Goal: Task Accomplishment & Management: Manage account settings

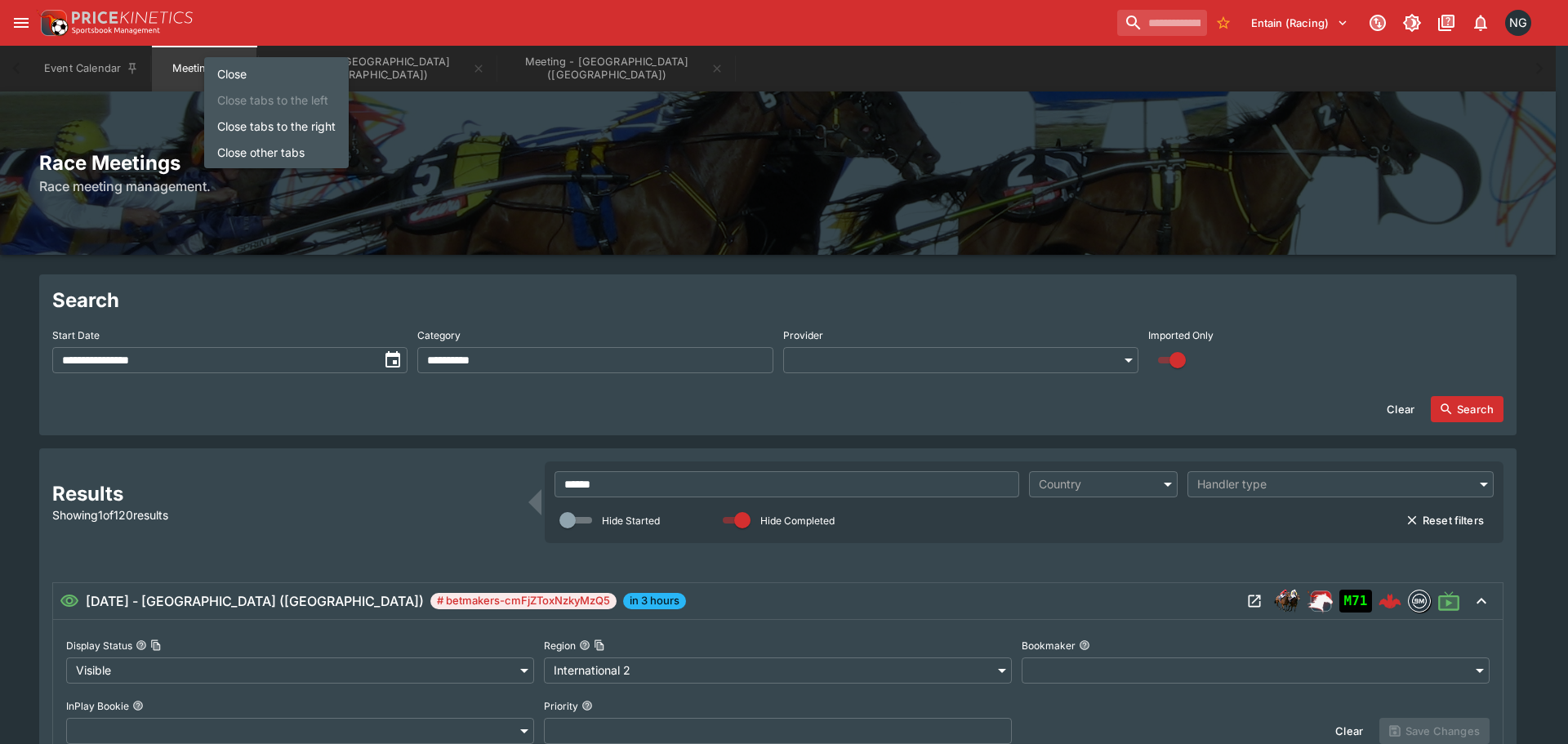
click at [266, 133] on li "Close tabs to the right" at bounding box center [276, 126] width 144 height 26
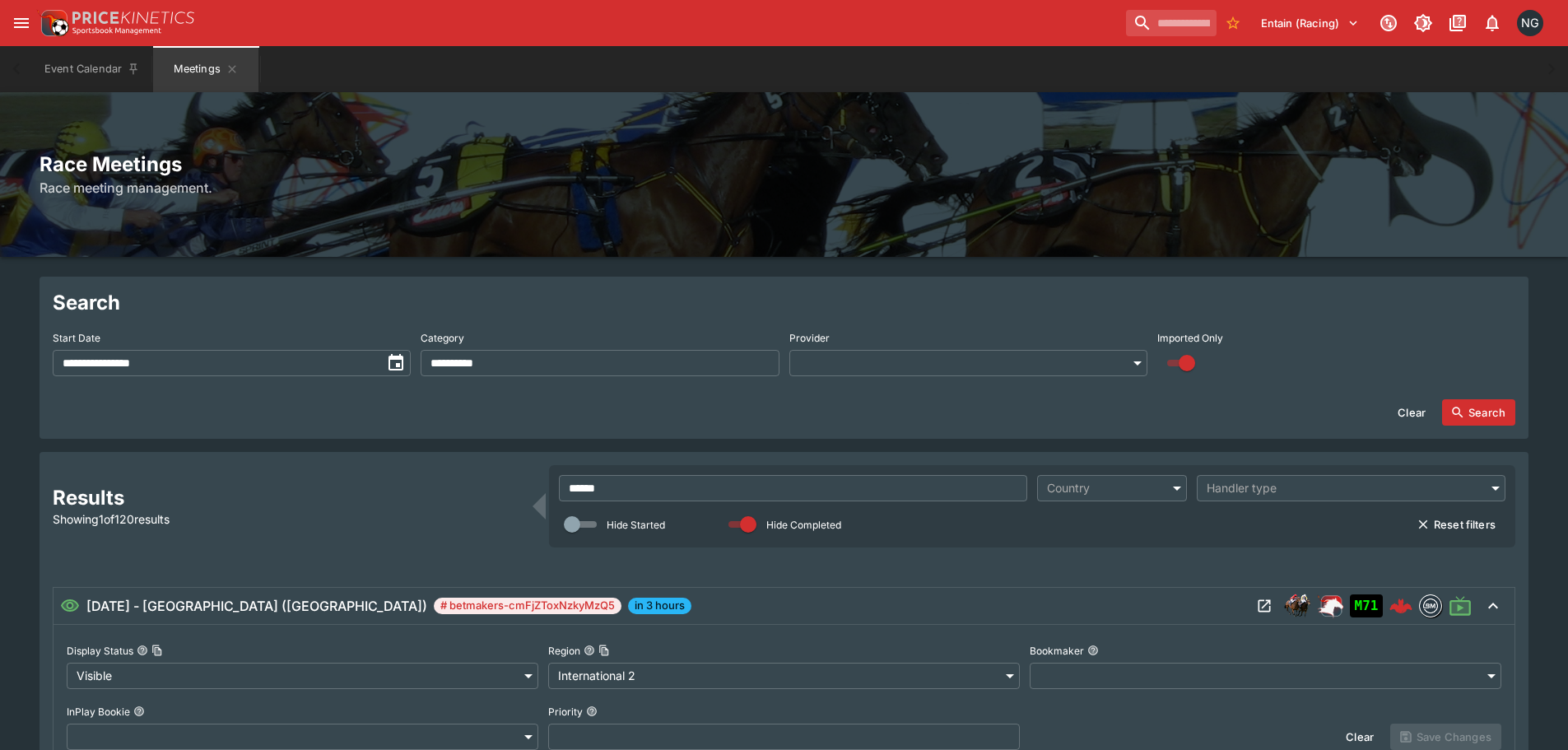
click at [676, 483] on input "******" at bounding box center [794, 489] width 469 height 27
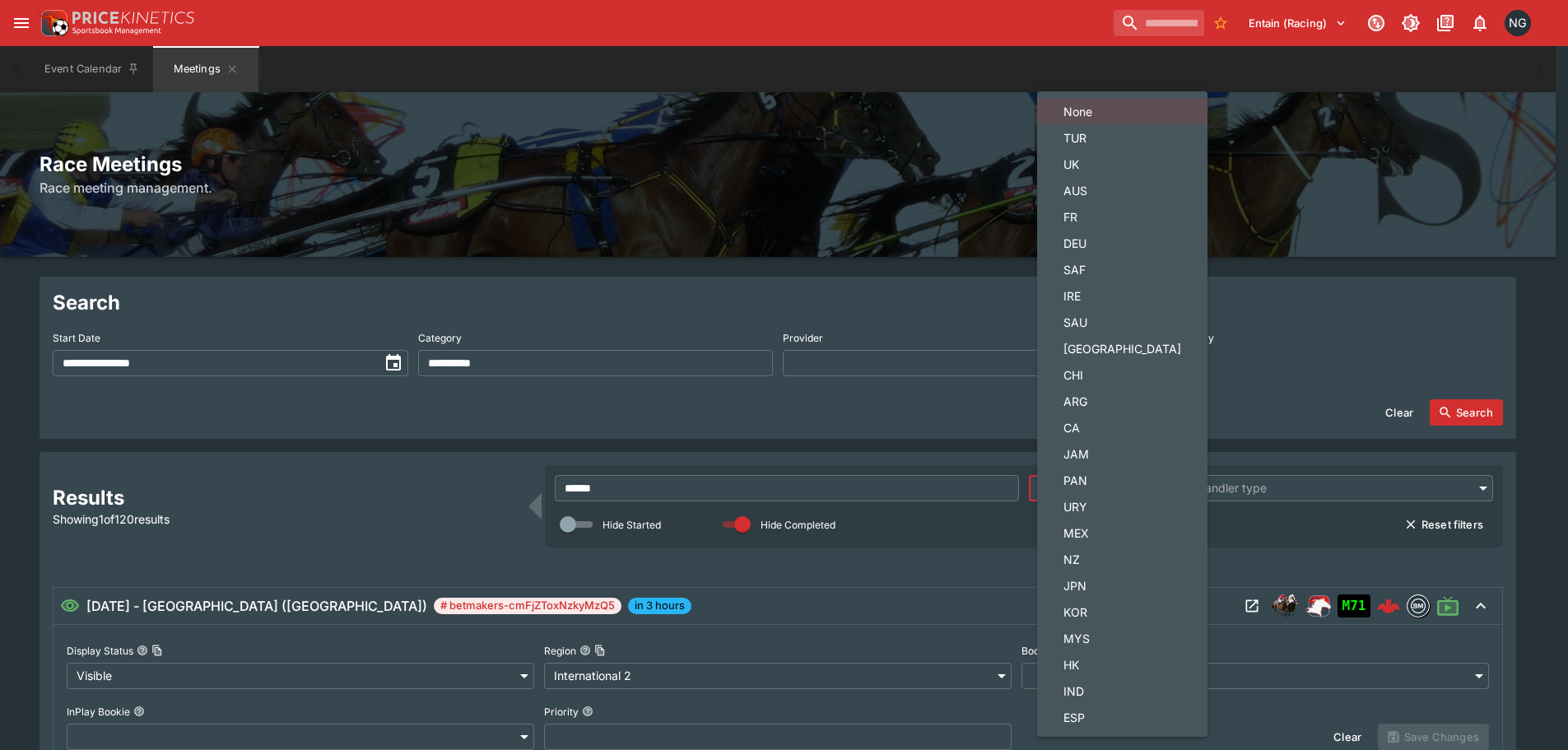
click at [1062, 489] on body "**********" at bounding box center [784, 605] width 1568 height 1211
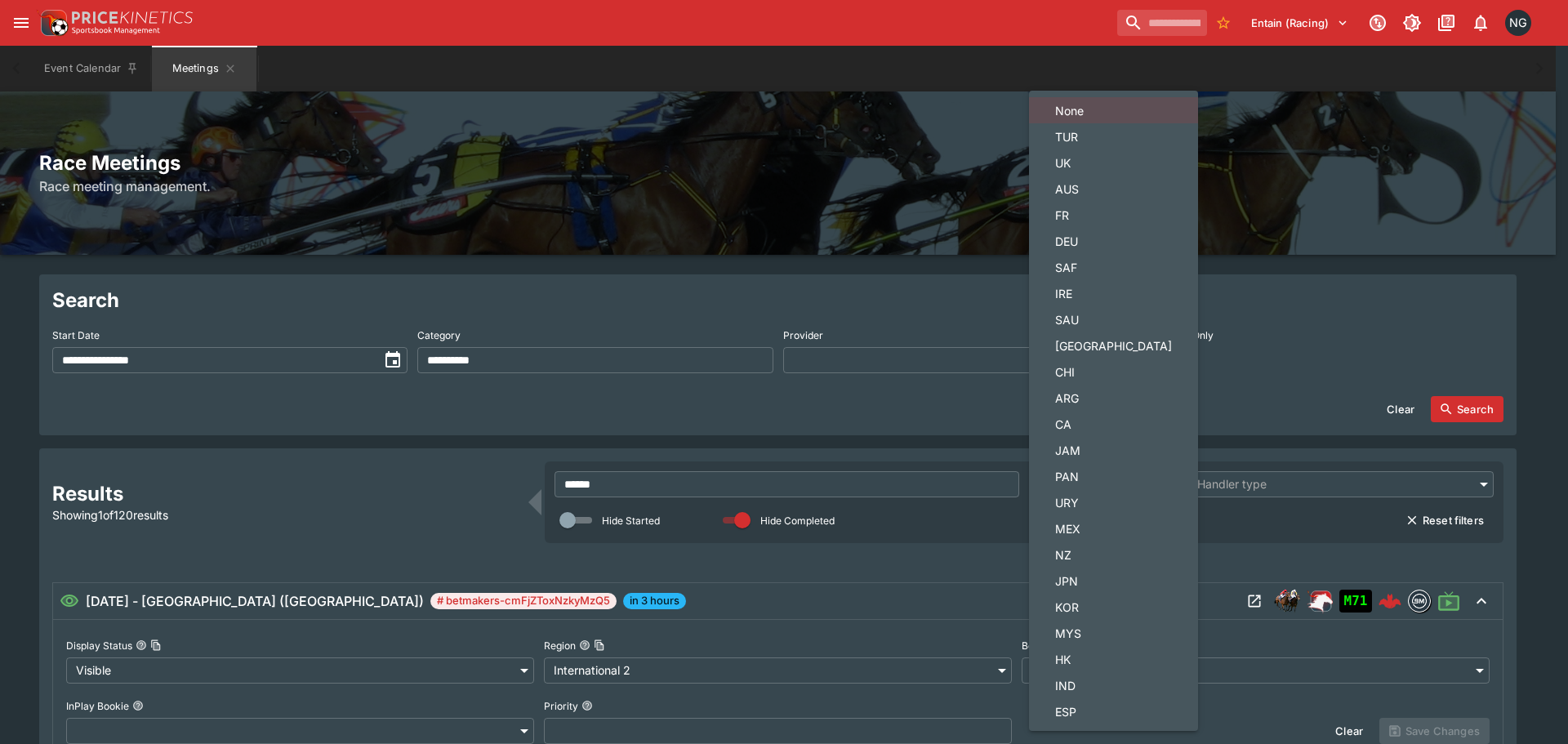
click at [1106, 561] on span "NZ" at bounding box center [1114, 555] width 117 height 17
type input "**"
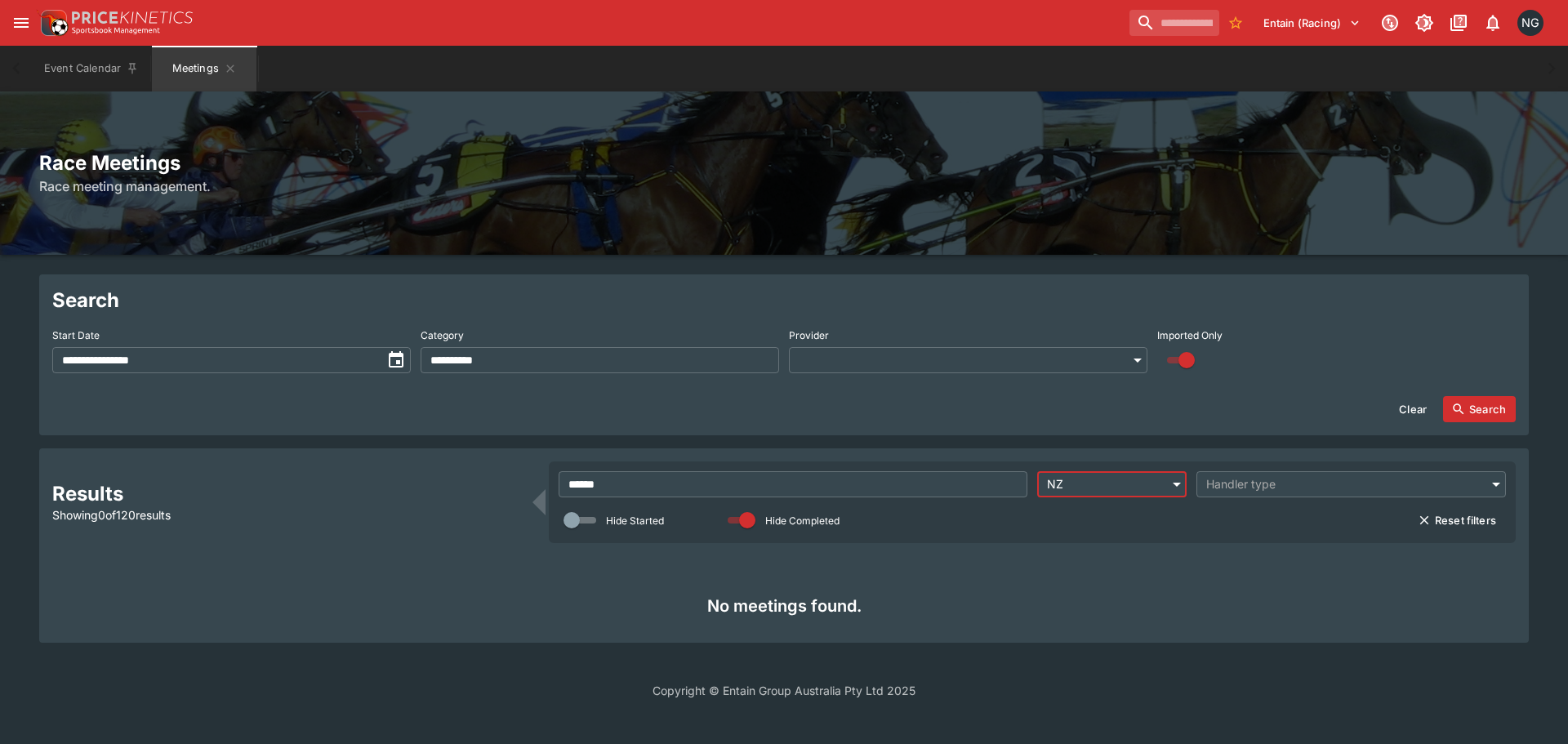
click at [899, 485] on input "******" at bounding box center [793, 485] width 469 height 26
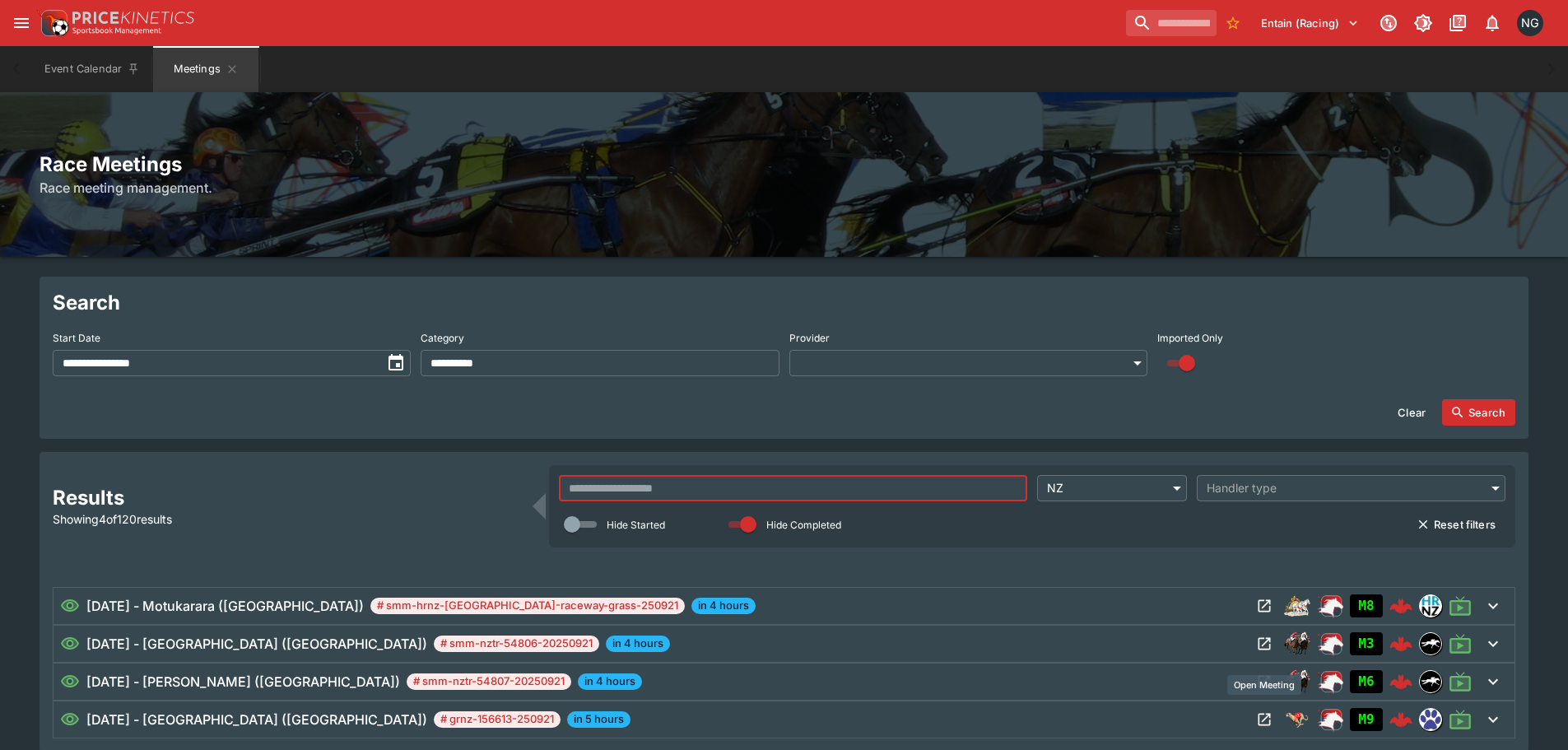
click at [1269, 715] on icon "Open Meeting" at bounding box center [1264, 720] width 12 height 12
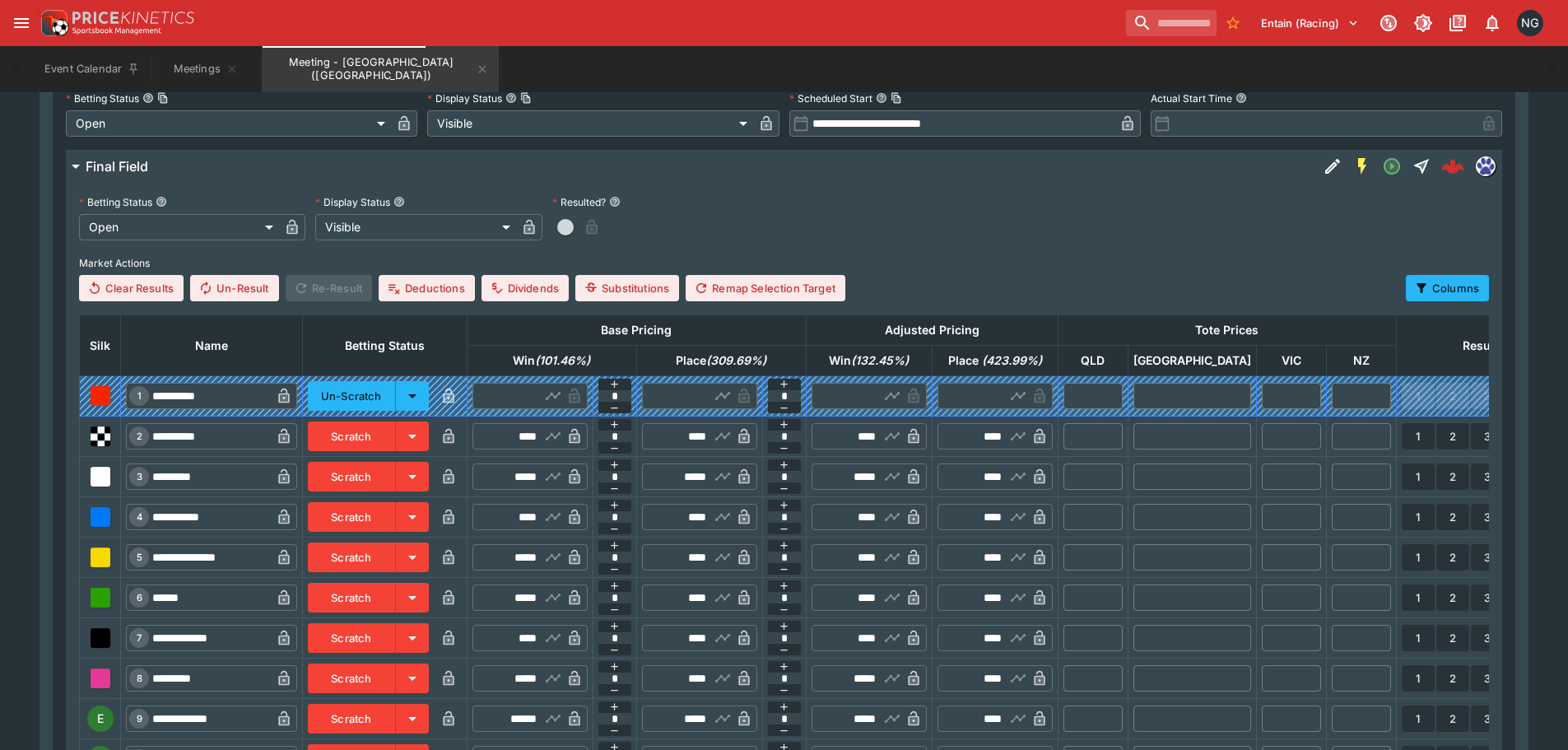
scroll to position [824, 0]
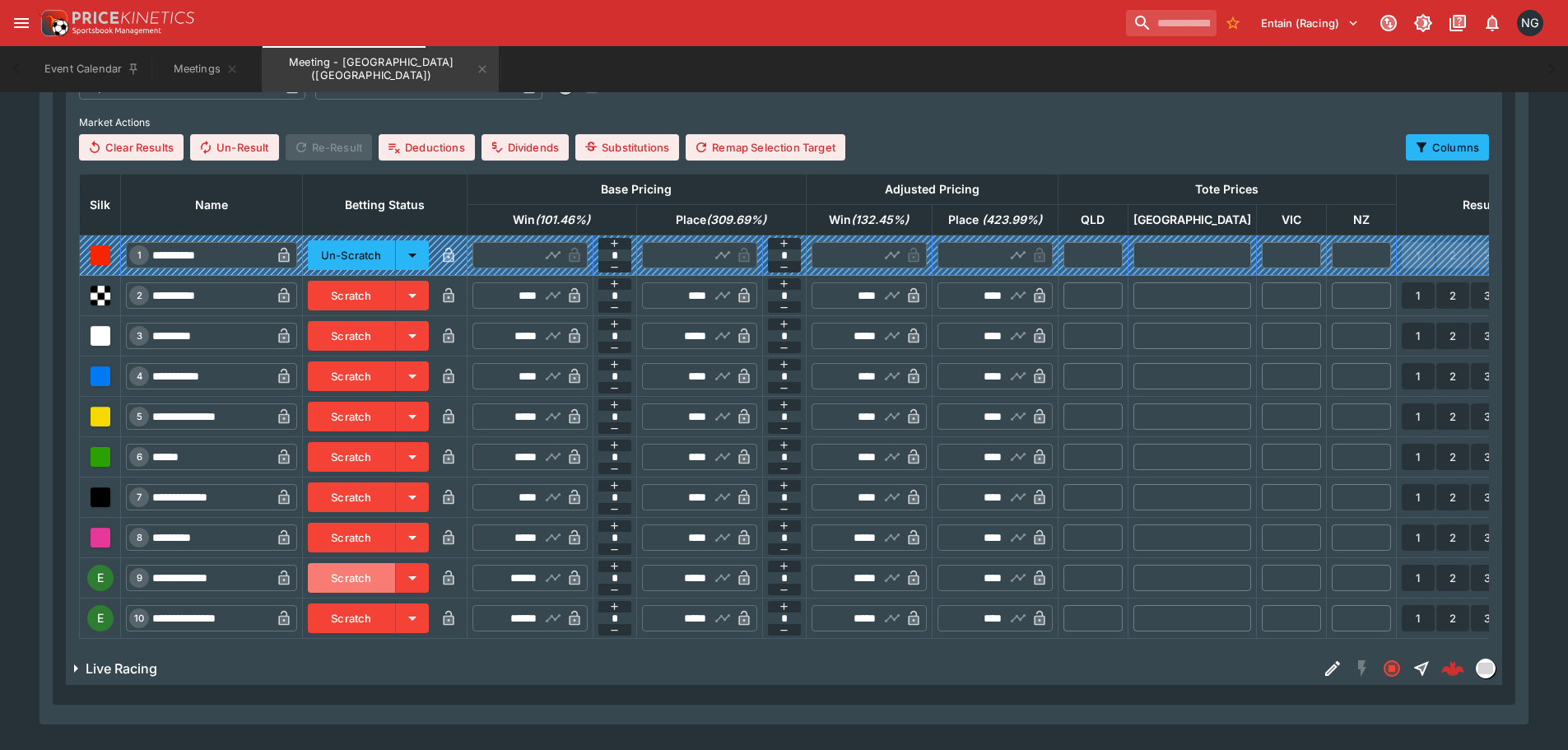
click at [396, 582] on button "Scratch" at bounding box center [351, 579] width 88 height 30
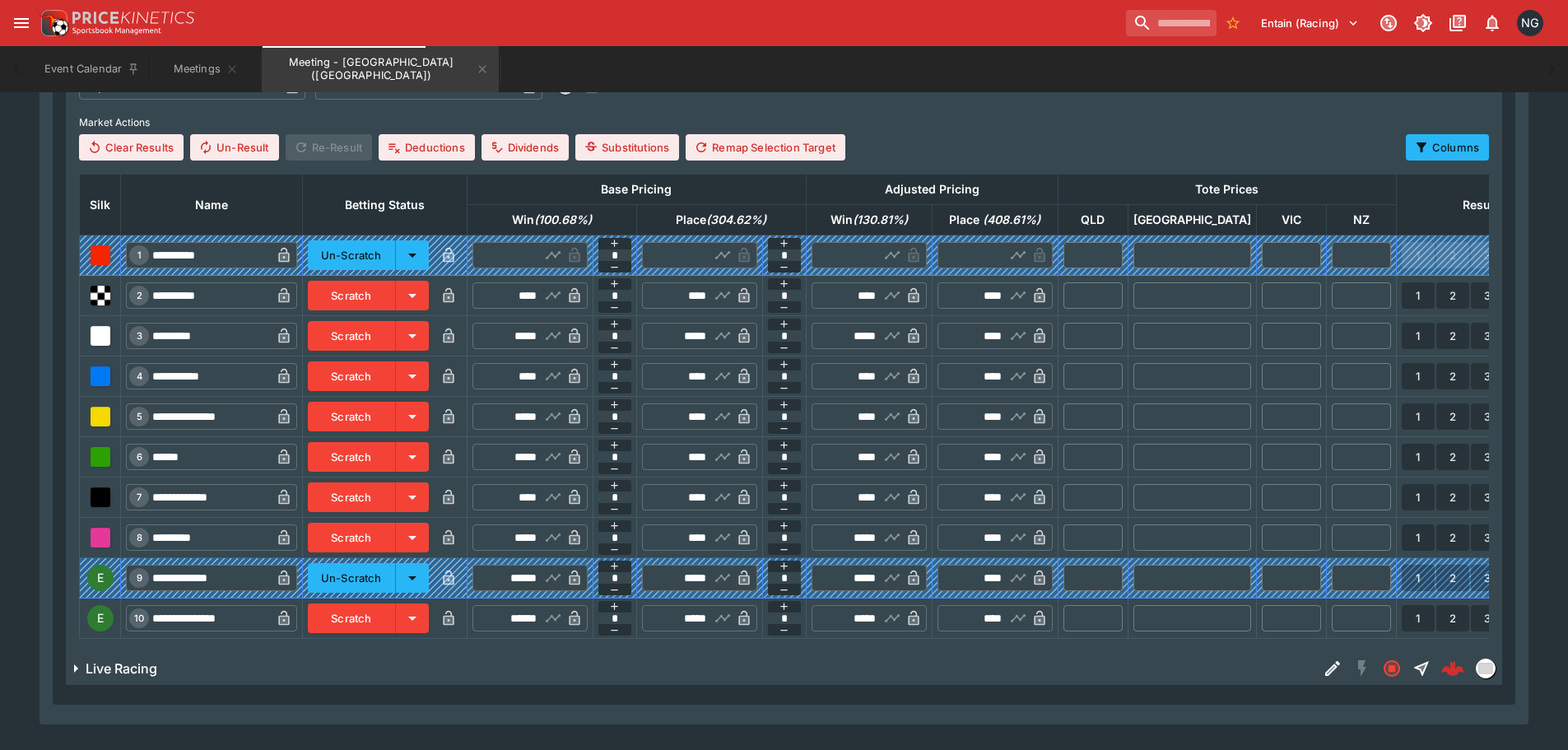
click at [383, 614] on button "Scratch" at bounding box center [351, 619] width 88 height 30
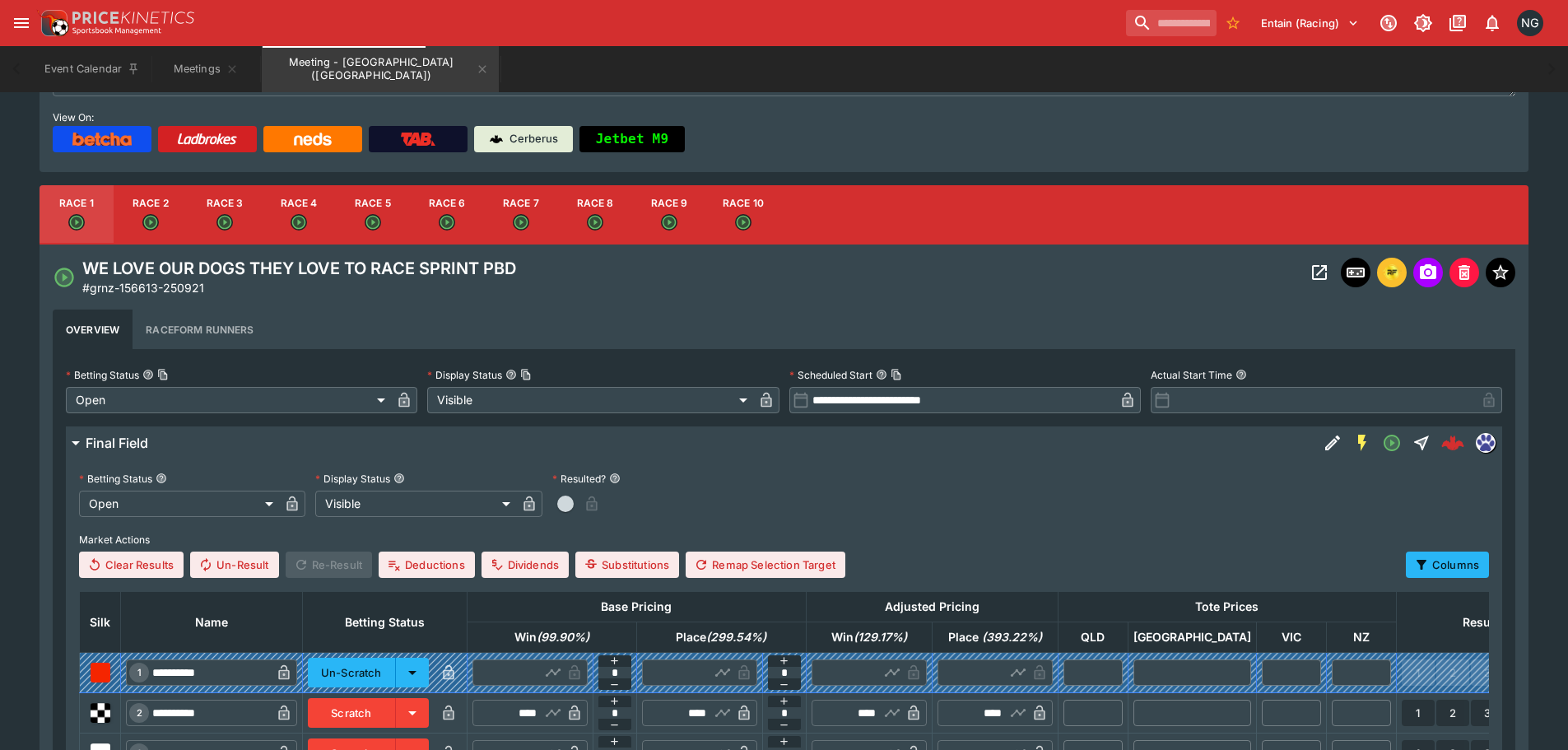
scroll to position [228, 0]
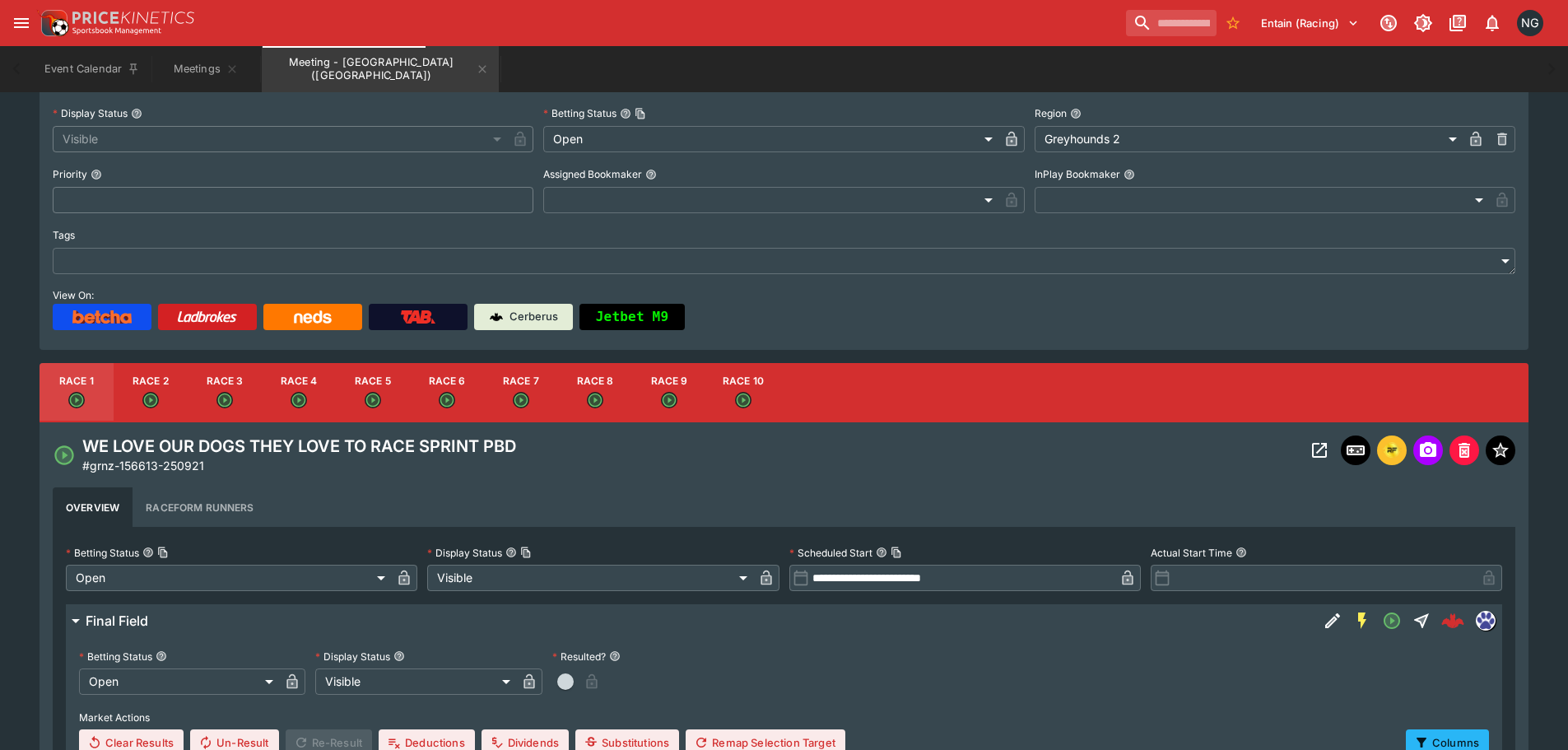
click at [179, 389] on button "Race 2" at bounding box center [150, 392] width 74 height 59
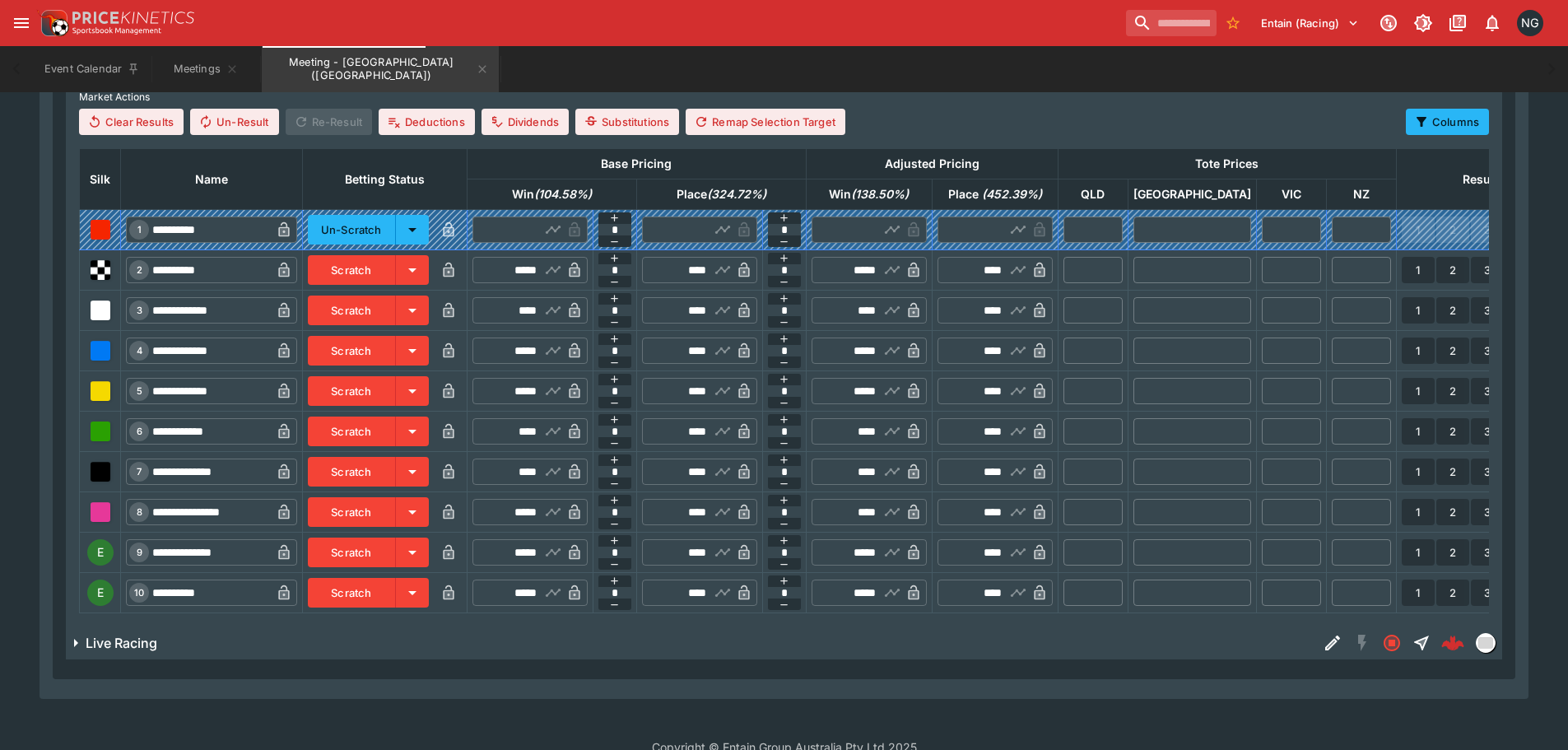
scroll to position [887, 0]
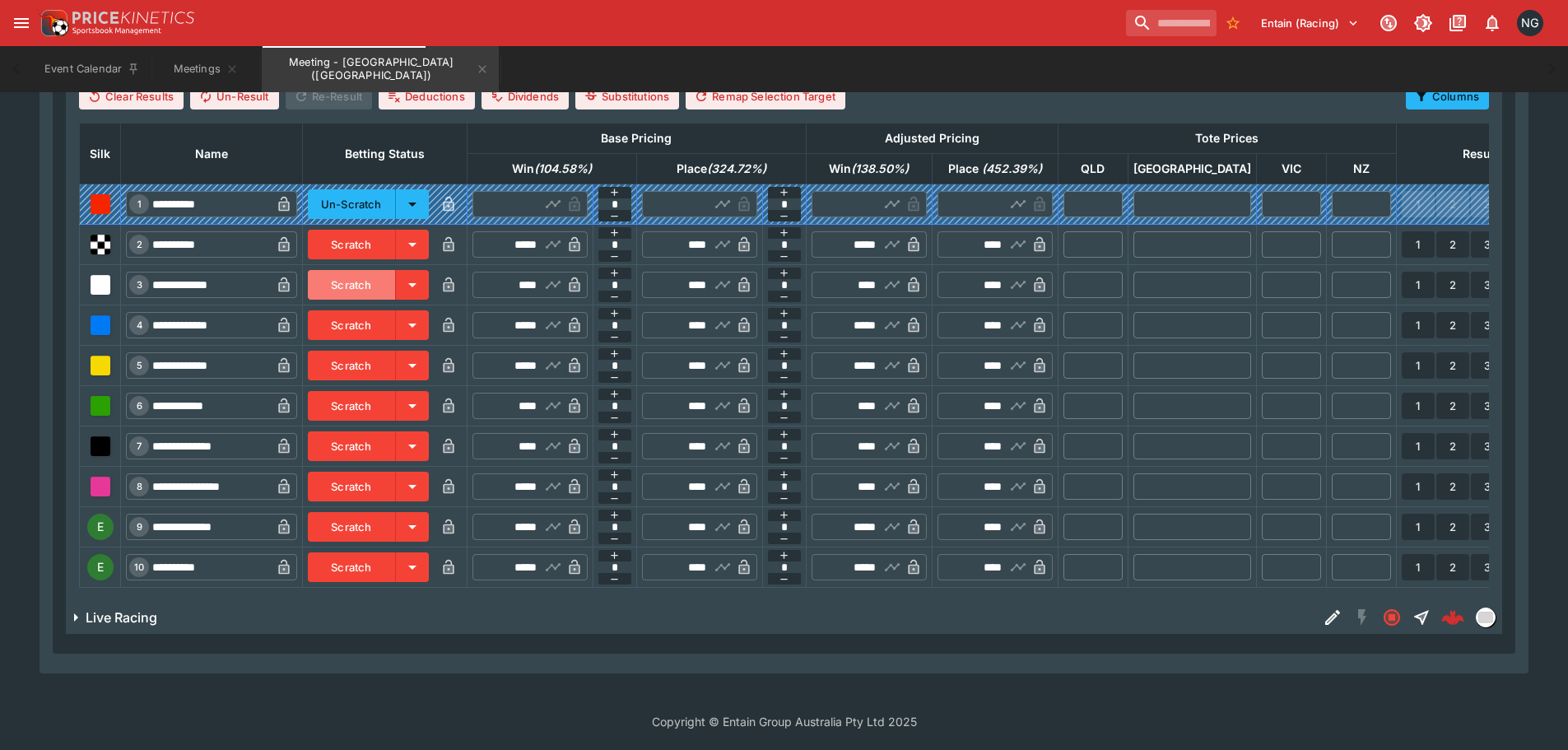
click at [391, 270] on button "Scratch" at bounding box center [351, 285] width 88 height 30
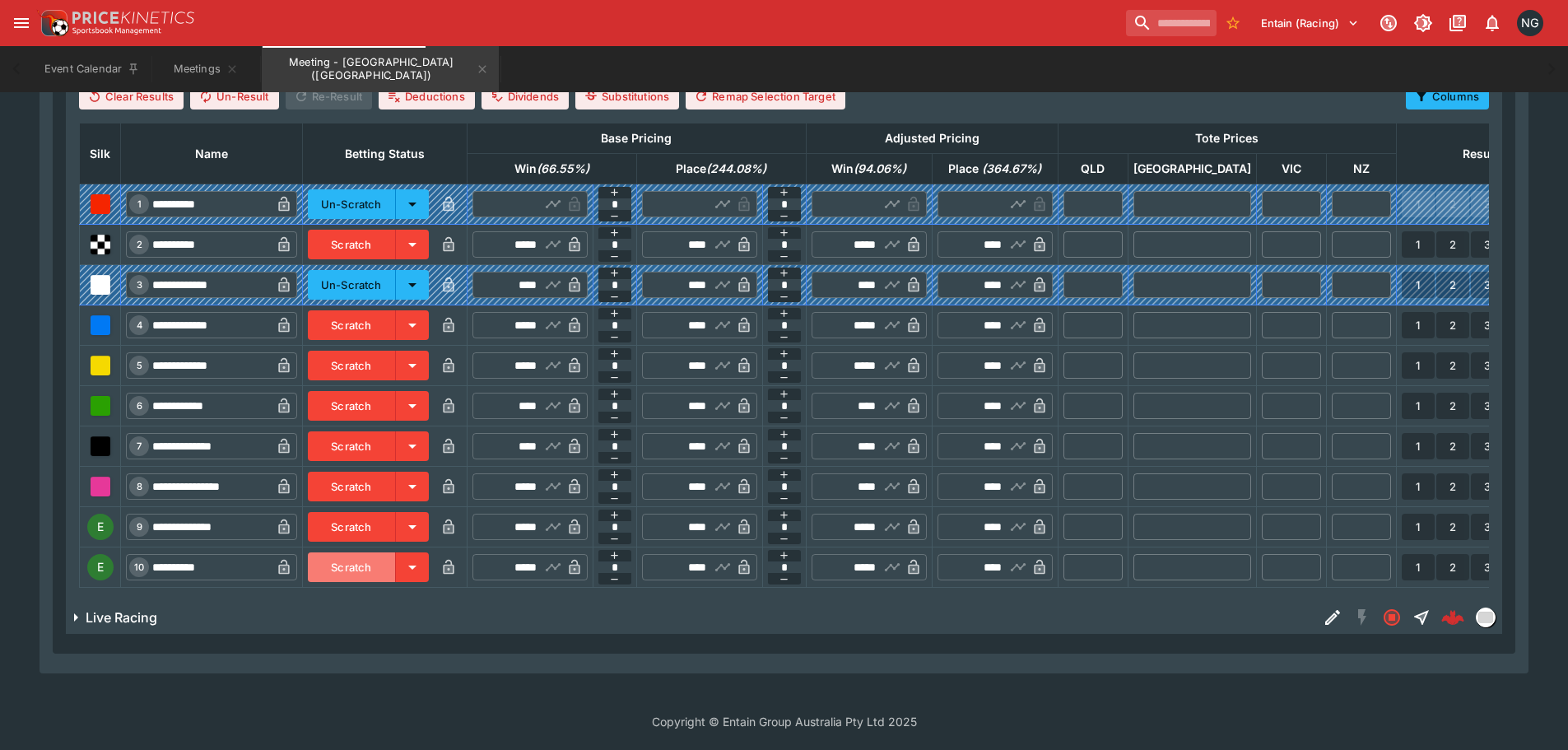
click at [376, 559] on button "Scratch" at bounding box center [351, 568] width 88 height 30
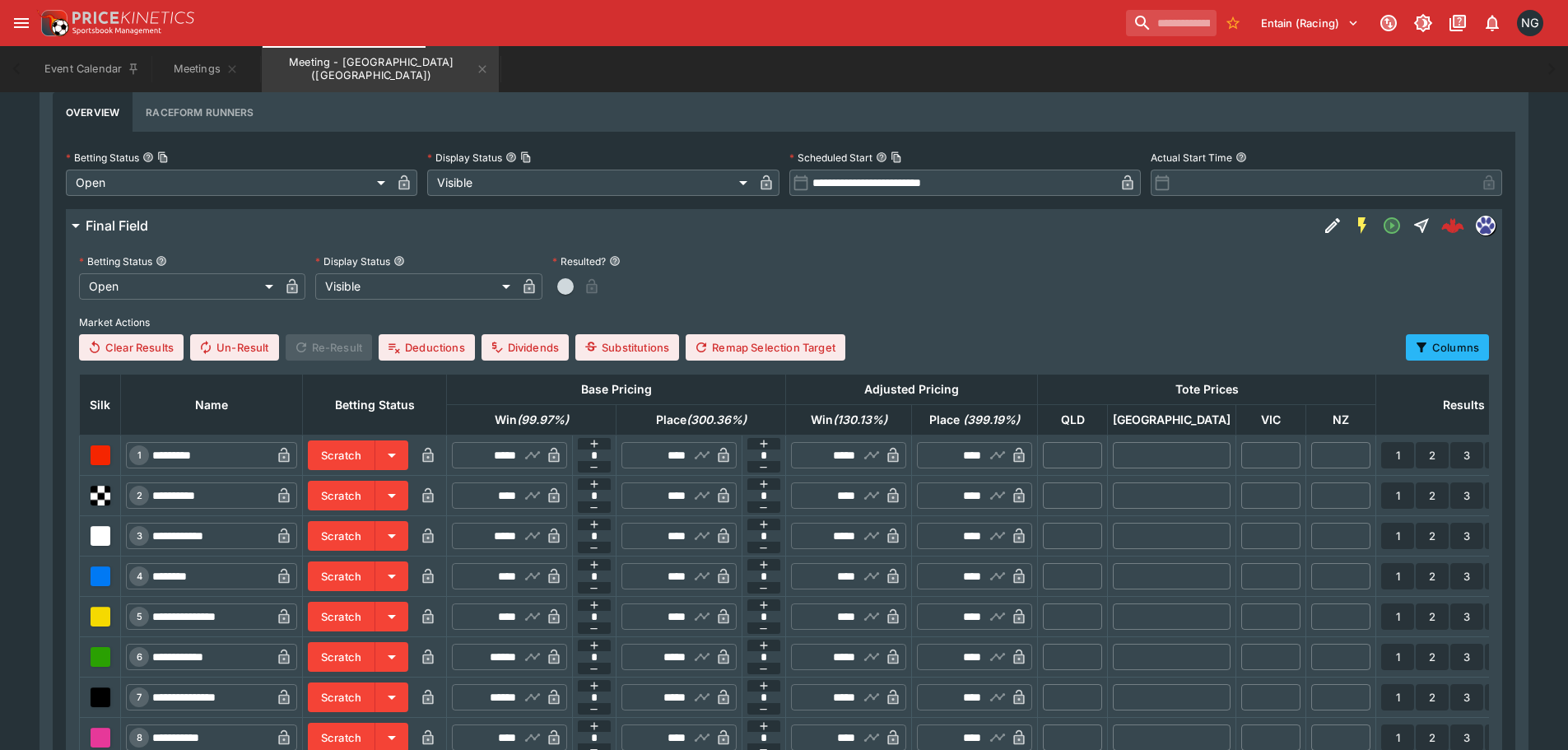
scroll to position [723, 0]
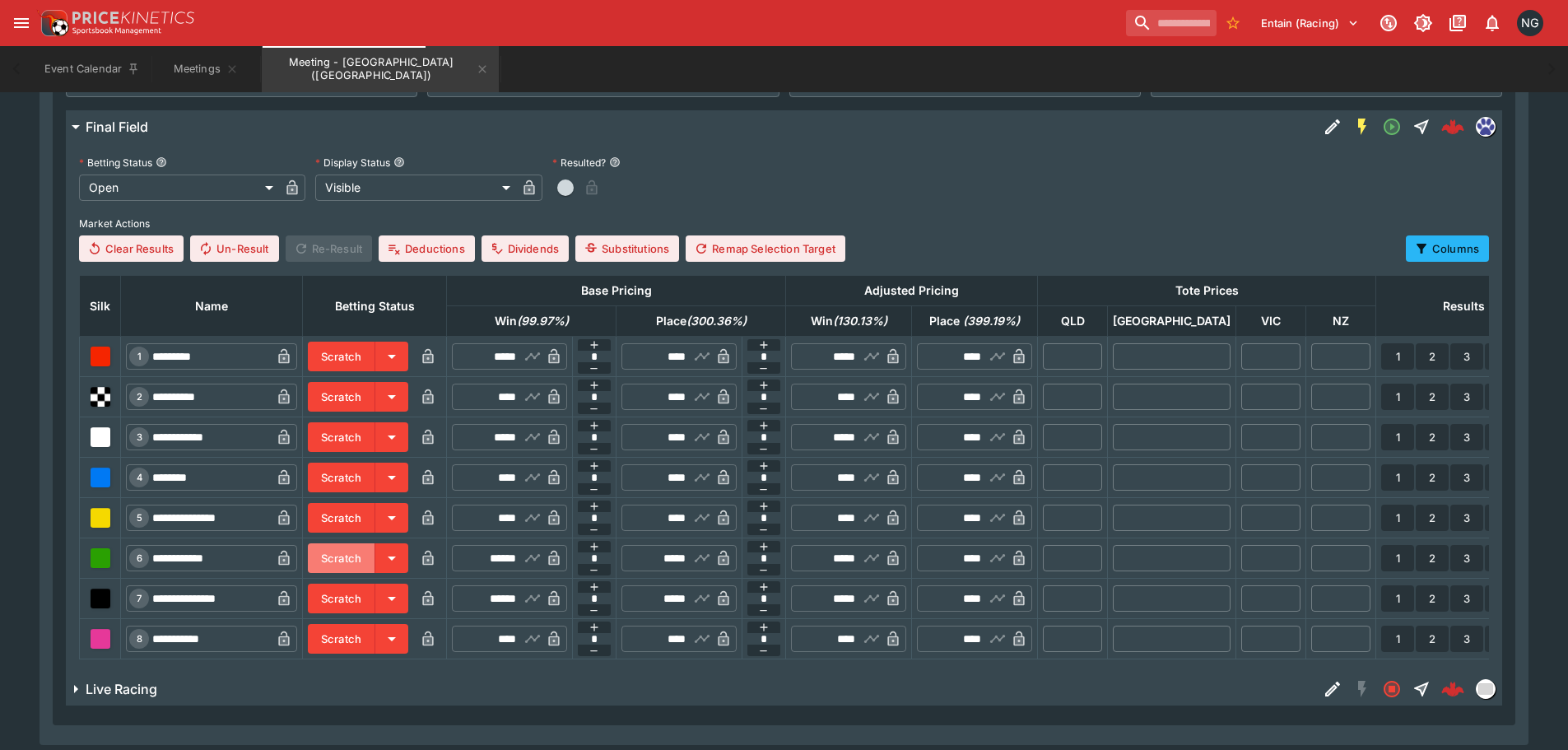
click at [374, 548] on button "Scratch" at bounding box center [341, 559] width 67 height 30
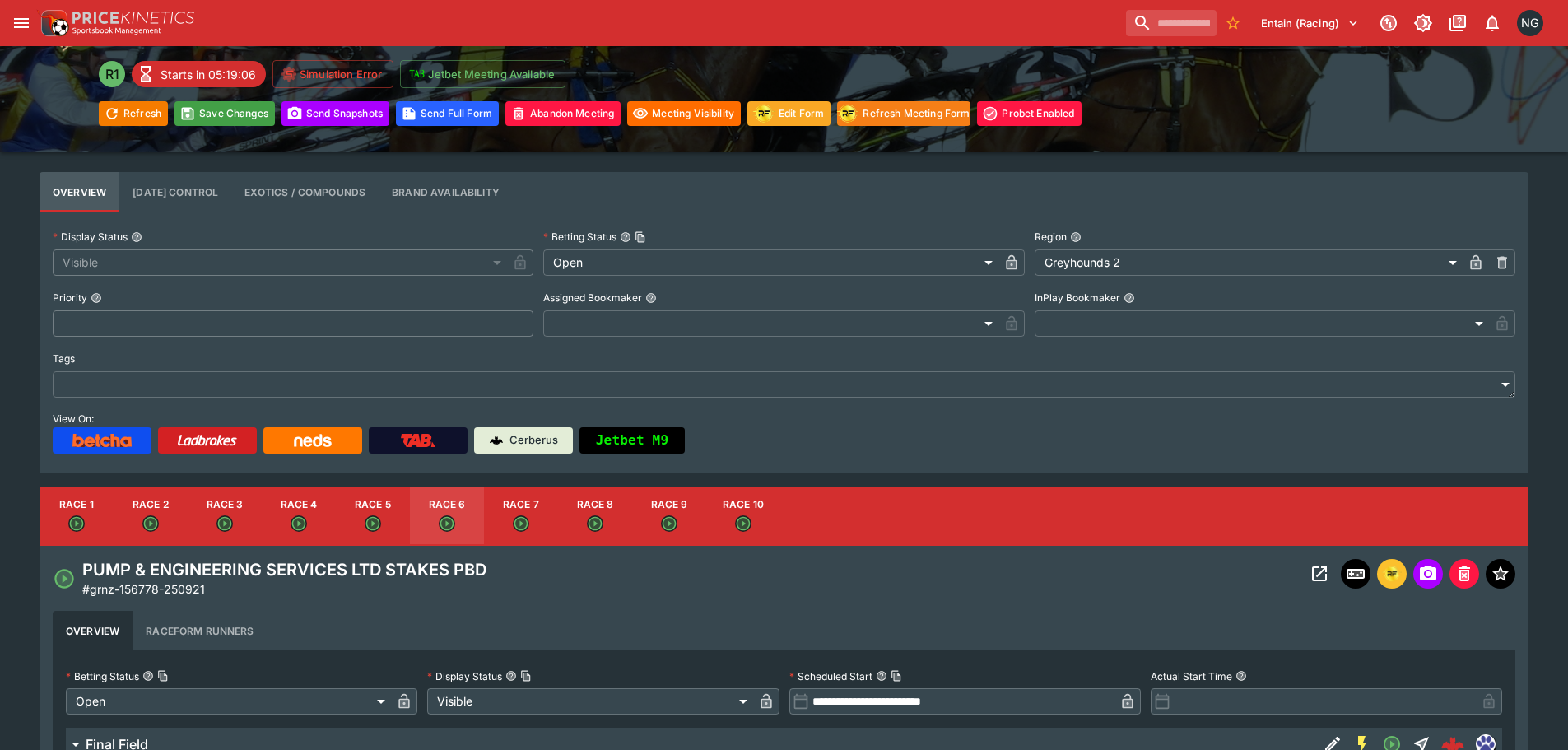
scroll to position [0, 0]
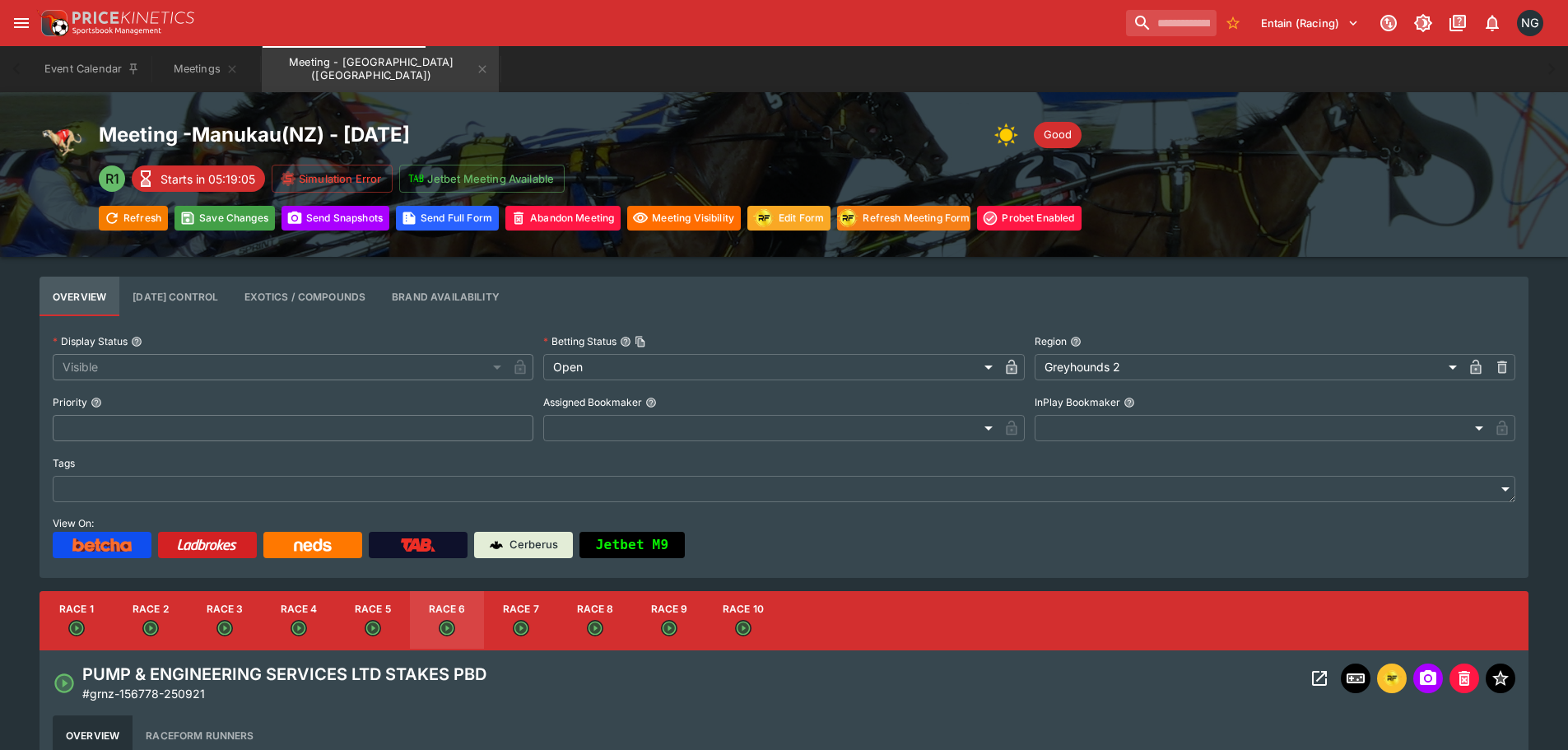
click at [509, 609] on button "Race 7" at bounding box center [520, 620] width 74 height 59
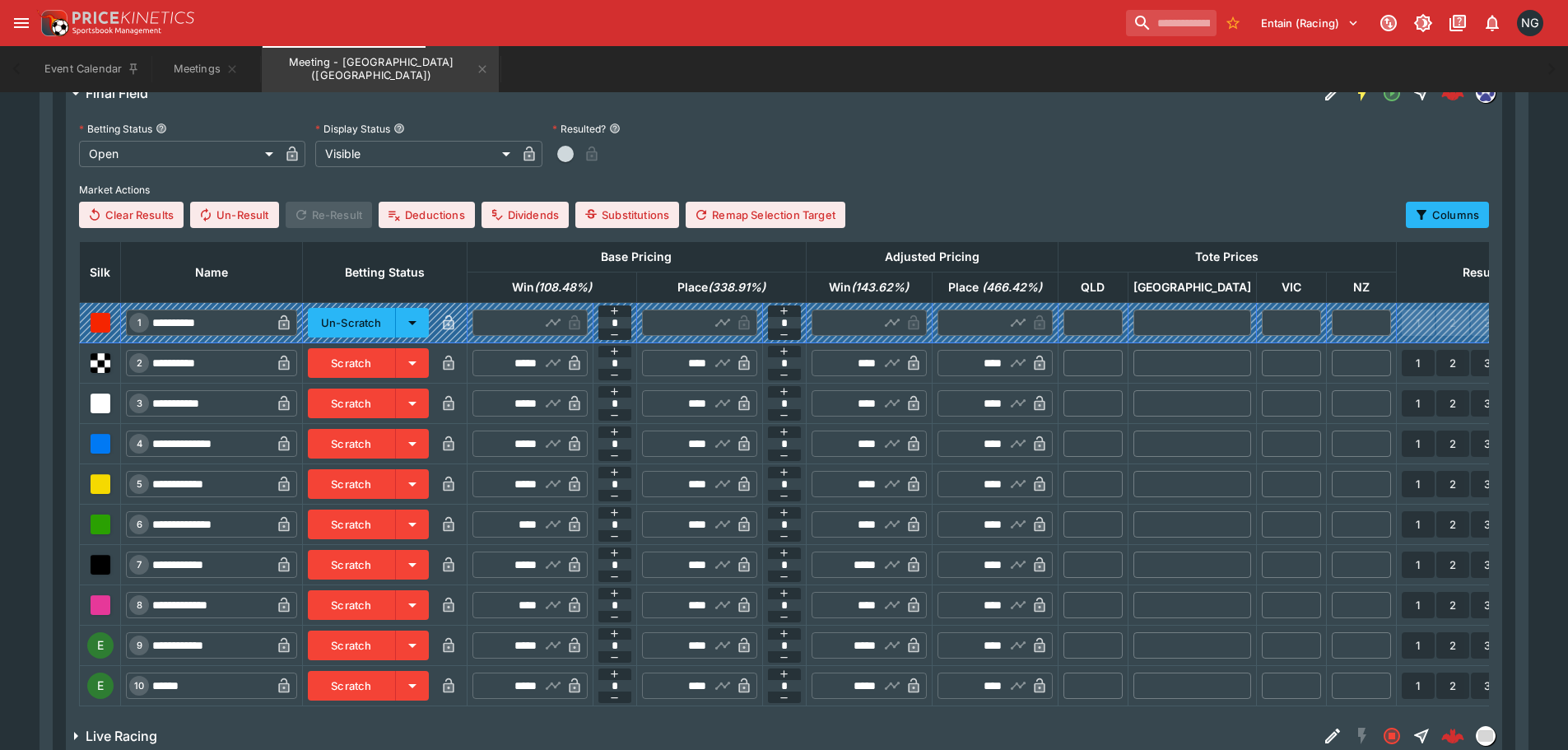
scroll to position [887, 0]
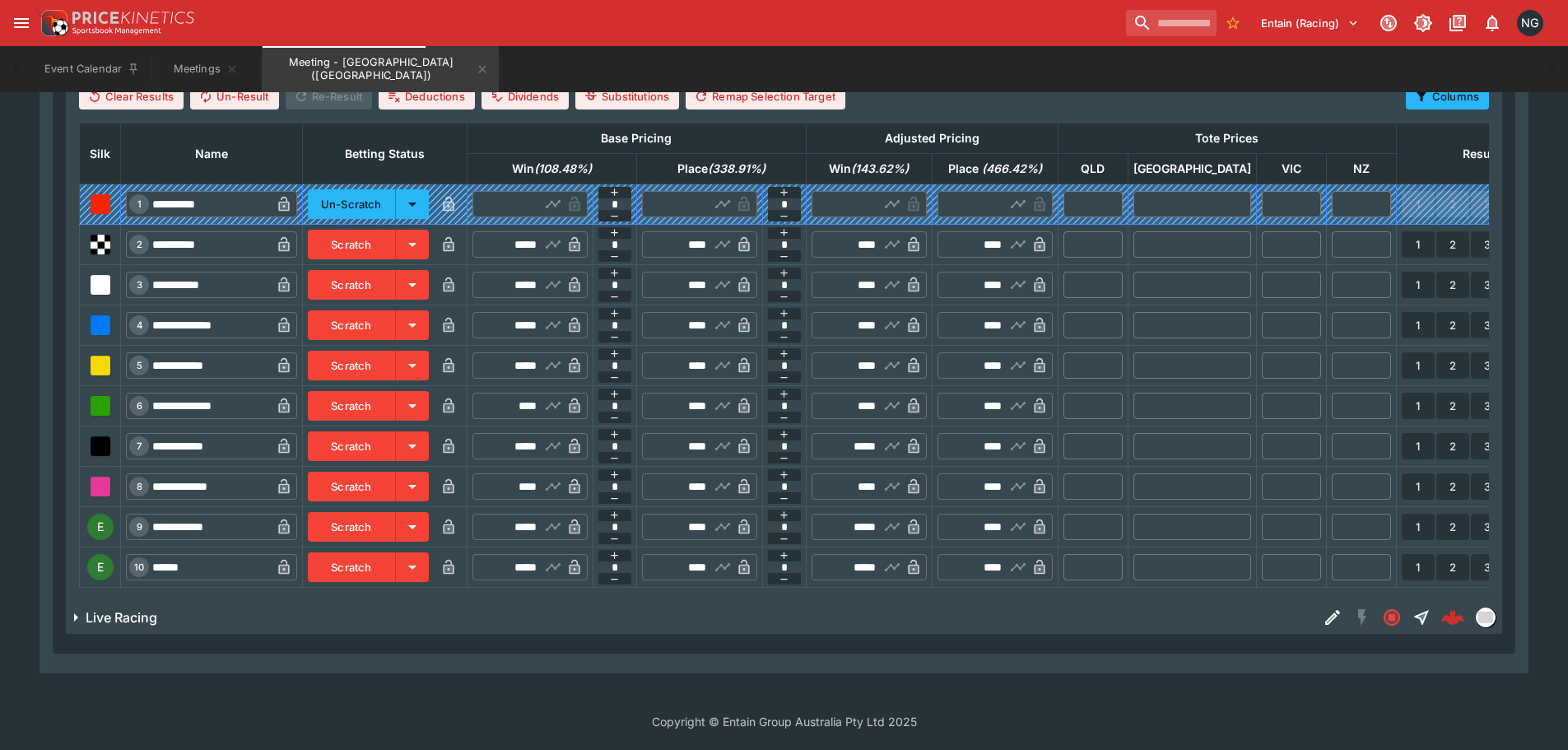
click at [386, 518] on button "Scratch" at bounding box center [351, 527] width 88 height 30
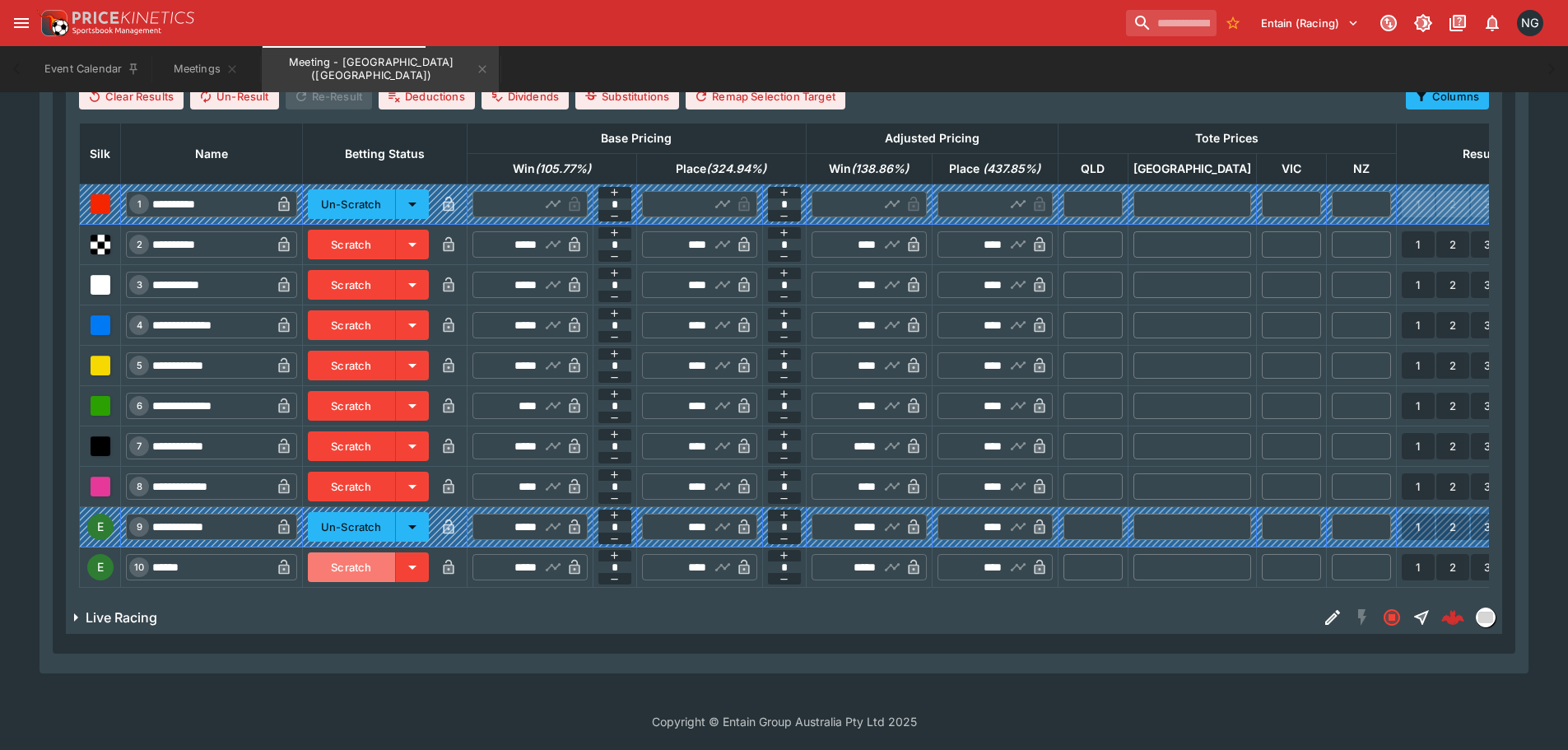
click at [383, 553] on button "Scratch" at bounding box center [351, 568] width 88 height 30
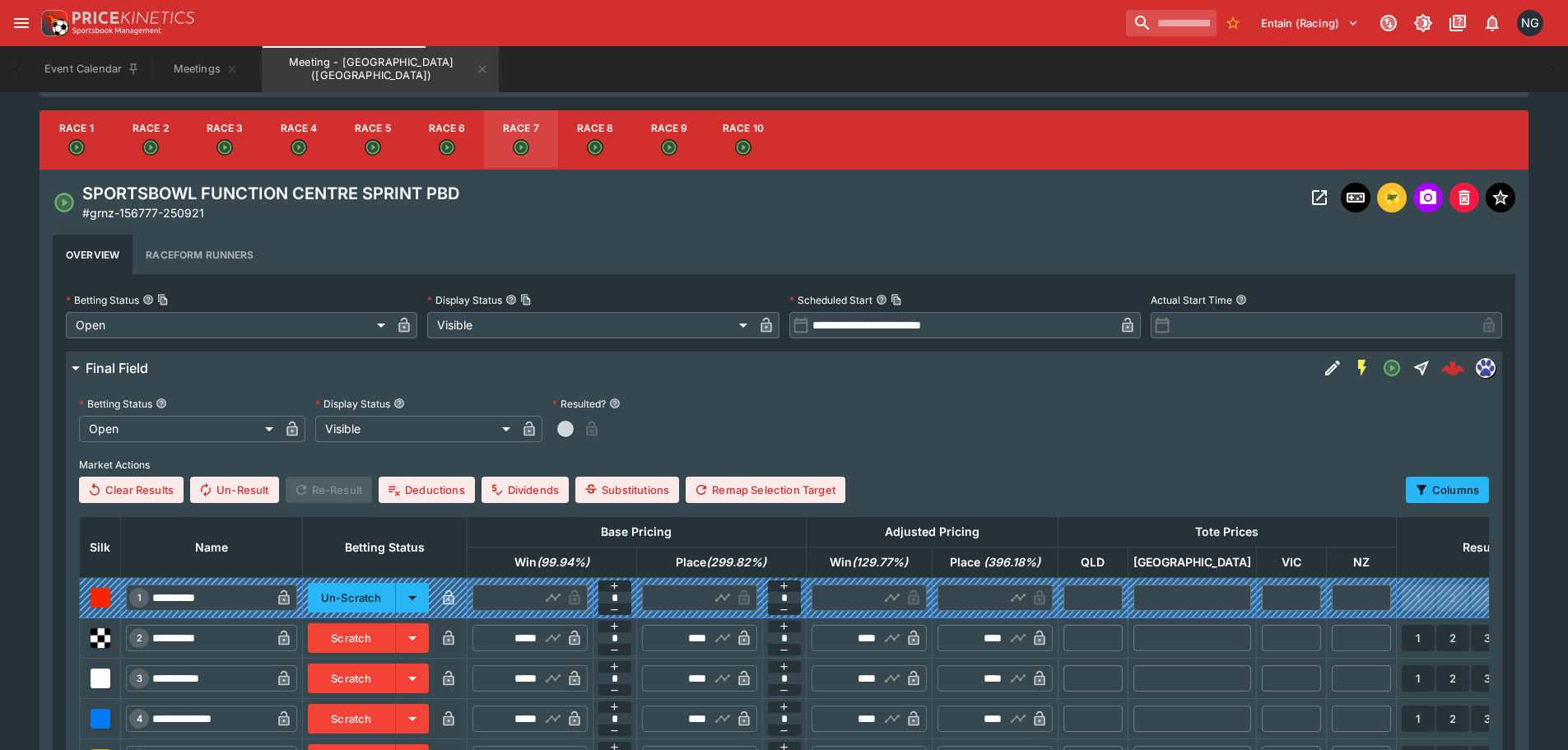
scroll to position [476, 0]
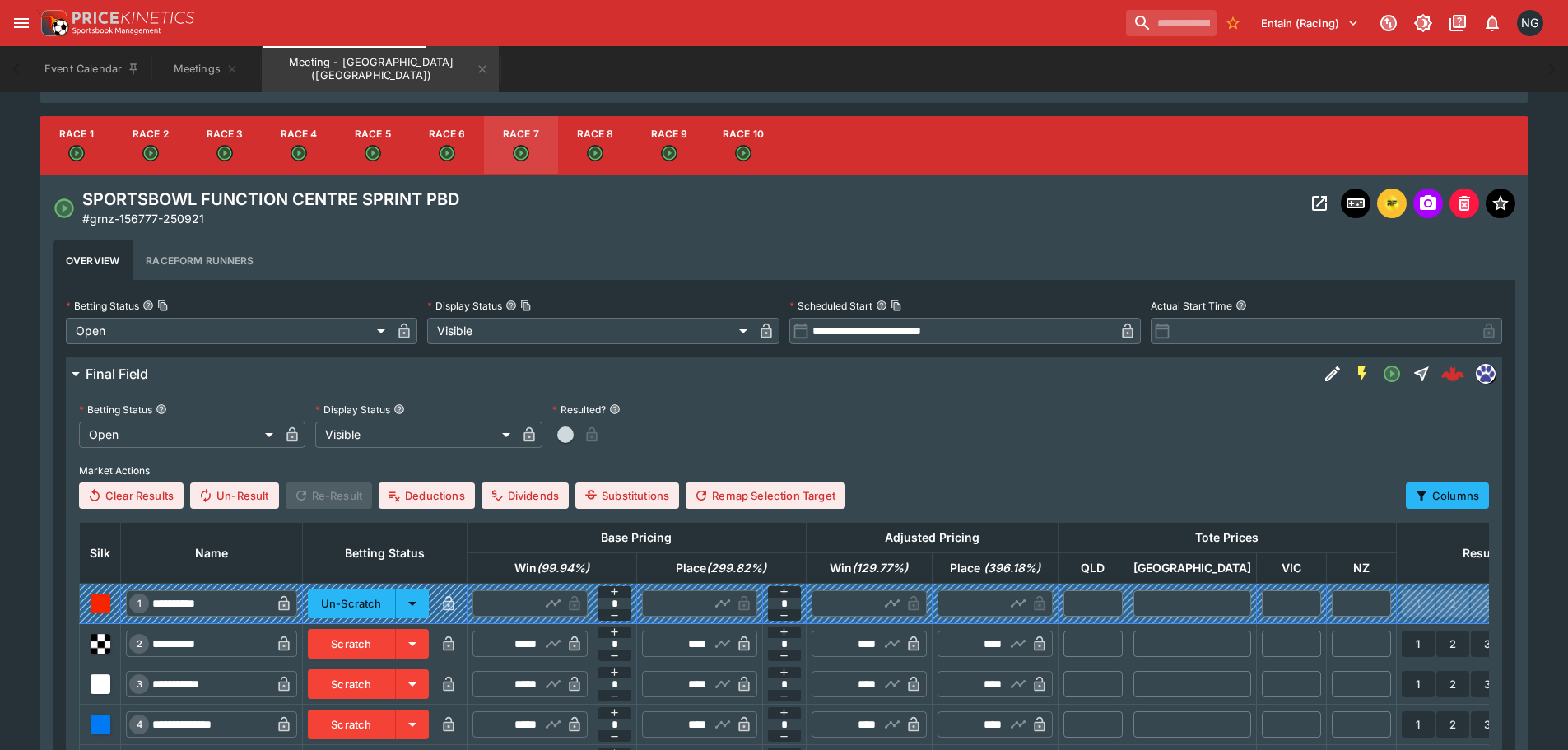
click at [568, 153] on button "Race 8" at bounding box center [595, 146] width 74 height 59
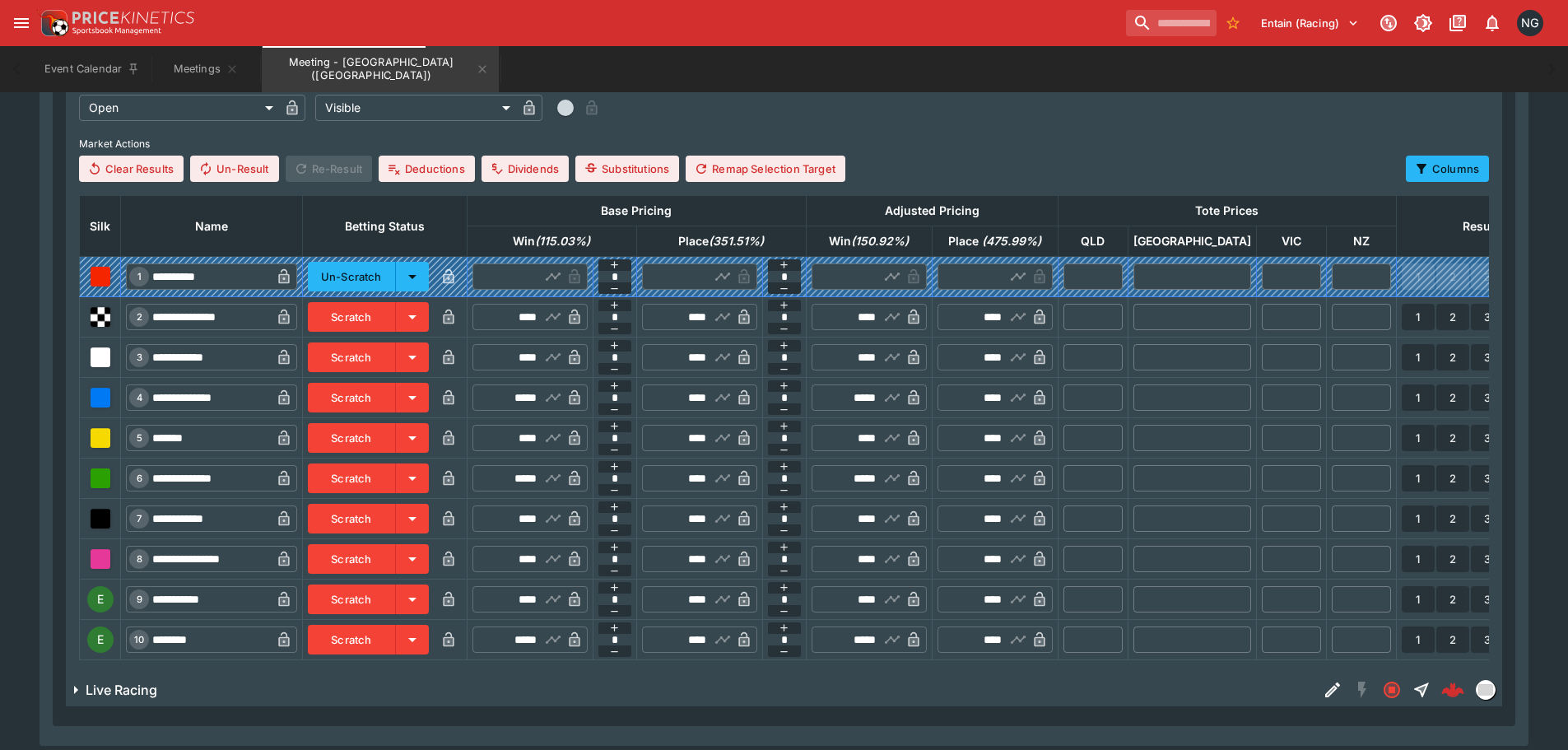
scroll to position [805, 0]
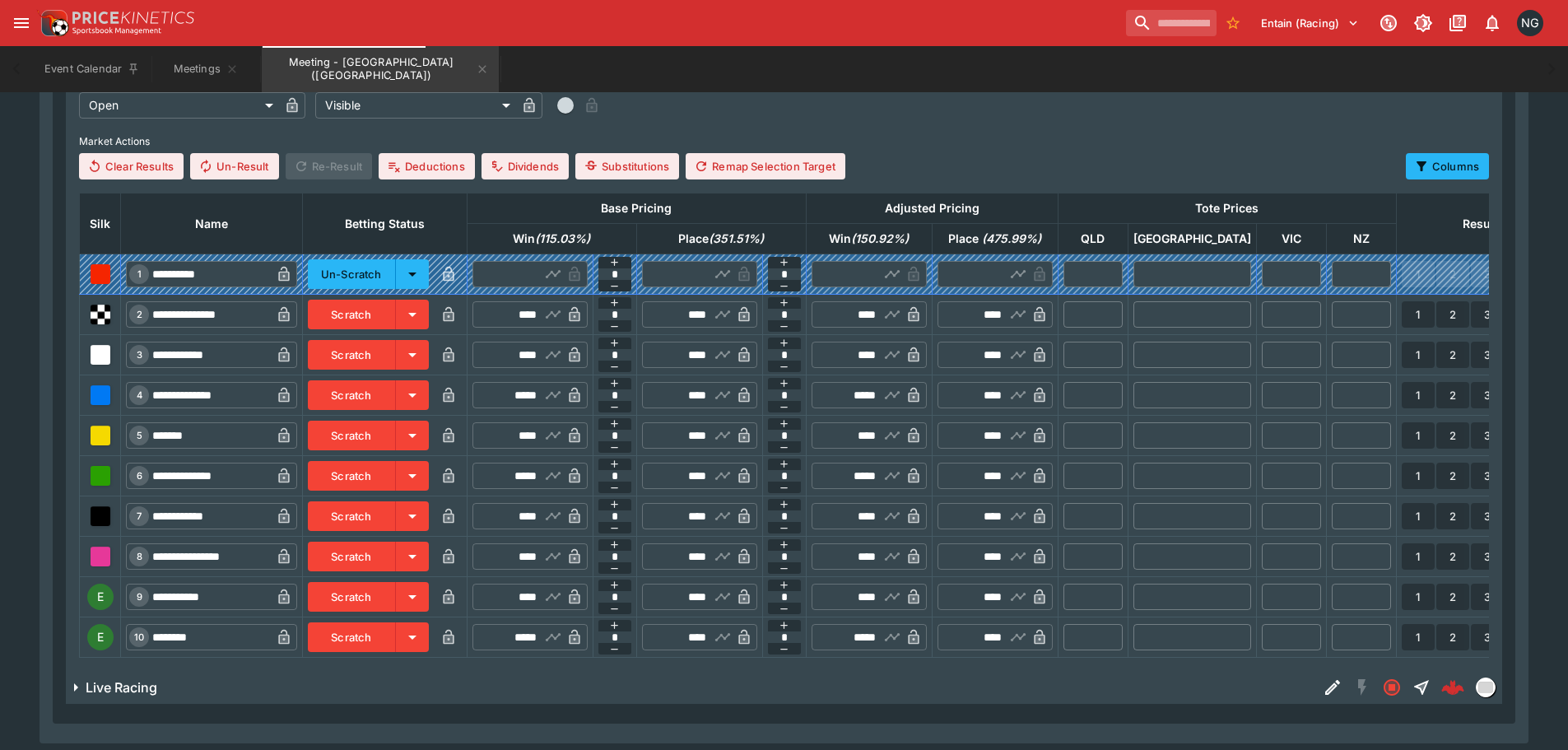
click at [392, 595] on button "Scratch" at bounding box center [351, 597] width 88 height 30
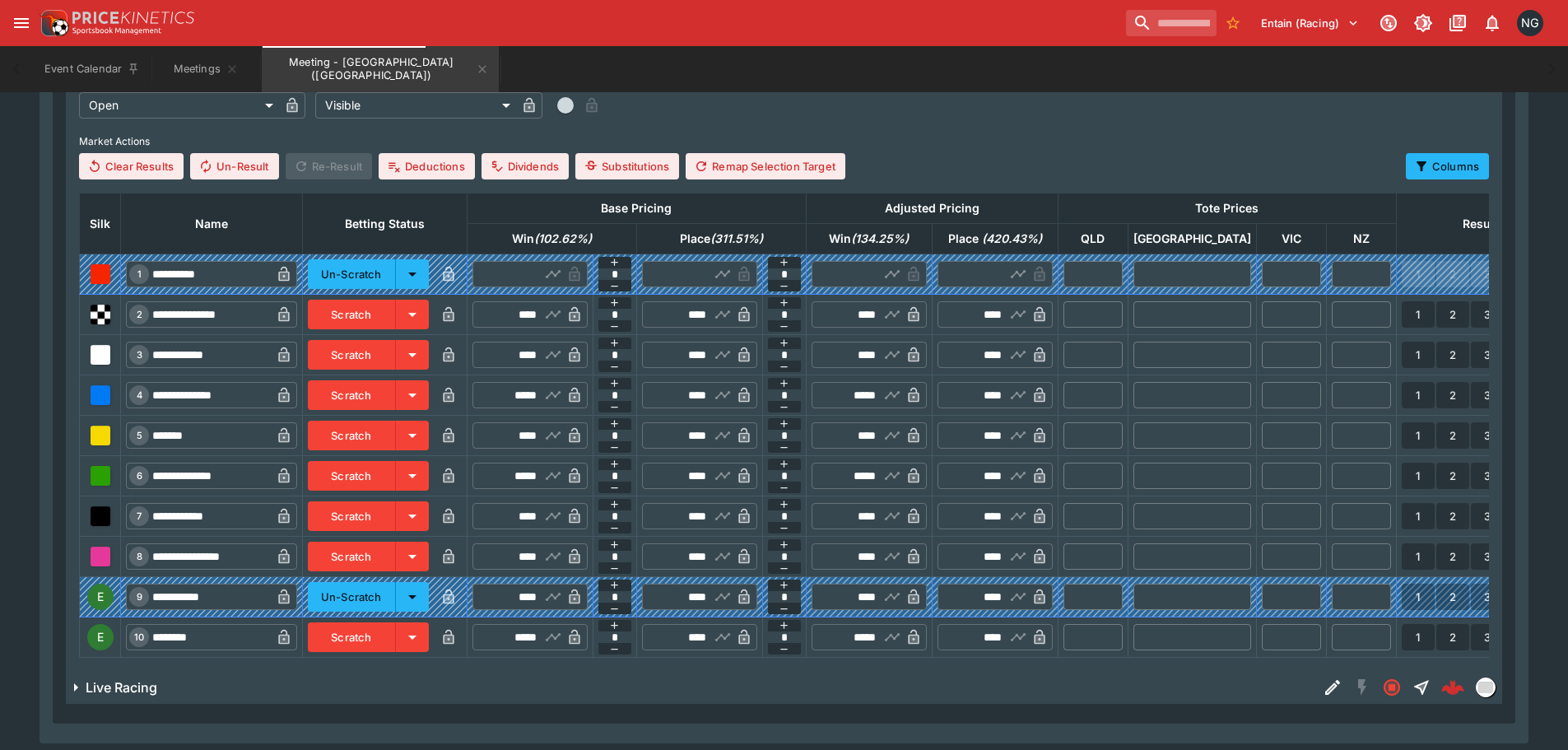
click at [394, 634] on button "Scratch" at bounding box center [351, 638] width 88 height 30
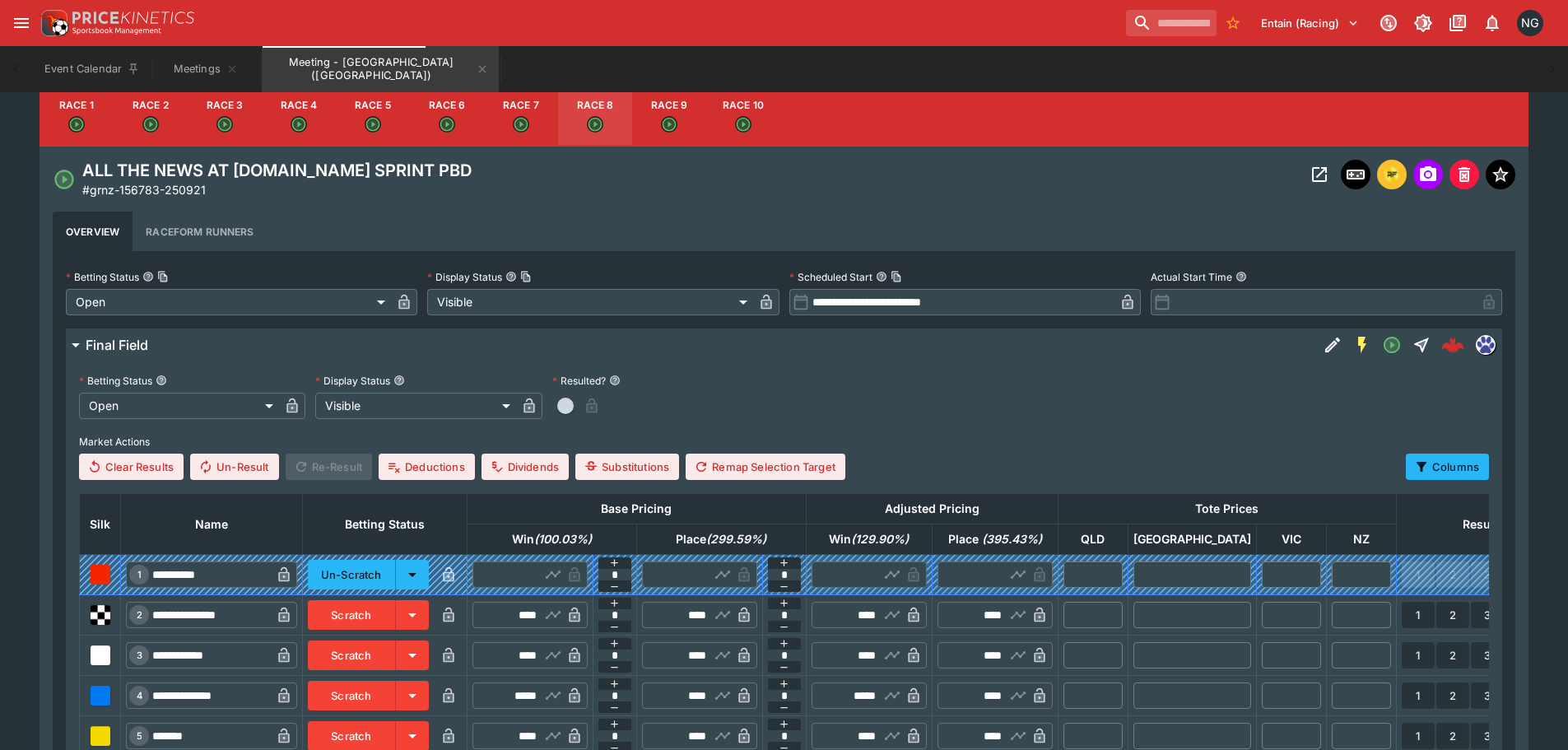
scroll to position [476, 0]
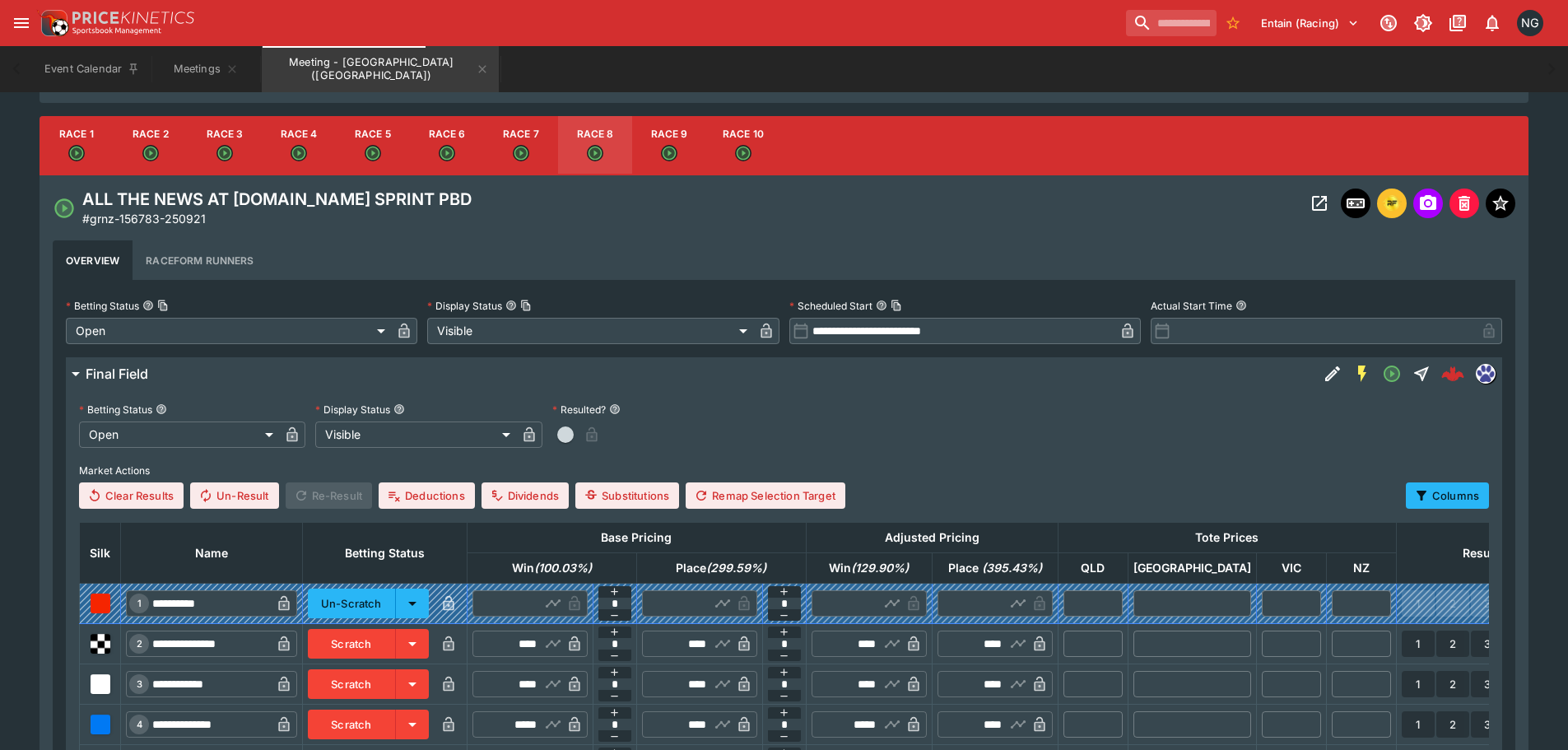
click at [651, 150] on button "Race 9" at bounding box center [669, 146] width 74 height 59
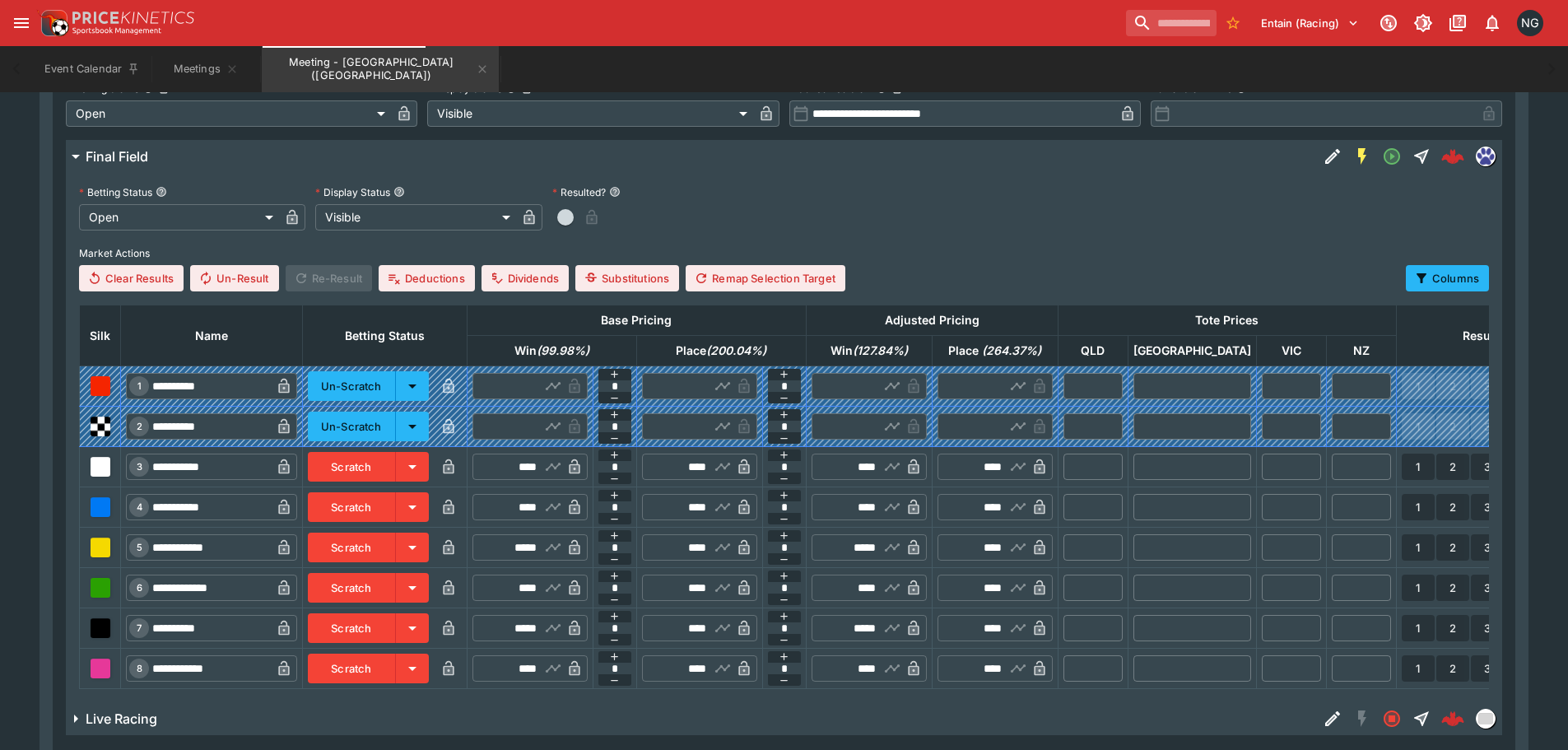
scroll to position [724, 0]
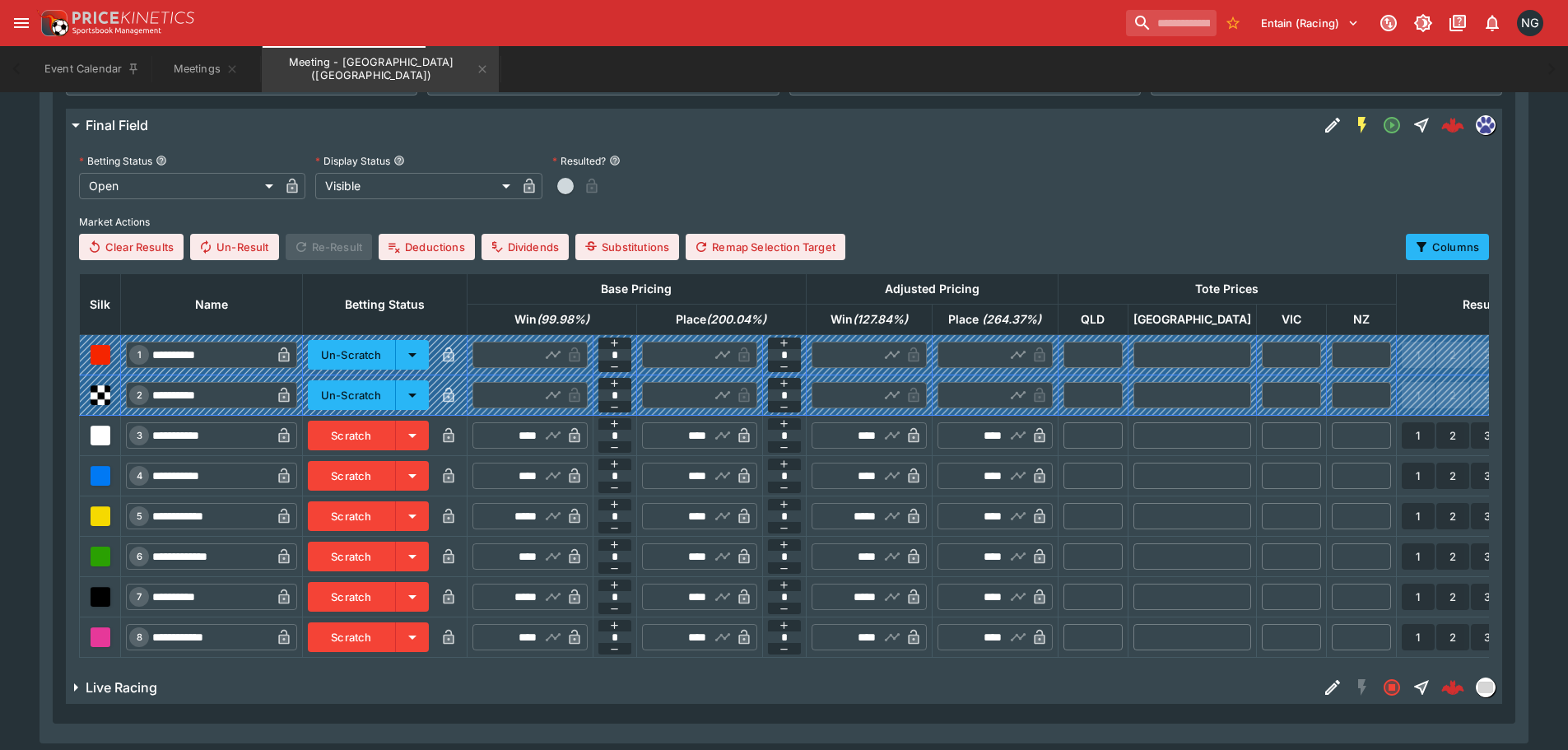
click at [394, 648] on button "Scratch" at bounding box center [351, 638] width 88 height 30
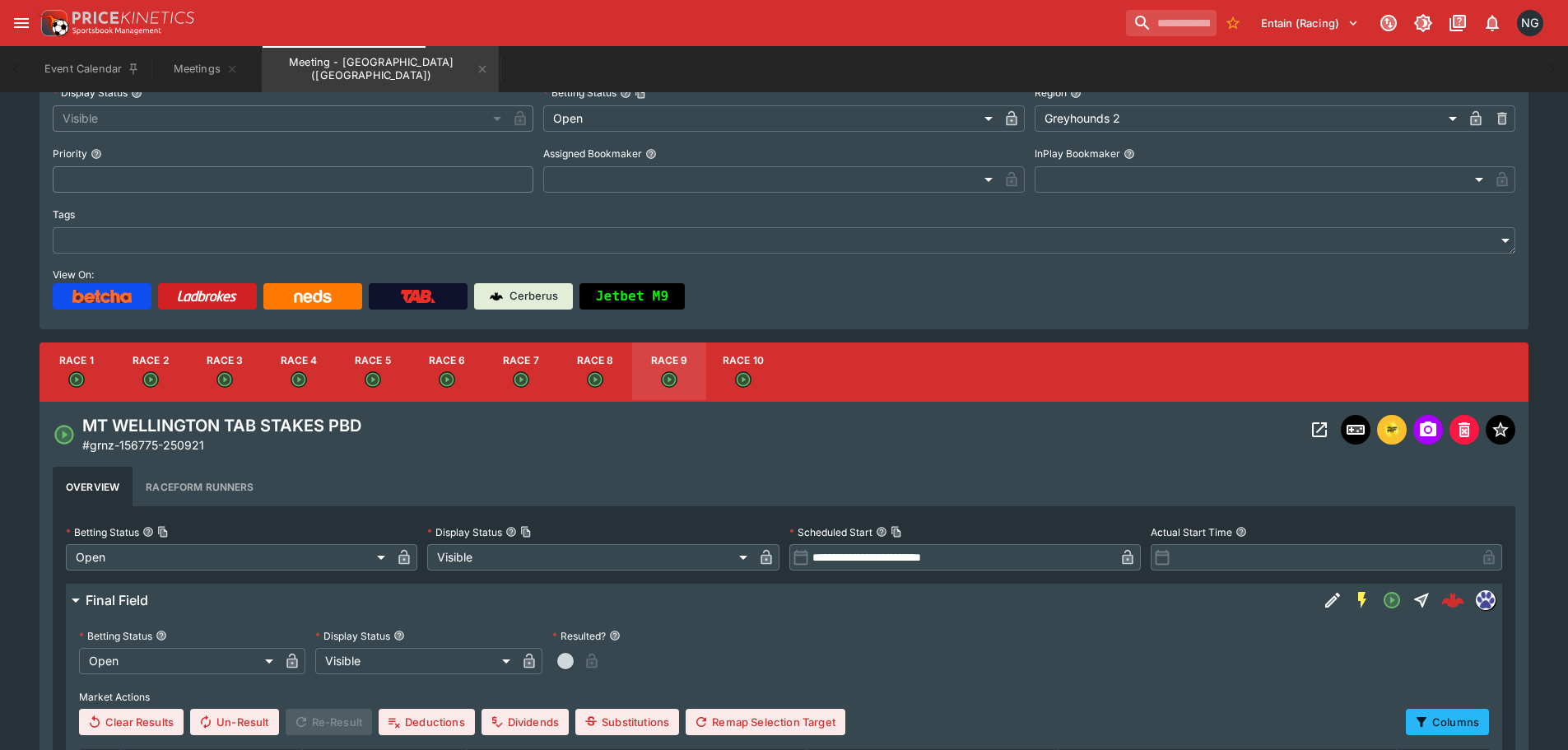
scroll to position [229, 0]
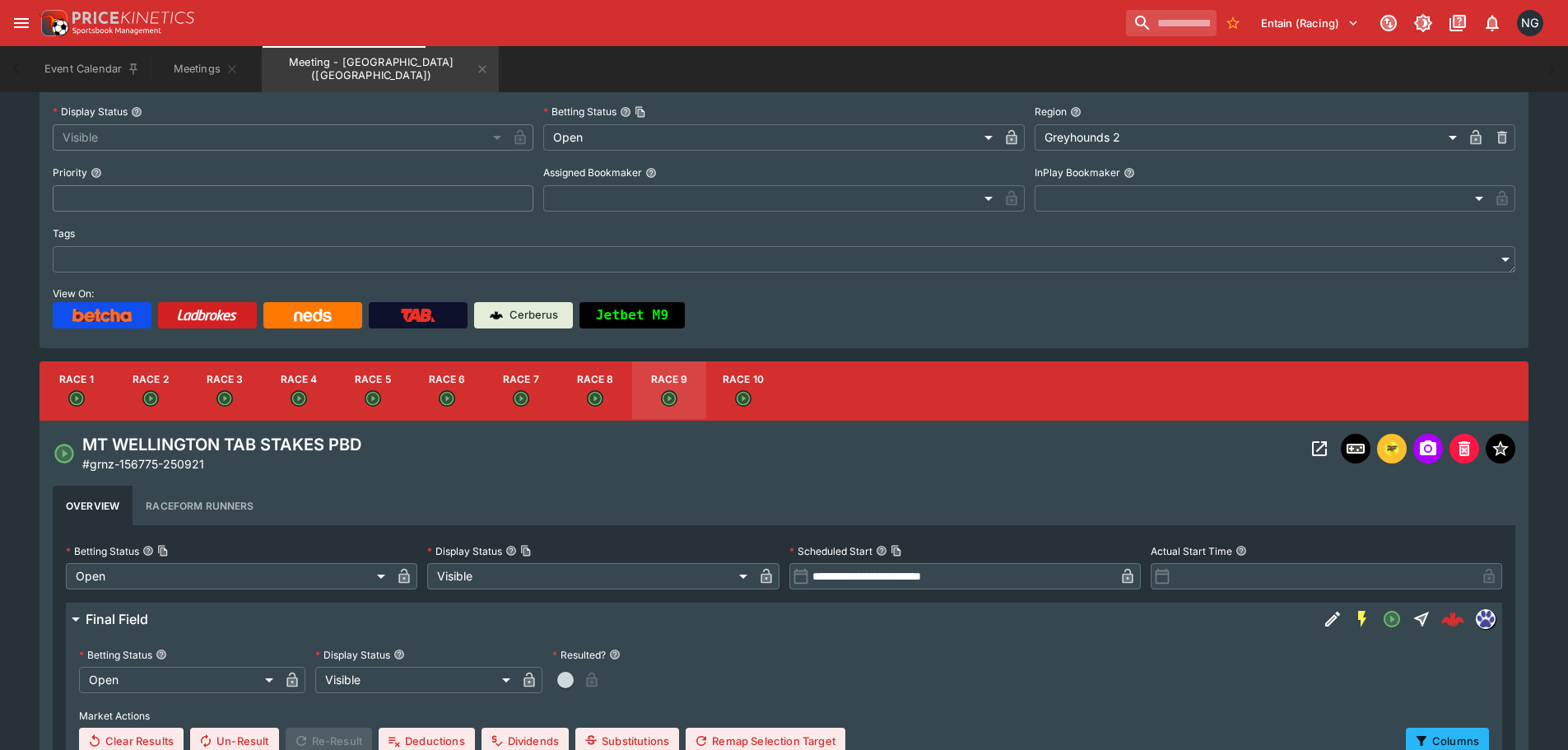
click at [708, 395] on button "Race 10" at bounding box center [743, 391] width 74 height 59
type input "**********"
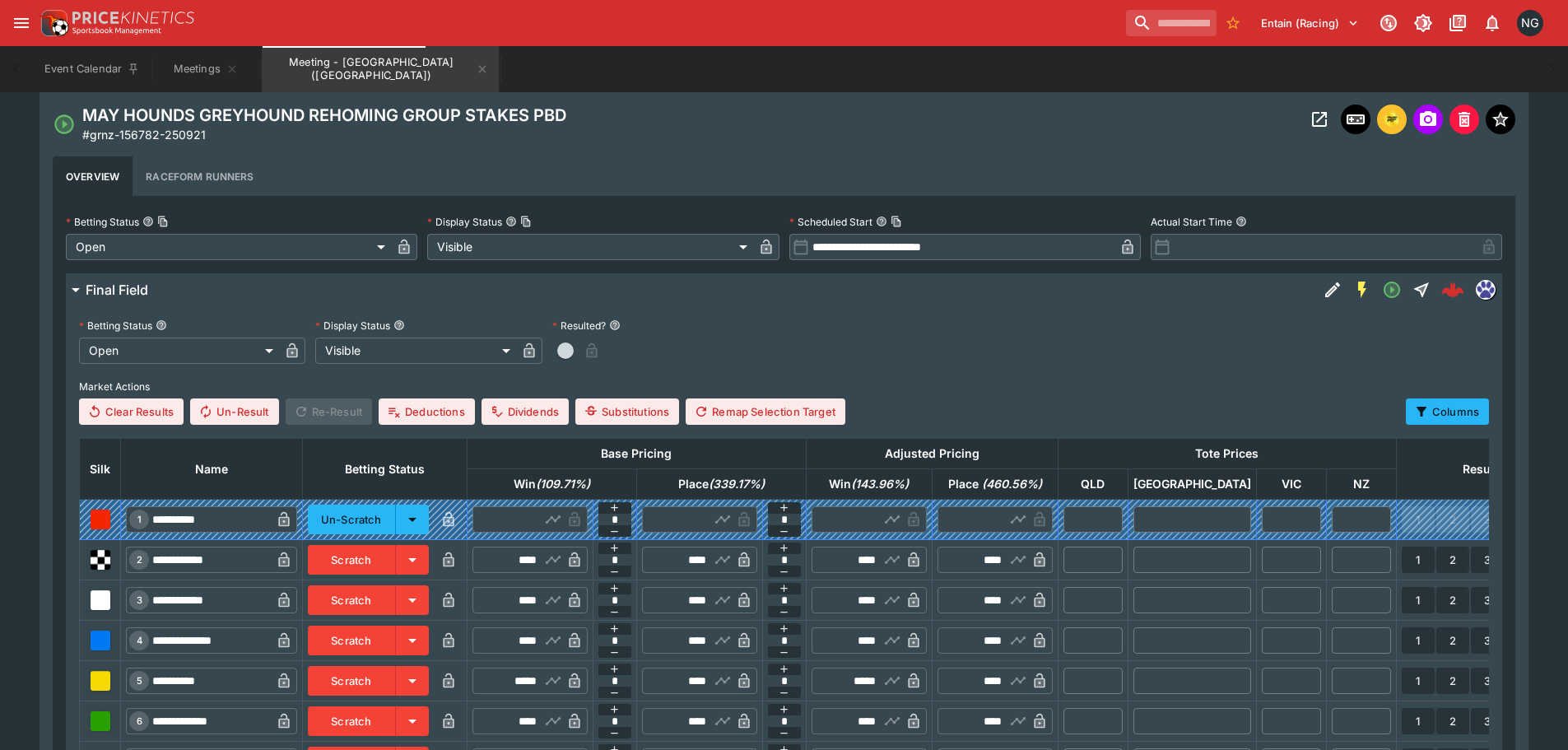
scroll to position [807, 0]
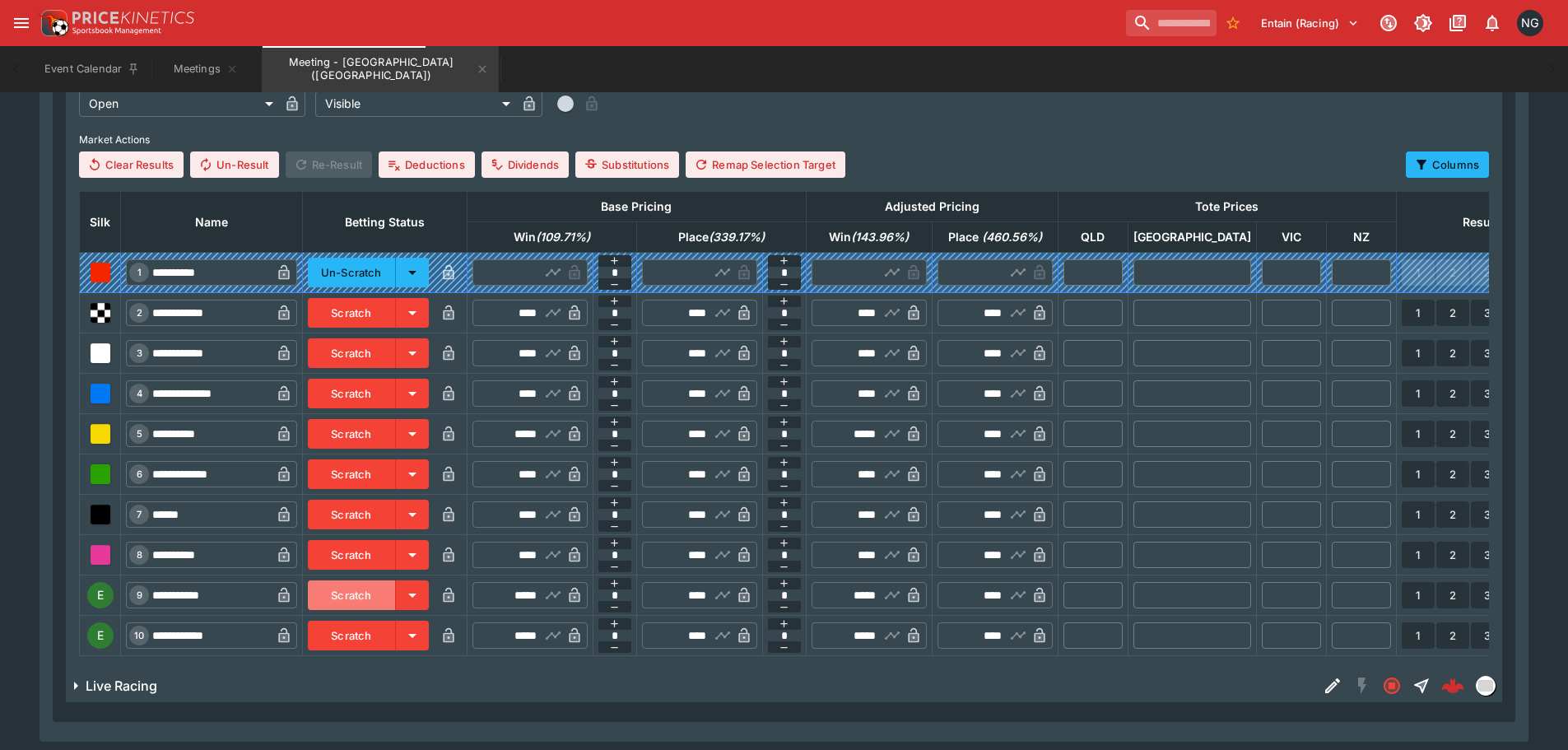
click at [387, 597] on button "Scratch" at bounding box center [351, 595] width 88 height 30
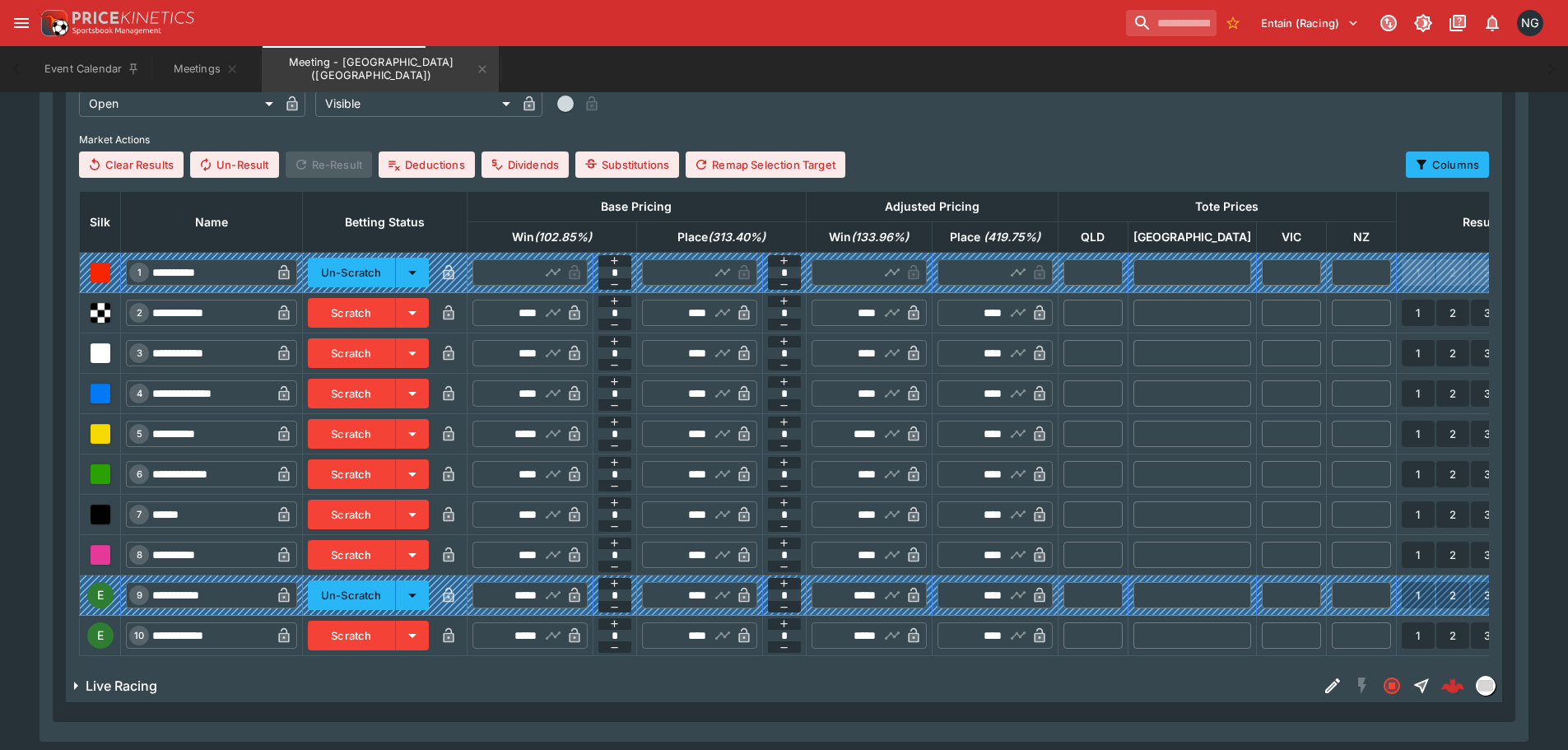
click at [379, 651] on button "Scratch" at bounding box center [351, 636] width 88 height 30
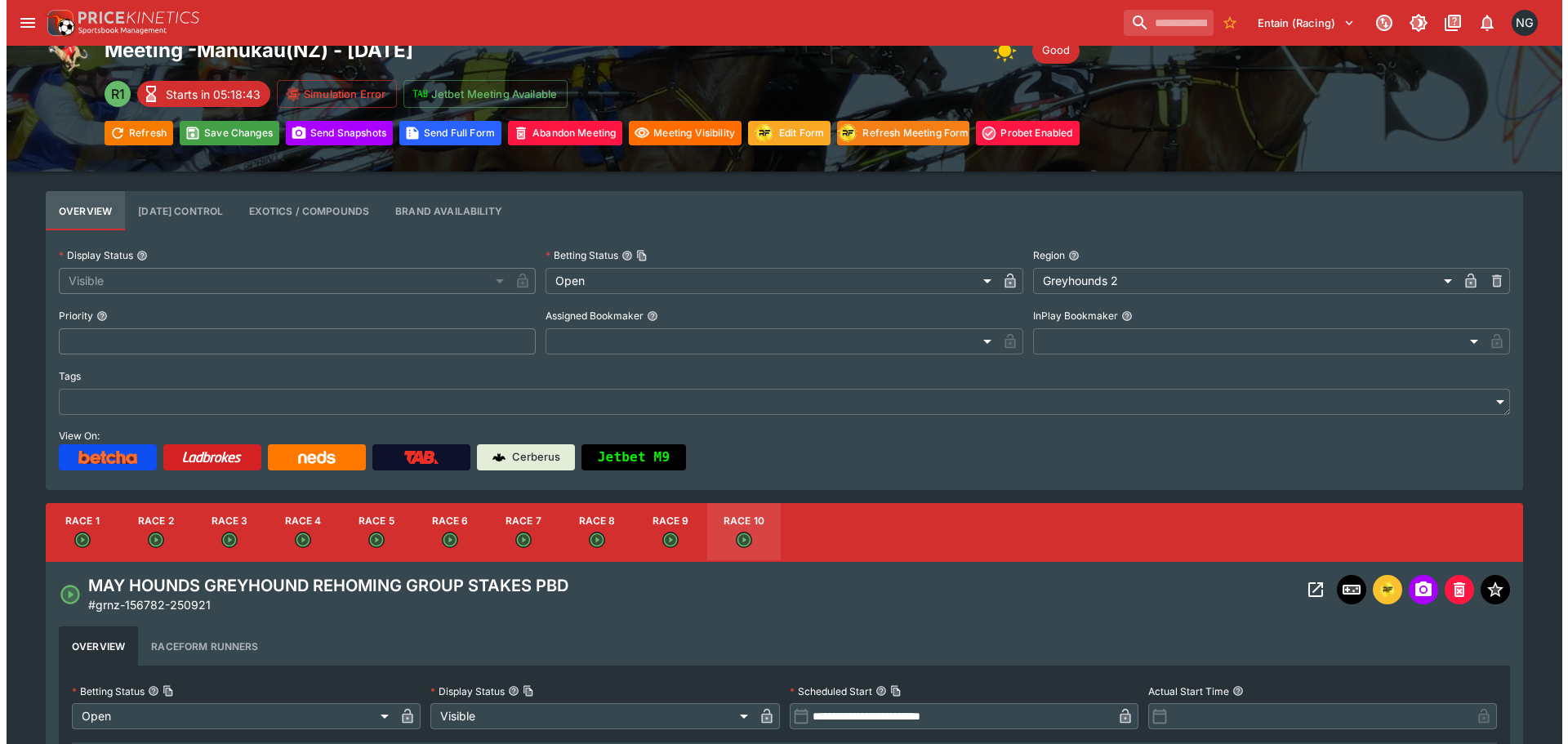
scroll to position [0, 0]
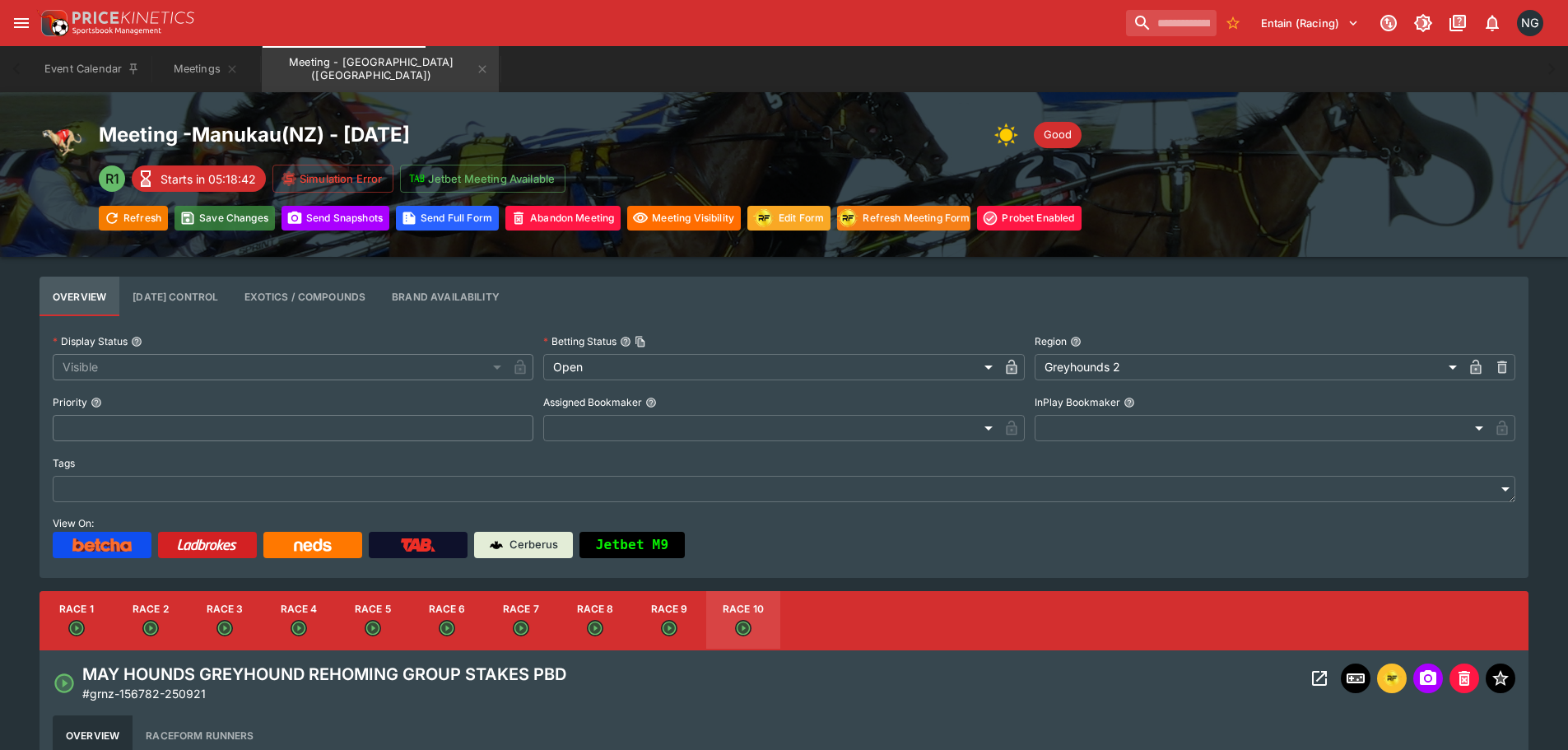
click at [237, 221] on button "Save Changes" at bounding box center [224, 219] width 101 height 25
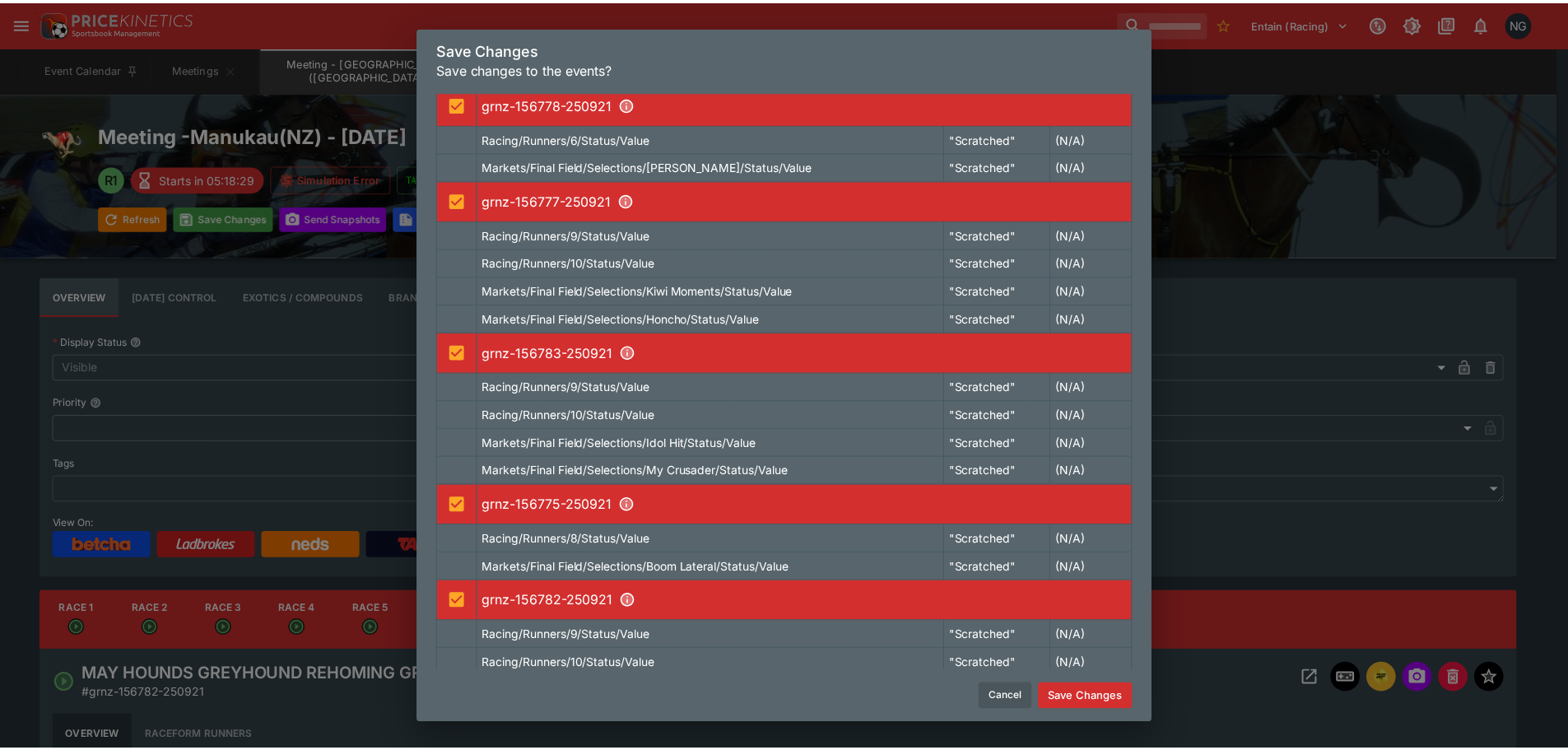
scroll to position [476, 0]
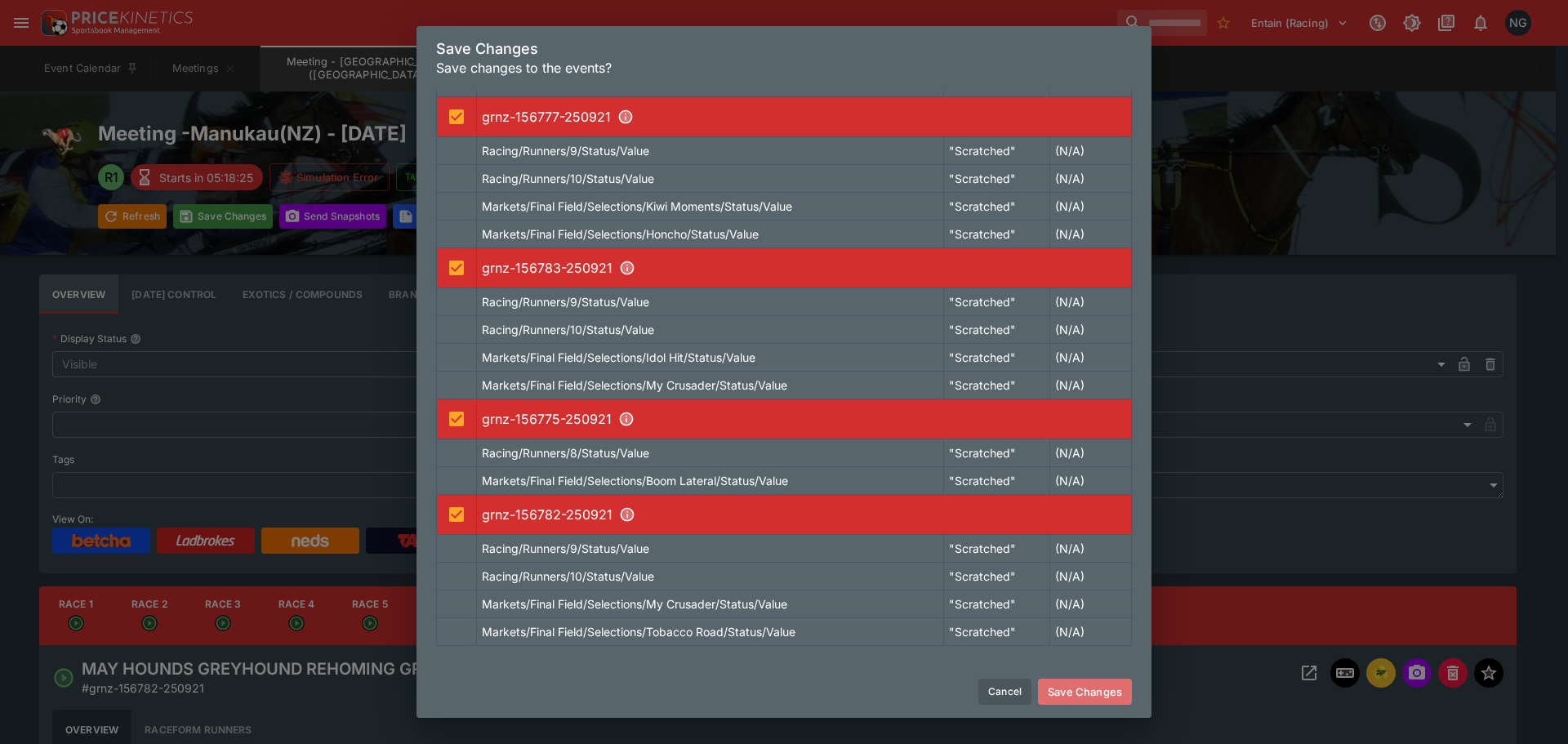
click at [1080, 691] on button "Save Changes" at bounding box center [1085, 692] width 94 height 26
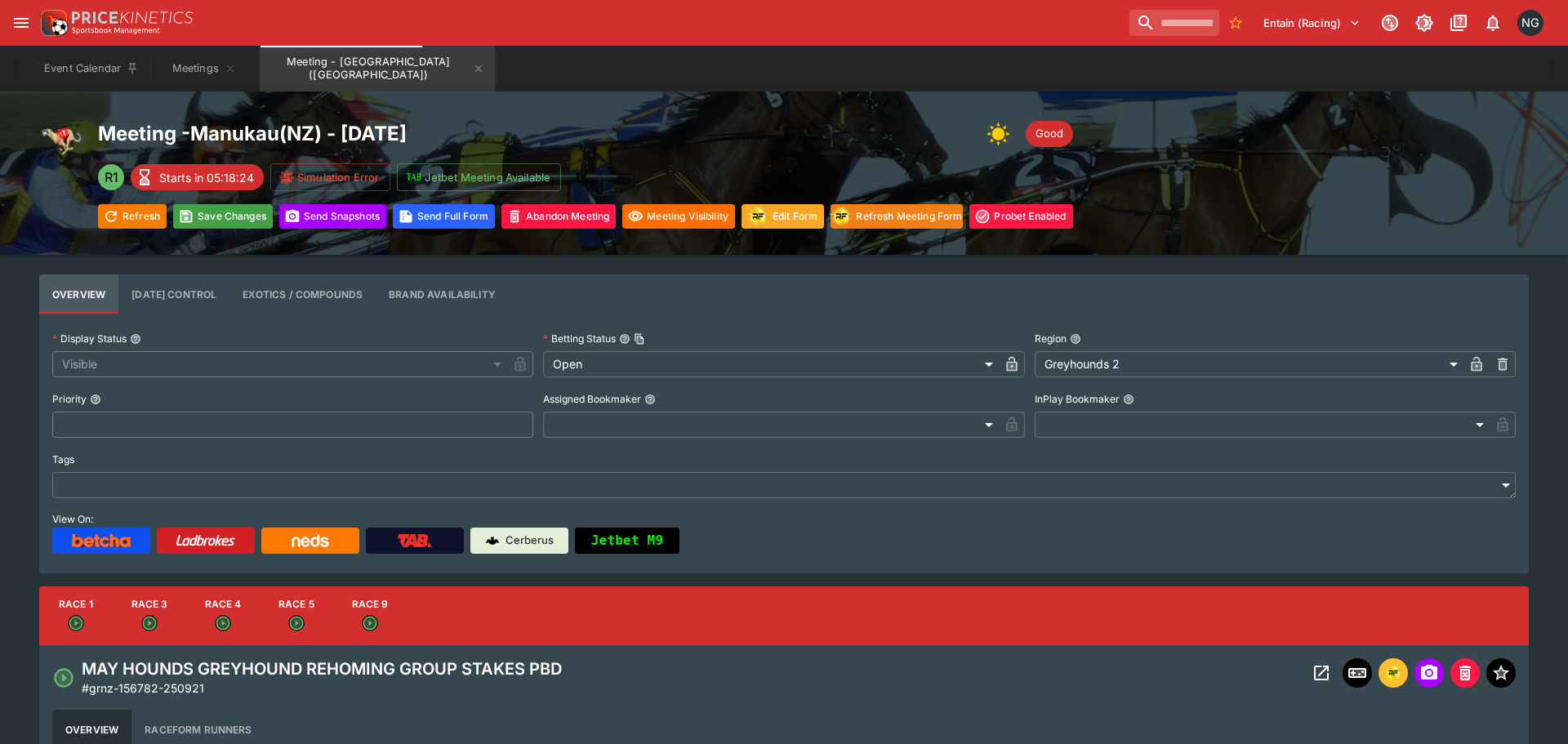
type input "****"
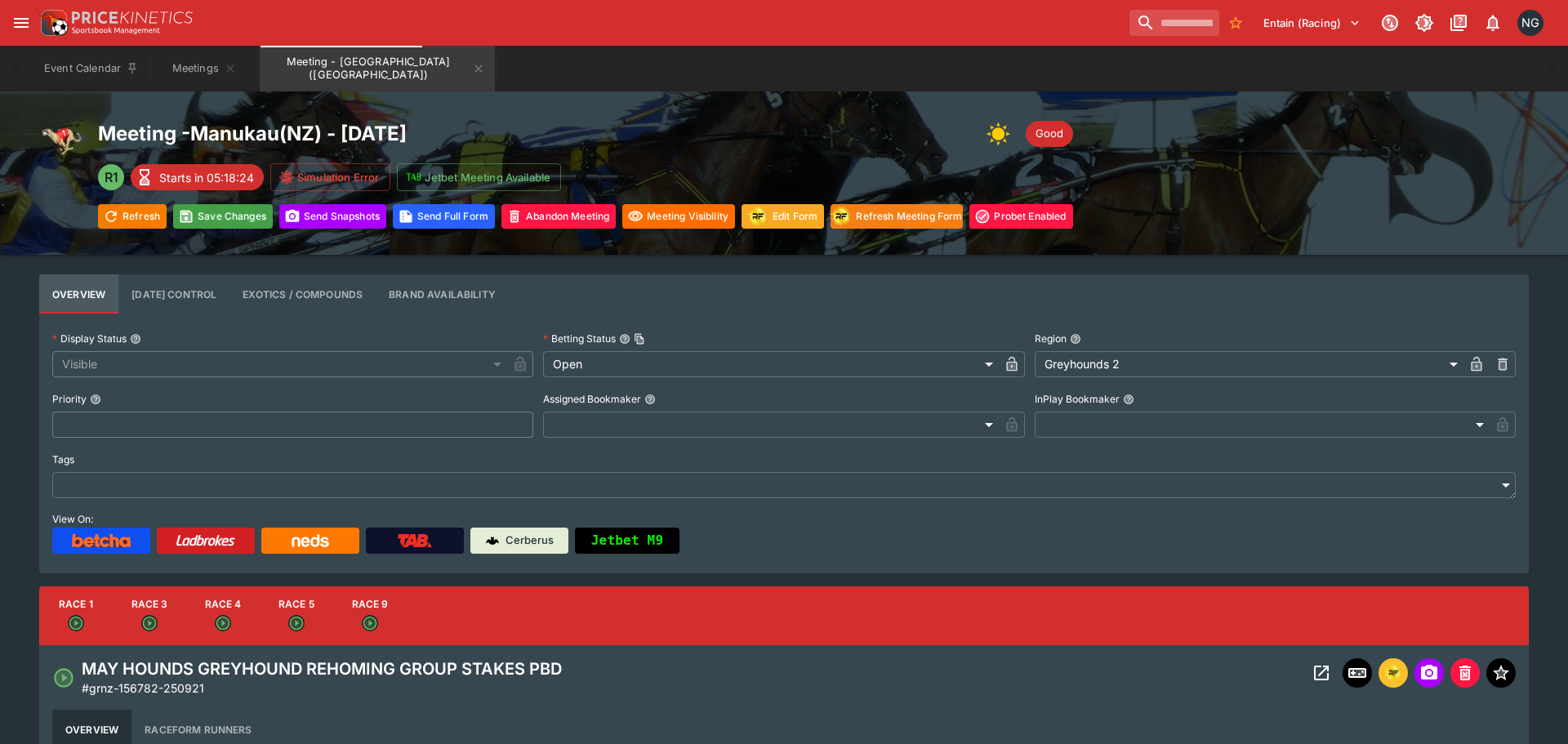
type input "****"
type input "*****"
type input "****"
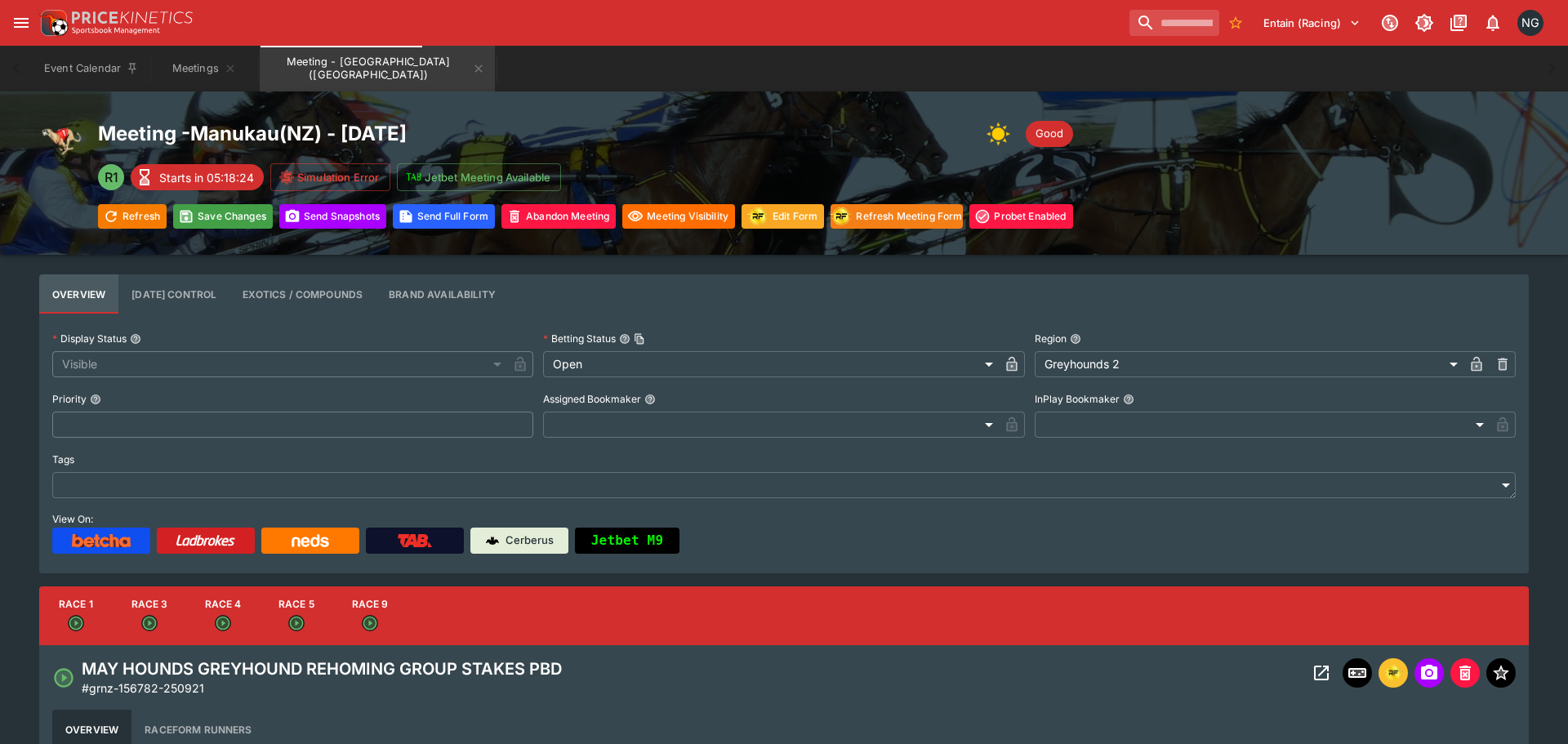
type input "****"
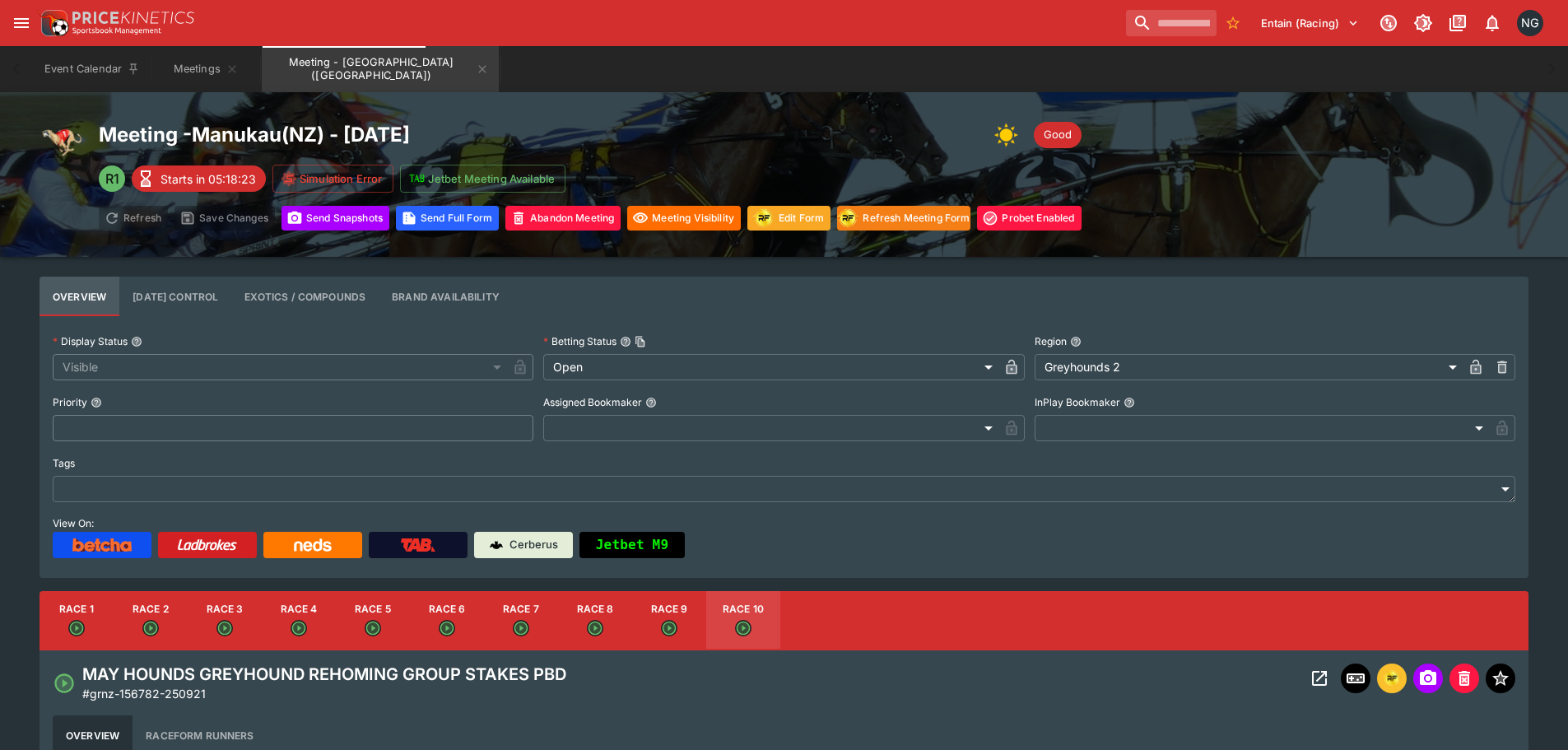
click at [242, 619] on button "Race 3" at bounding box center [224, 620] width 74 height 59
click at [132, 622] on button "Race 2" at bounding box center [150, 620] width 74 height 59
type input "**********"
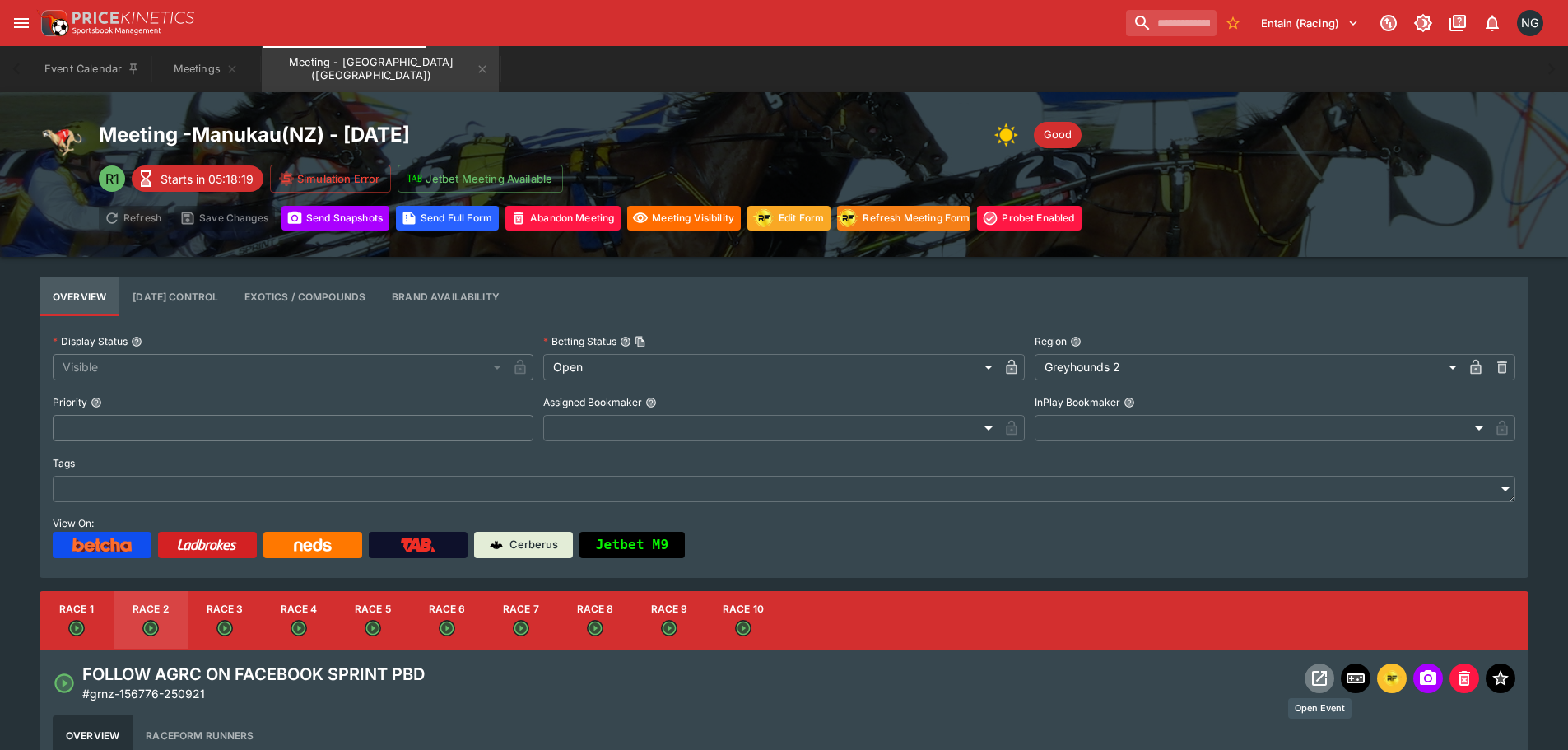
click at [1320, 682] on icon "Open Event" at bounding box center [1320, 678] width 20 height 20
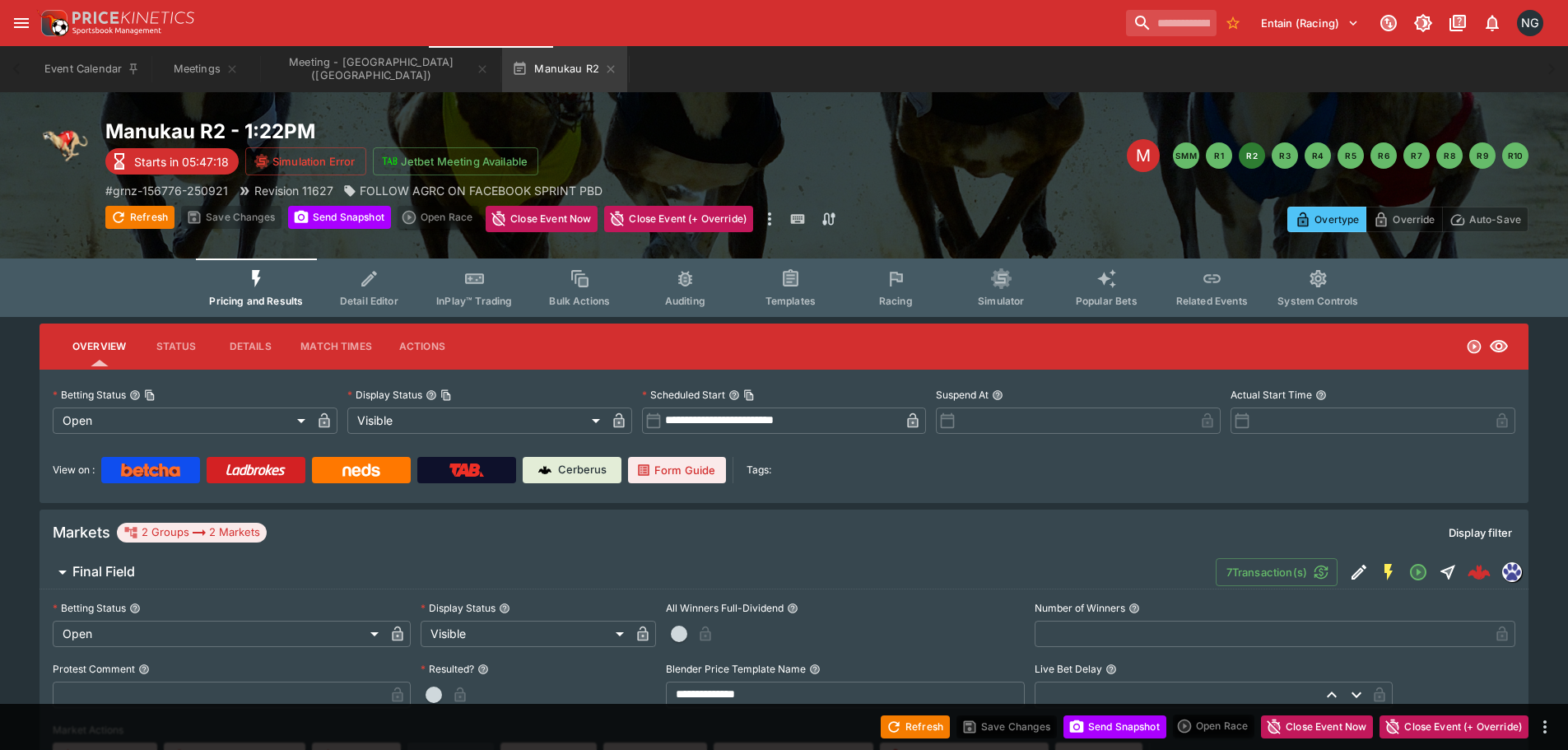
click at [907, 284] on button "Racing" at bounding box center [895, 288] width 106 height 58
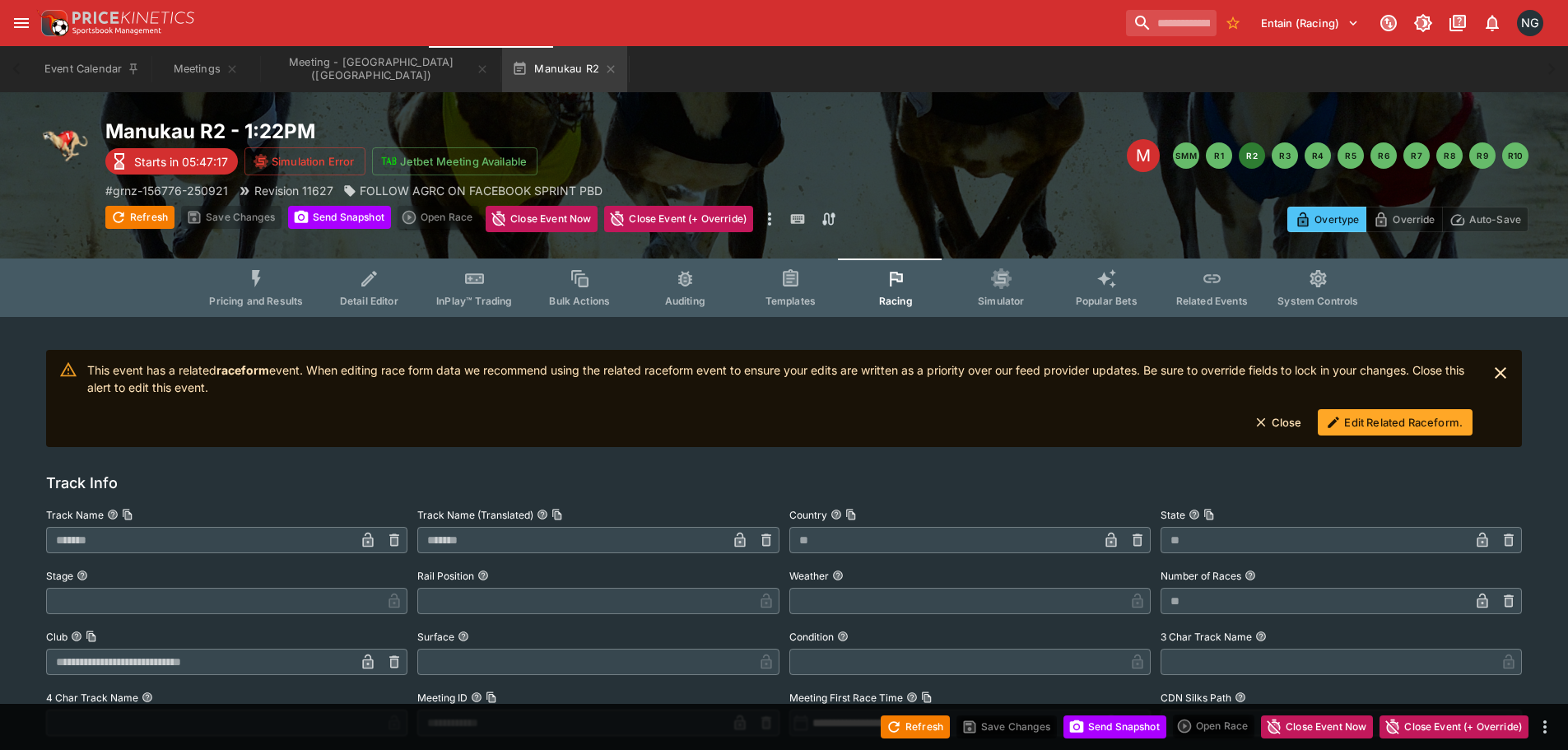
click at [1353, 411] on button "Edit Related Raceform." at bounding box center [1395, 422] width 155 height 27
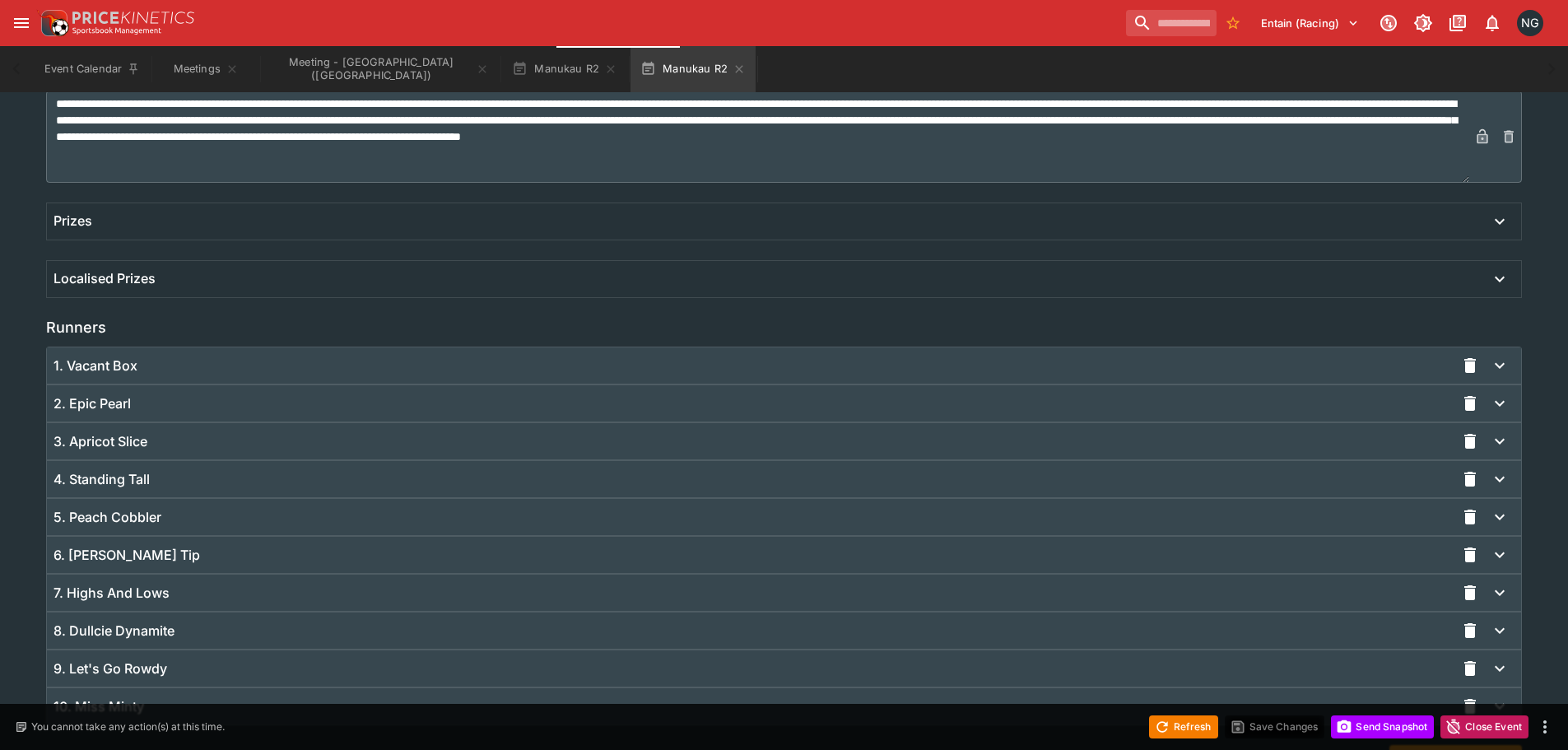
scroll to position [1029, 0]
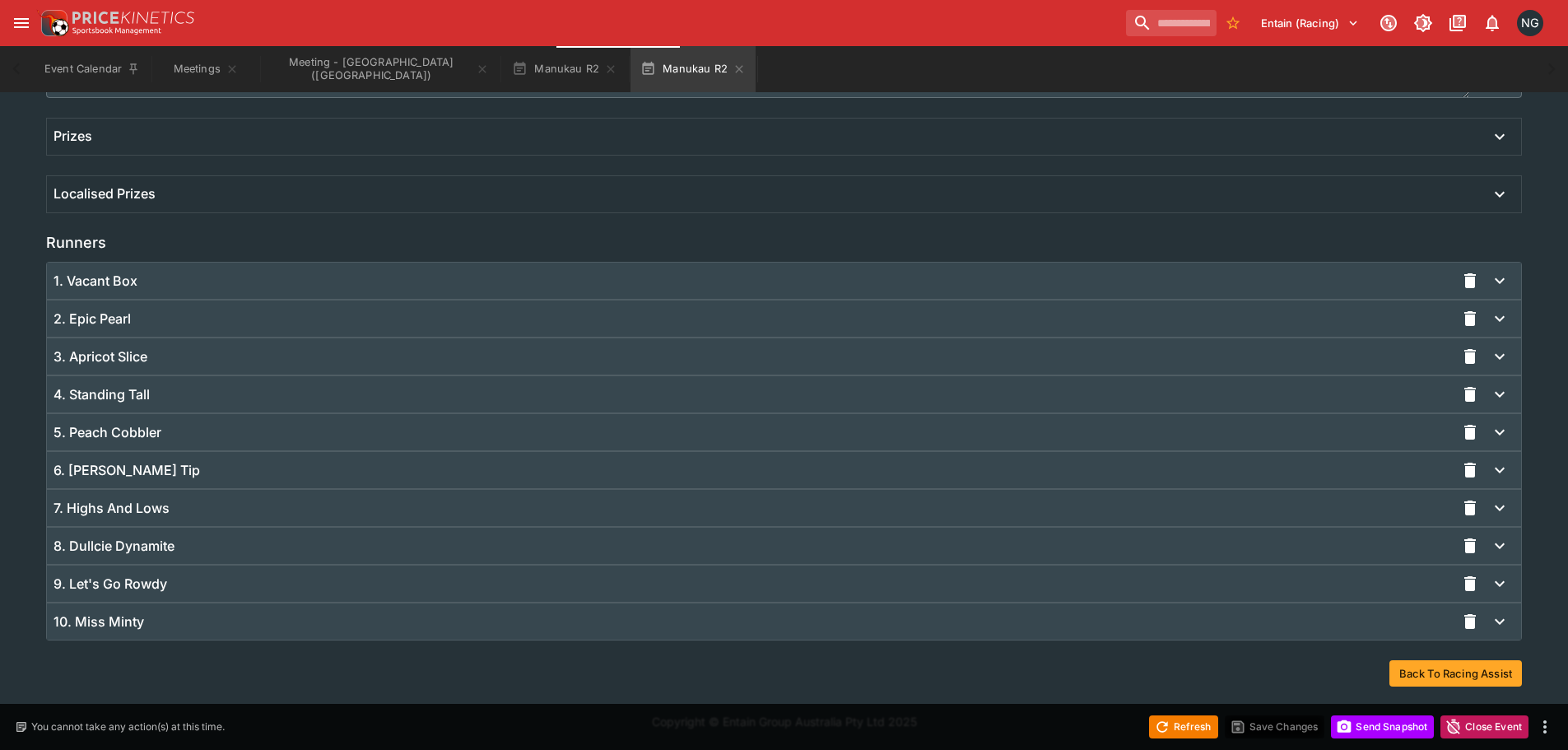
click at [339, 590] on div "9. Let's Go Rowdy" at bounding box center [754, 584] width 1402 height 17
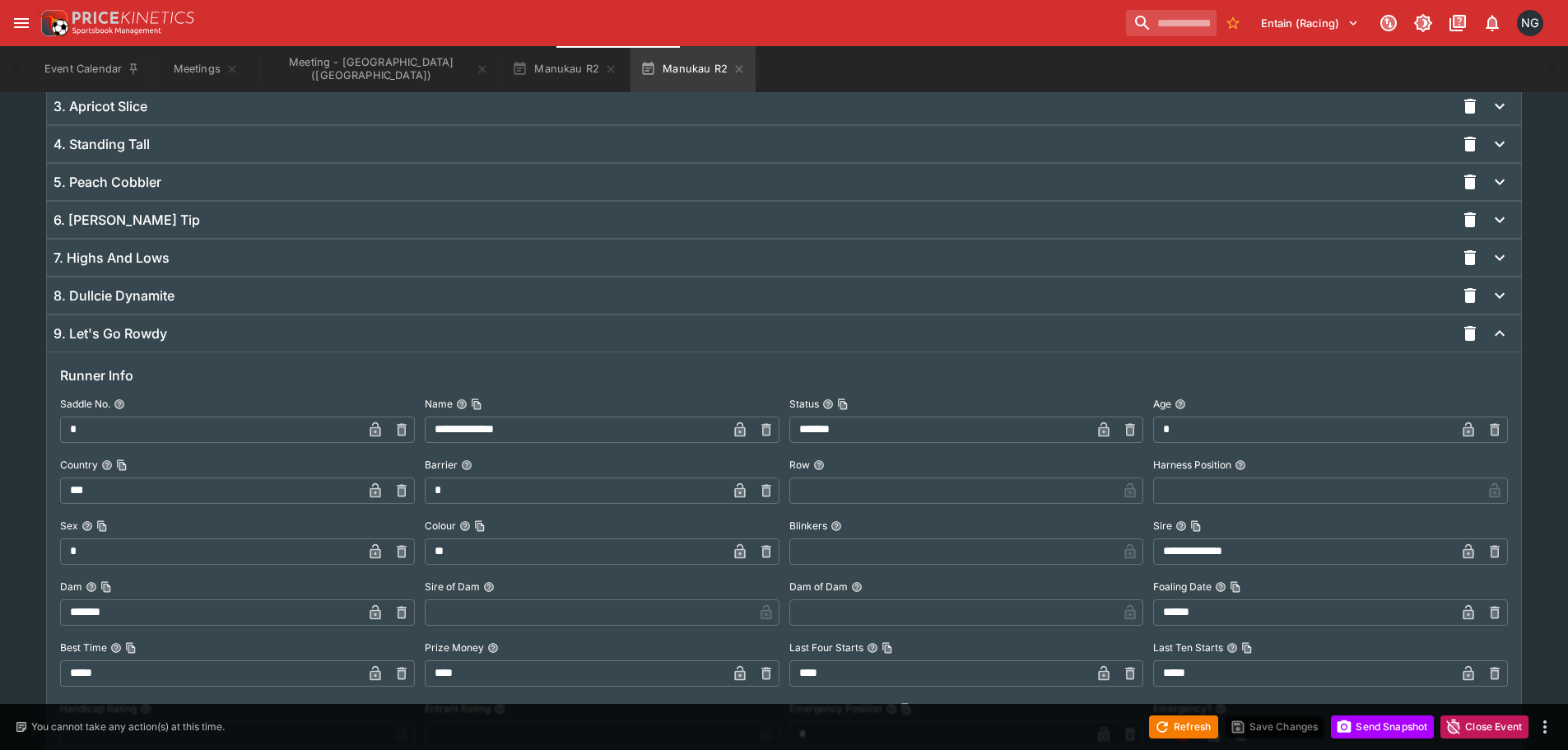
scroll to position [1358, 0]
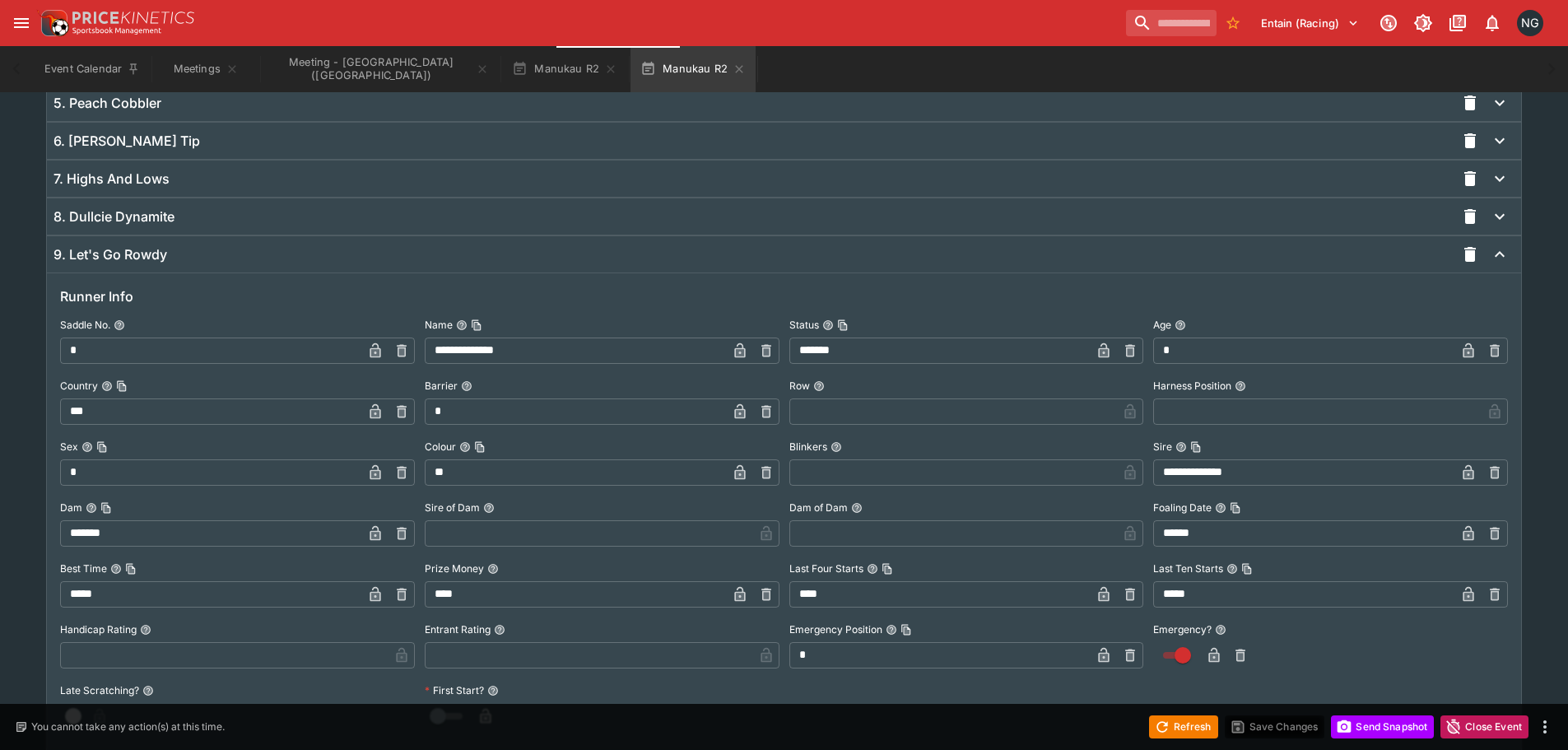
click at [557, 410] on input "*" at bounding box center [576, 412] width 302 height 27
type input "*"
click at [735, 403] on icon "button" at bounding box center [740, 412] width 17 height 17
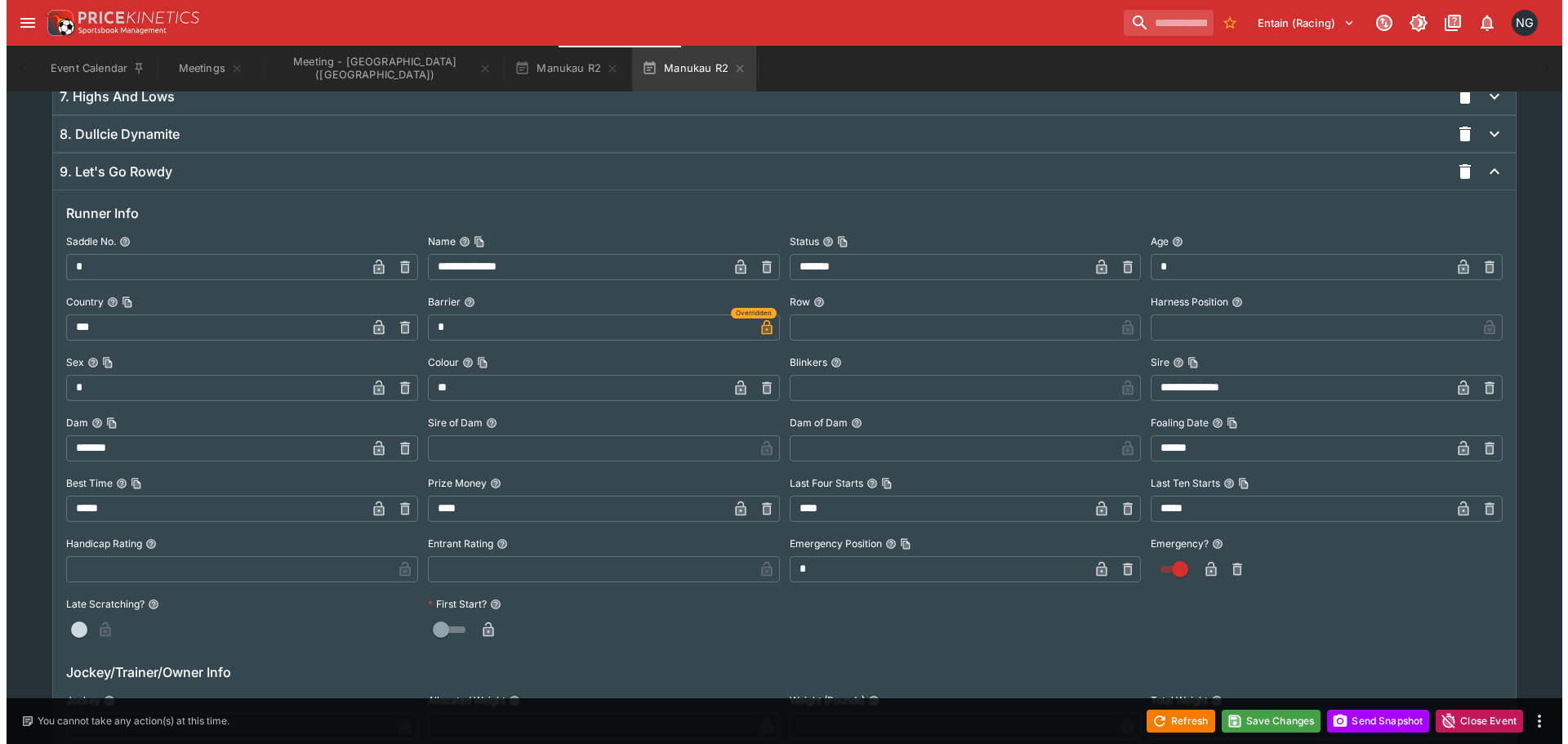
scroll to position [1429, 0]
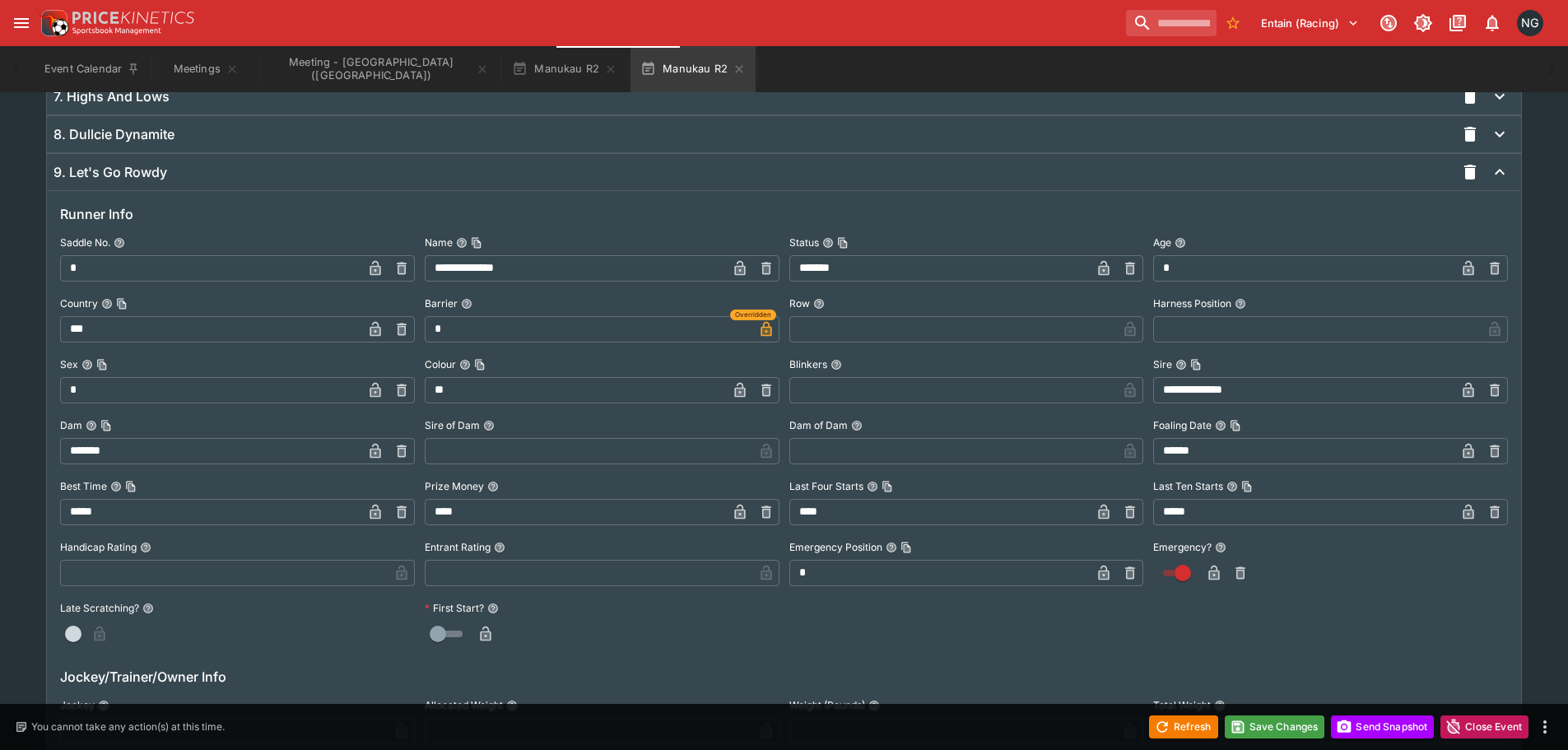
click at [1245, 568] on icon "button" at bounding box center [1241, 572] width 10 height 12
click at [1266, 728] on button "Save Changes" at bounding box center [1275, 728] width 101 height 23
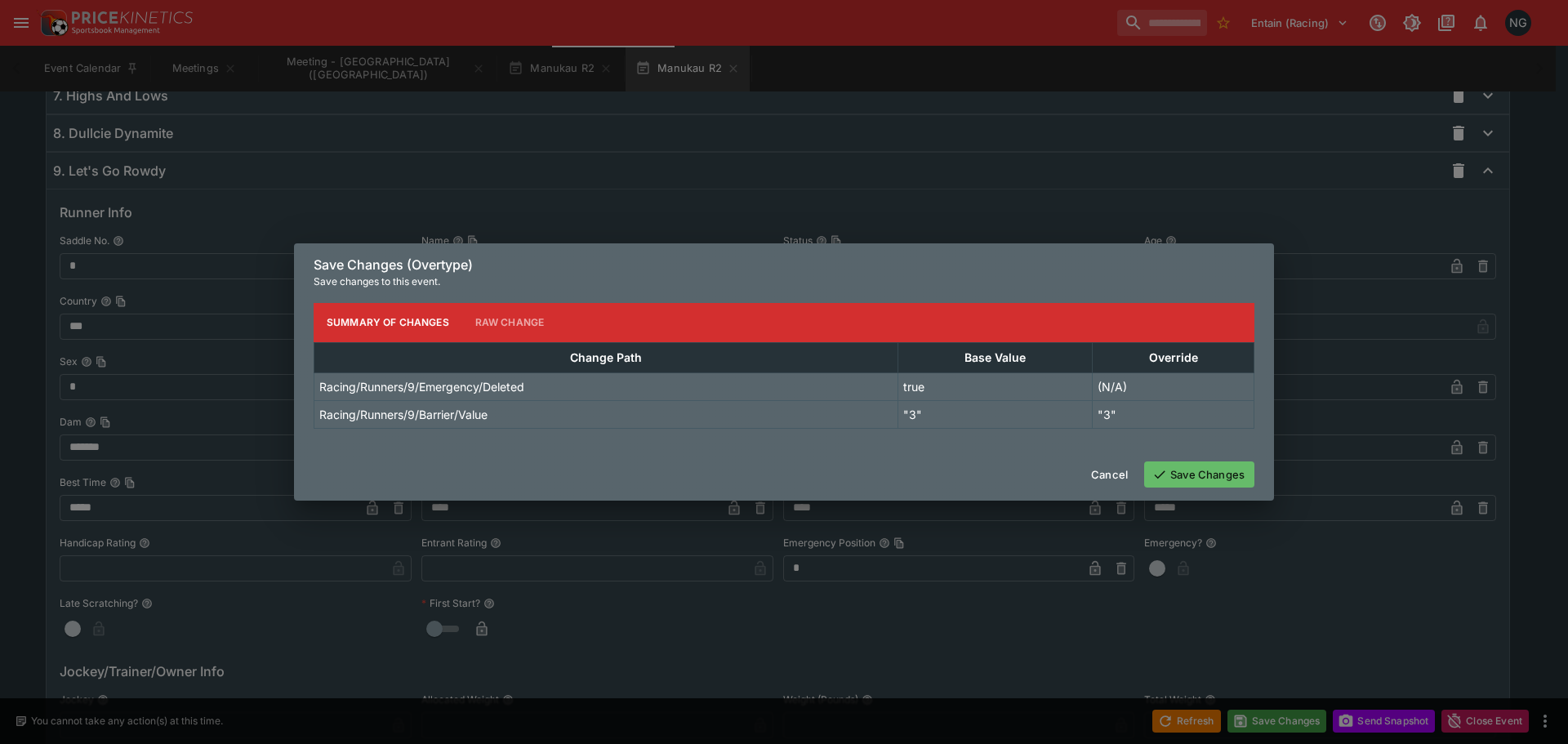
click at [1204, 478] on button "Save Changes" at bounding box center [1199, 475] width 110 height 26
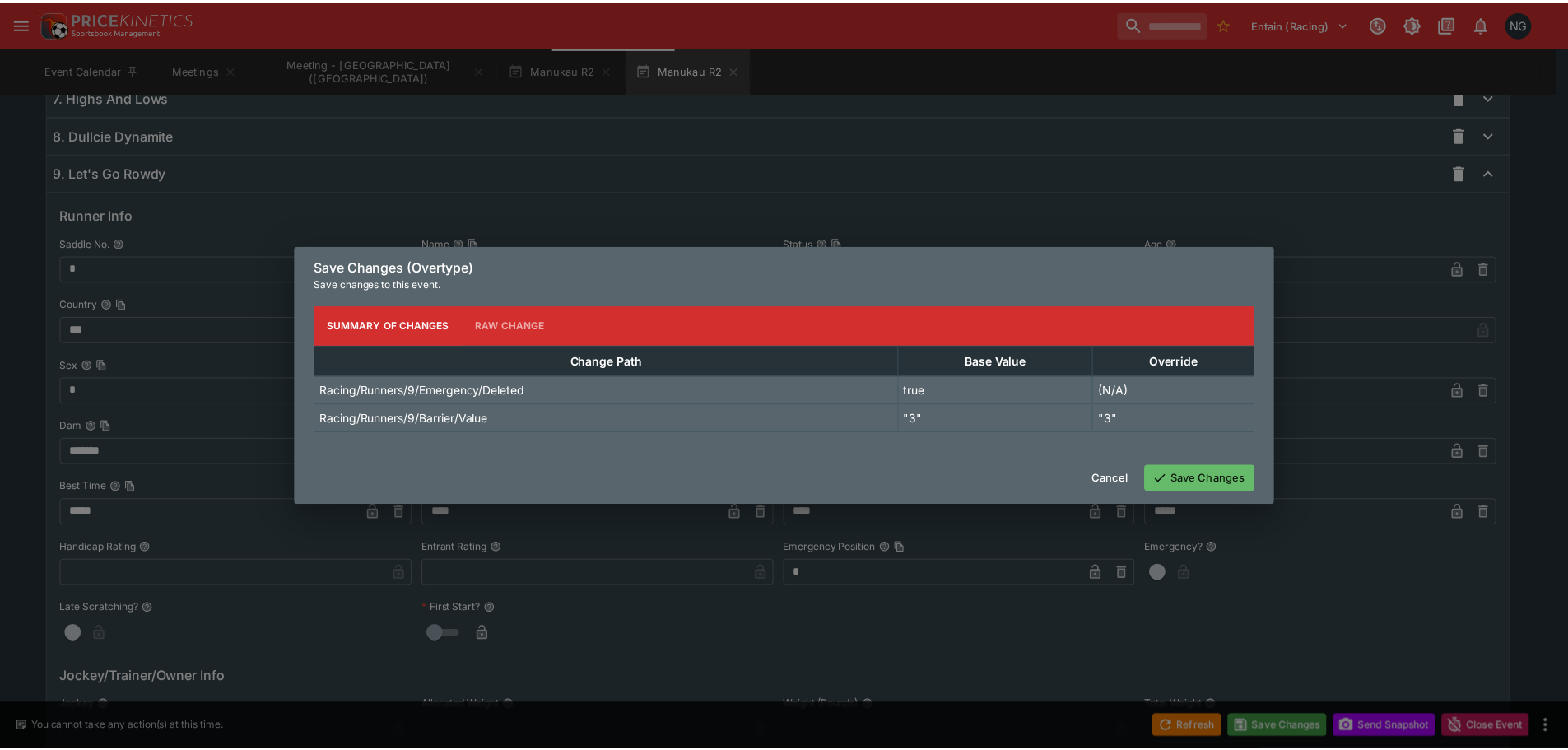
scroll to position [0, 0]
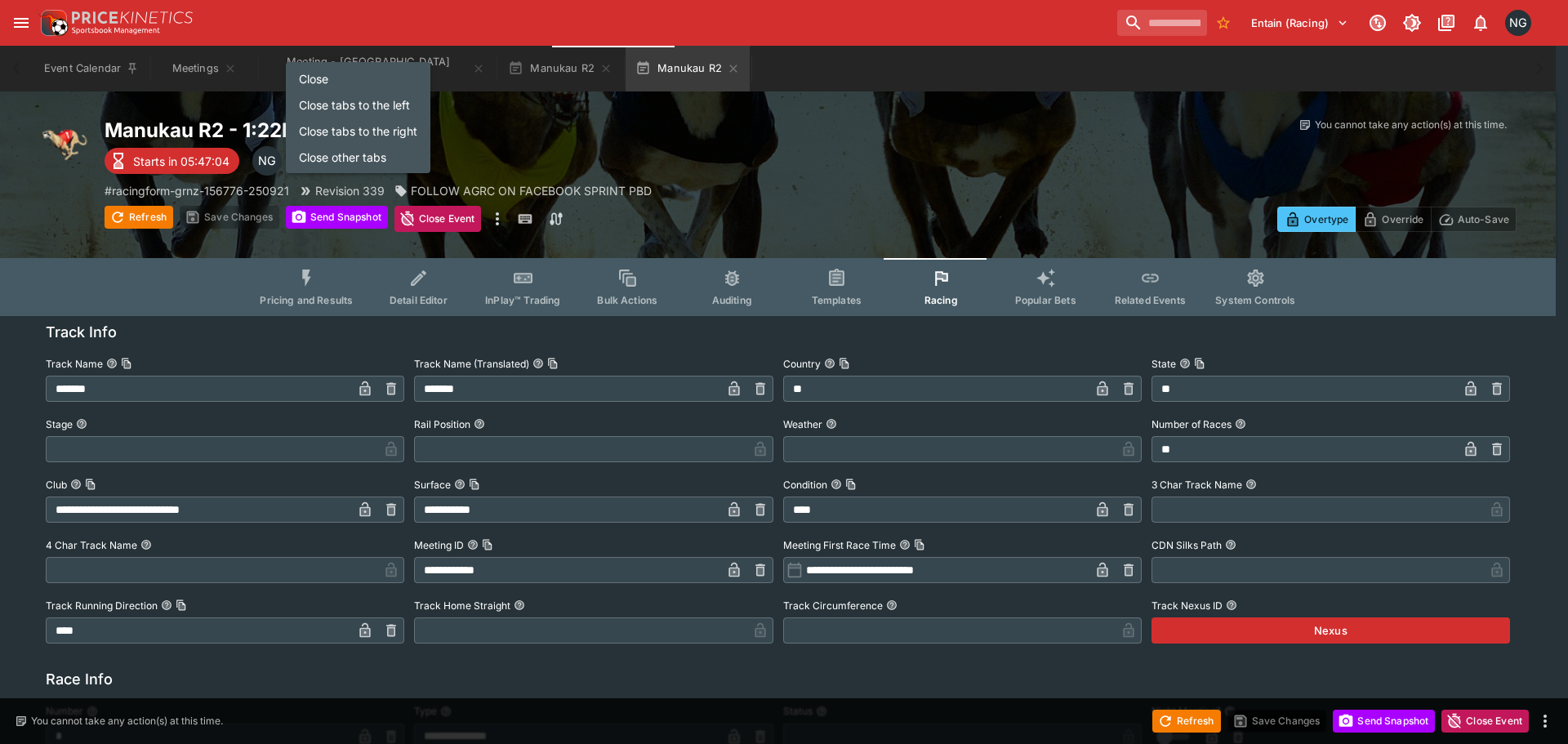
click at [369, 139] on li "Close tabs to the right" at bounding box center [358, 131] width 144 height 26
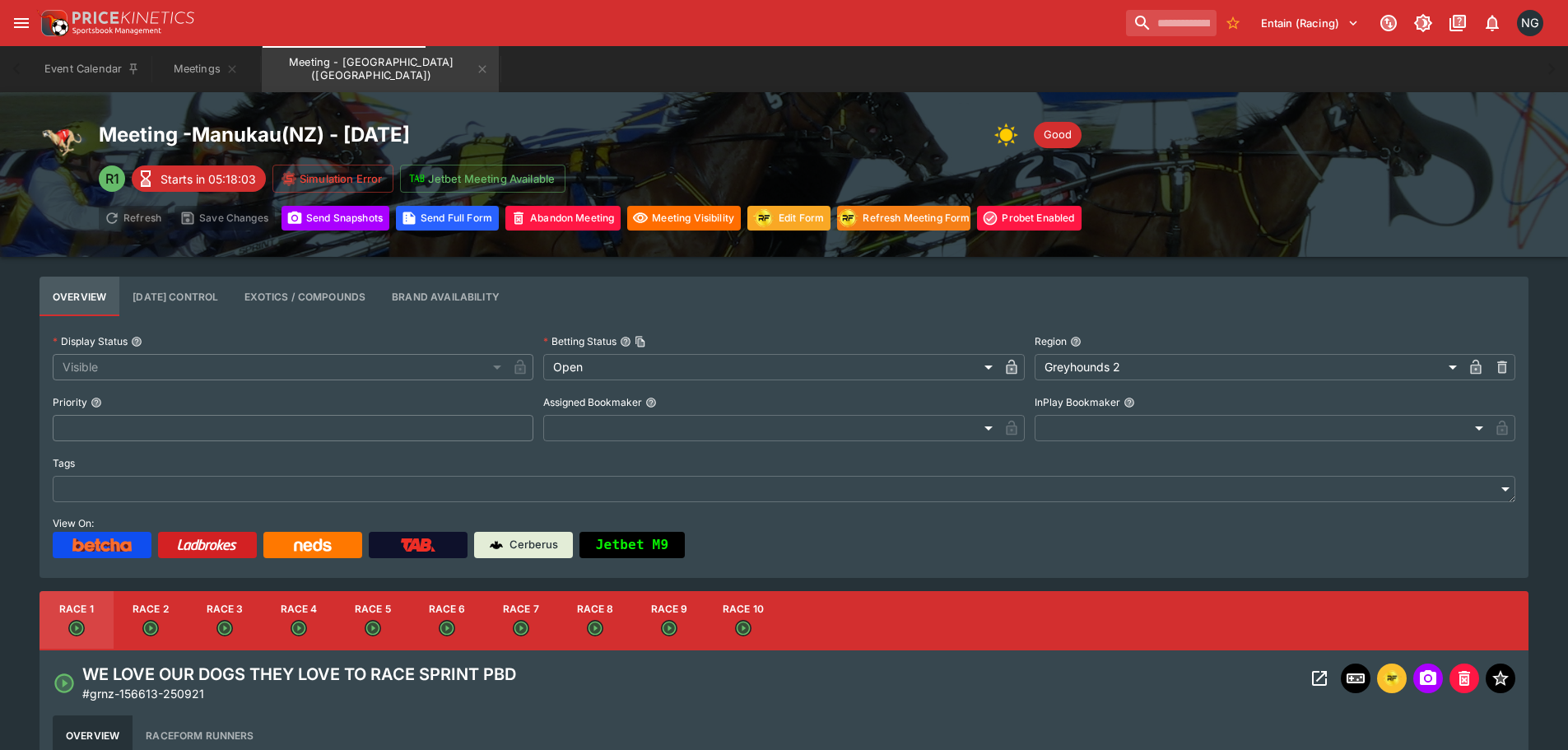
click at [193, 64] on button "Meetings" at bounding box center [205, 68] width 106 height 46
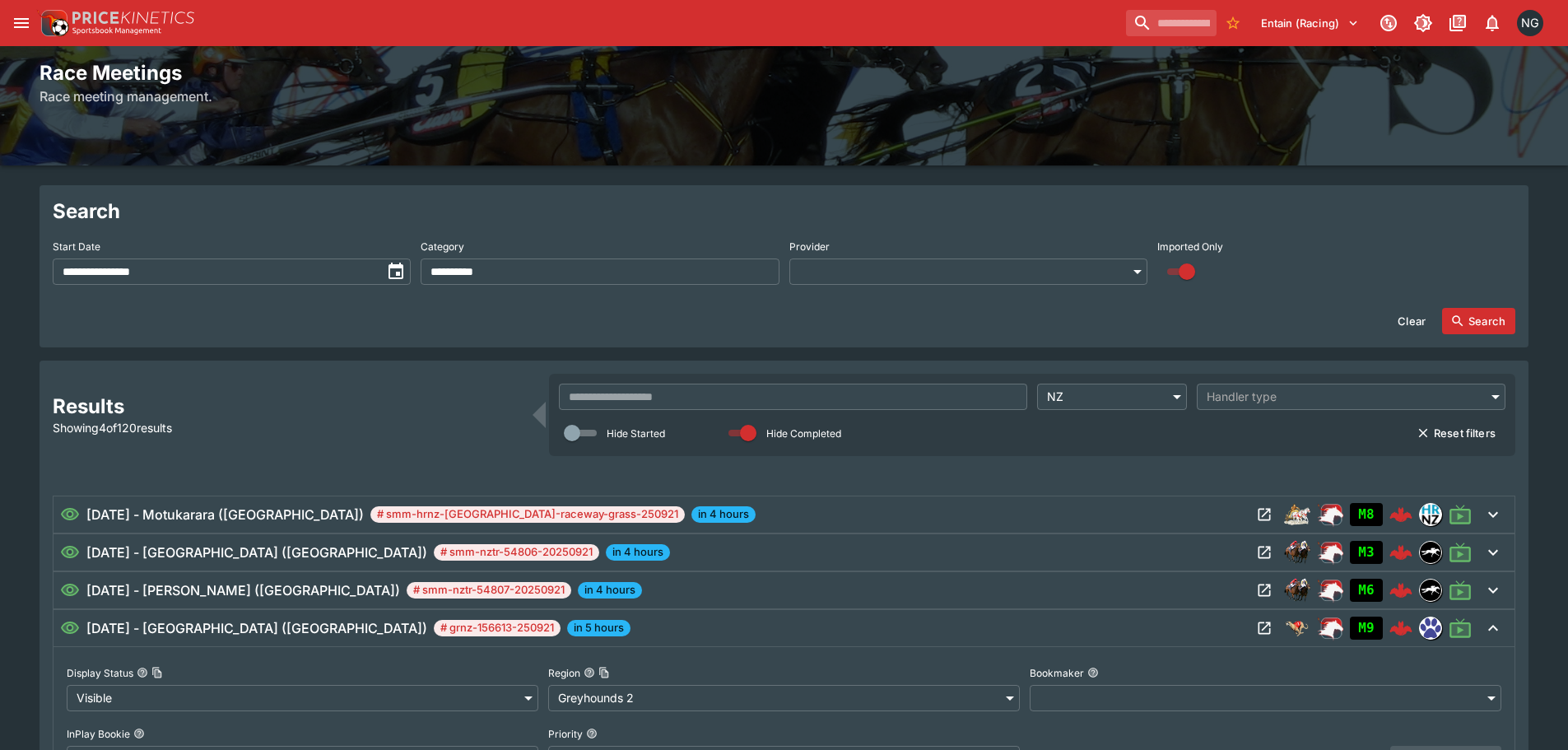
scroll to position [247, 0]
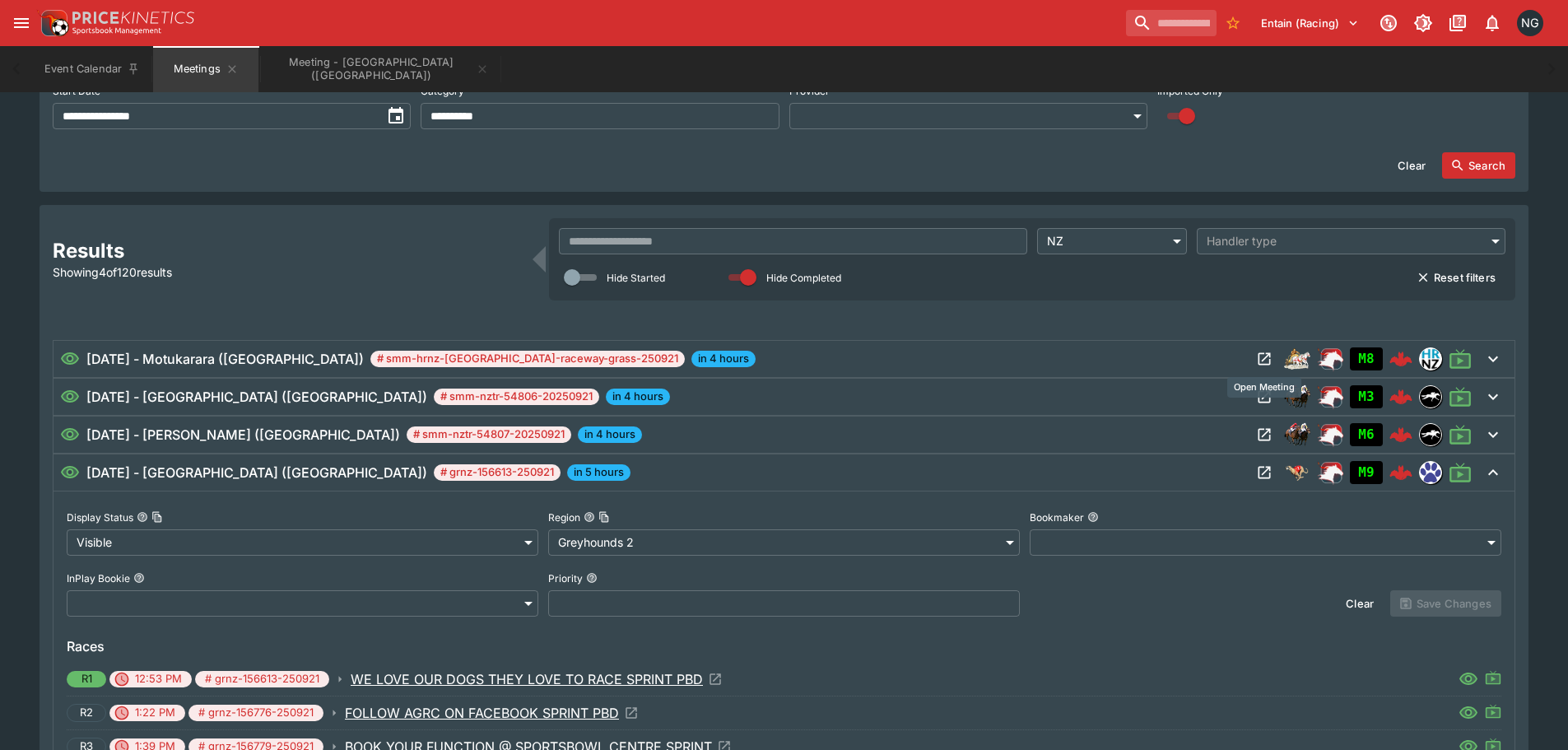
click at [1261, 361] on icon "Open Meeting" at bounding box center [1265, 359] width 17 height 17
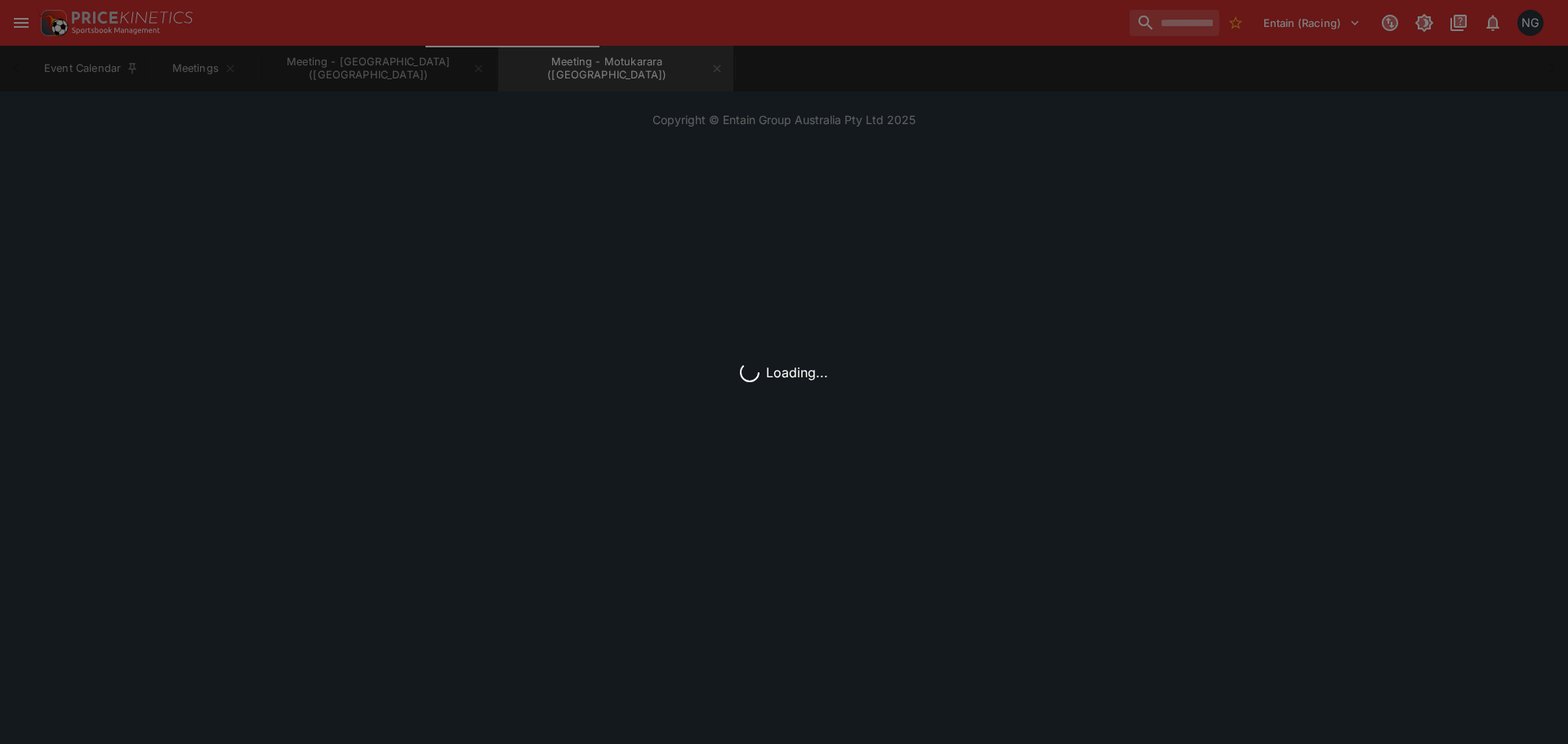
click at [861, 61] on div "Loading..." at bounding box center [784, 372] width 1568 height 744
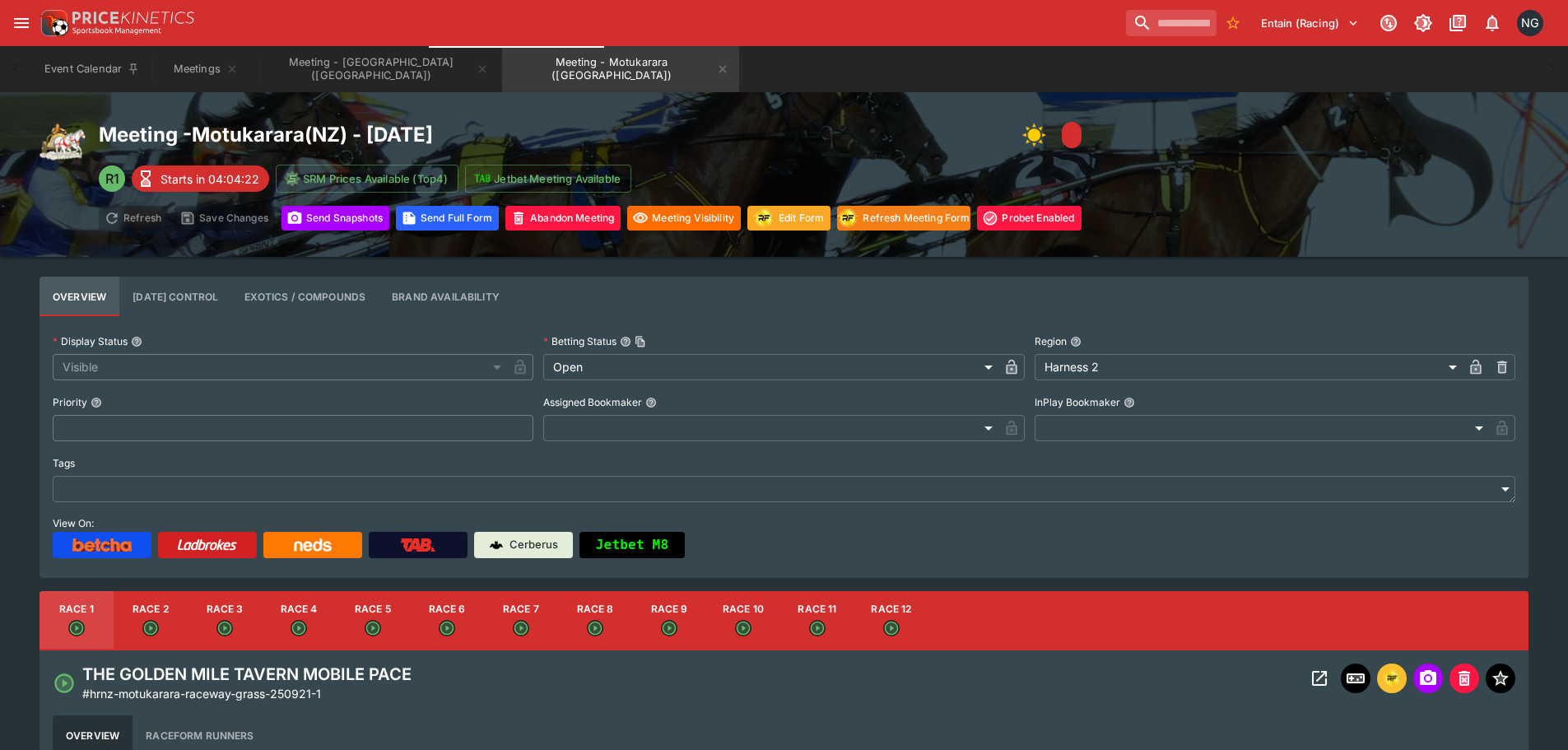
click at [730, 8] on div "Entain (Racing) 1 NG" at bounding box center [793, 23] width 1512 height 37
click at [1230, 90] on div "Event Calendar Meetings Meeting - [GEOGRAPHIC_DATA] ([GEOGRAPHIC_DATA]) Meeting…" at bounding box center [784, 68] width 1502 height 46
click at [192, 68] on button "Meetings" at bounding box center [205, 68] width 106 height 46
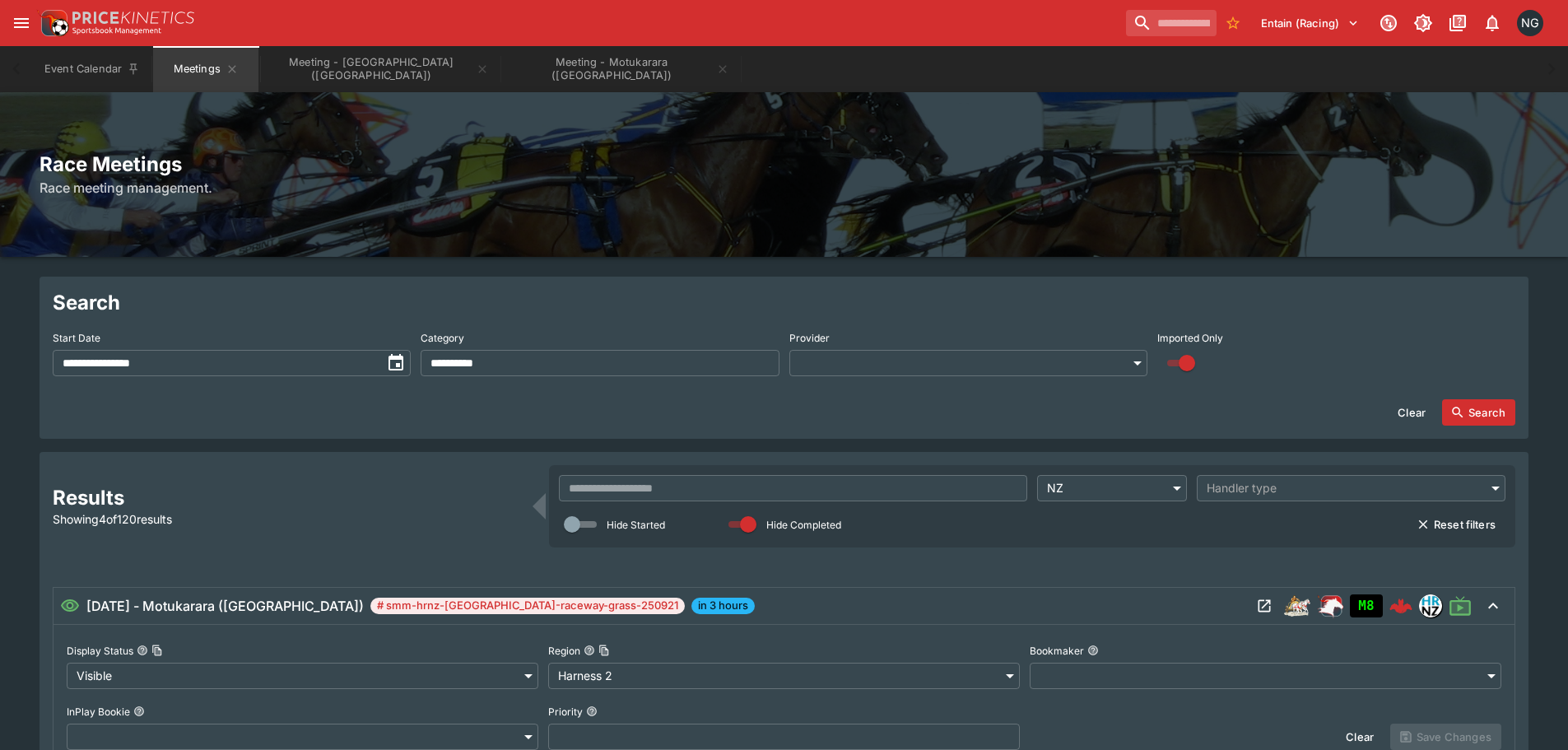
scroll to position [329, 0]
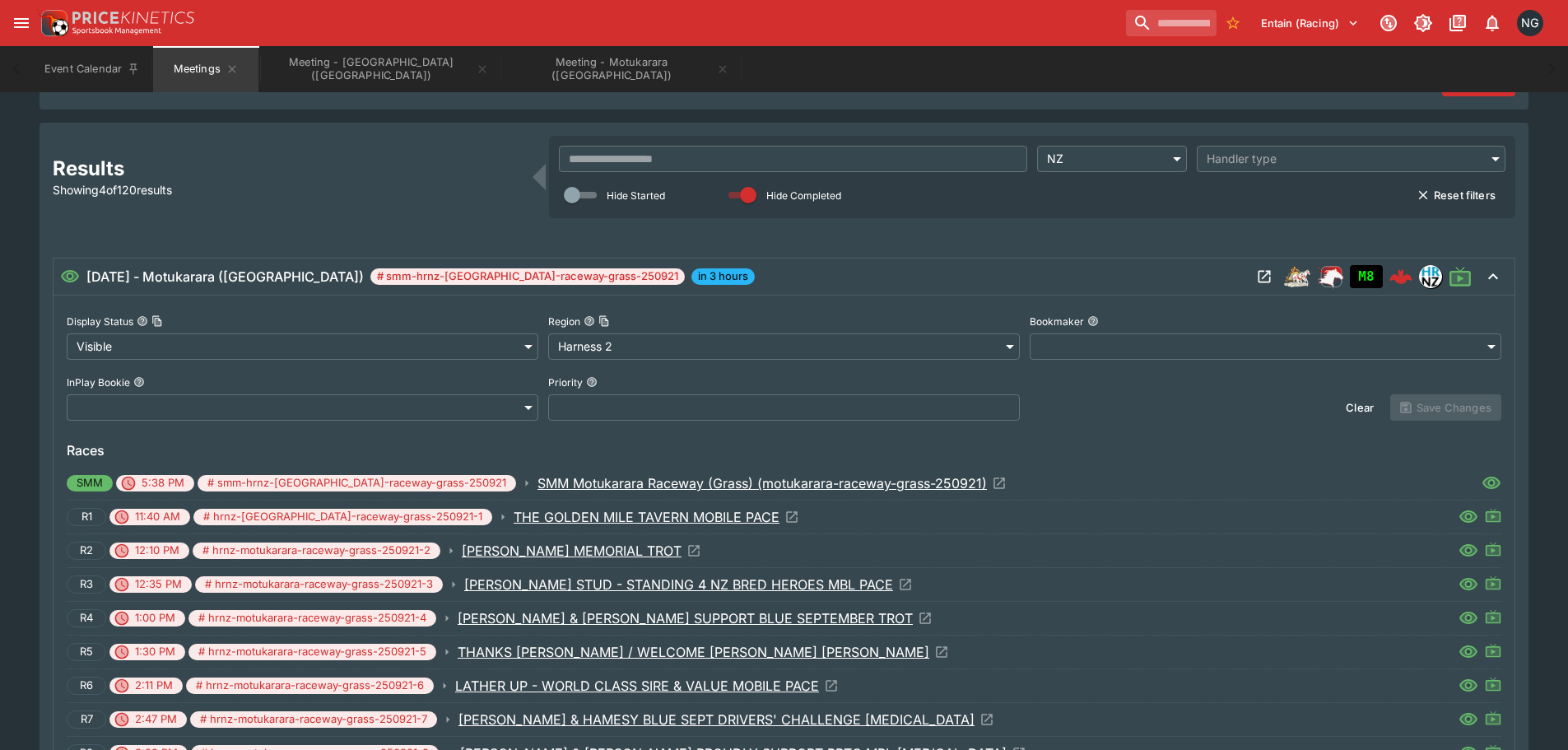
click at [992, 266] on div "[DATE] - Motukarara ([GEOGRAPHIC_DATA]) # smm-hrnz-[GEOGRAPHIC_DATA]-raceway-gr…" at bounding box center [784, 277] width 1461 height 37
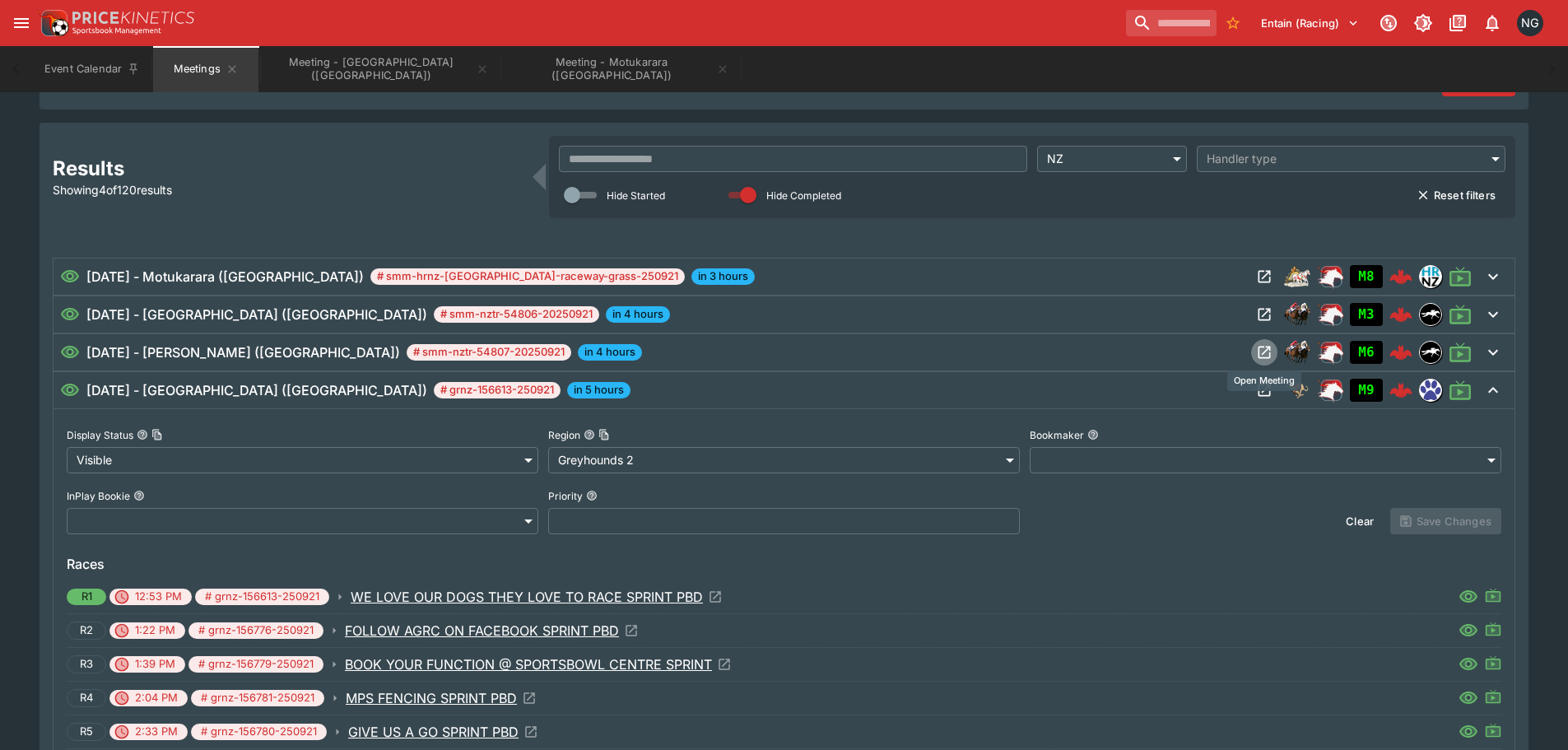
click at [1260, 350] on icon "Open Meeting" at bounding box center [1265, 353] width 17 height 17
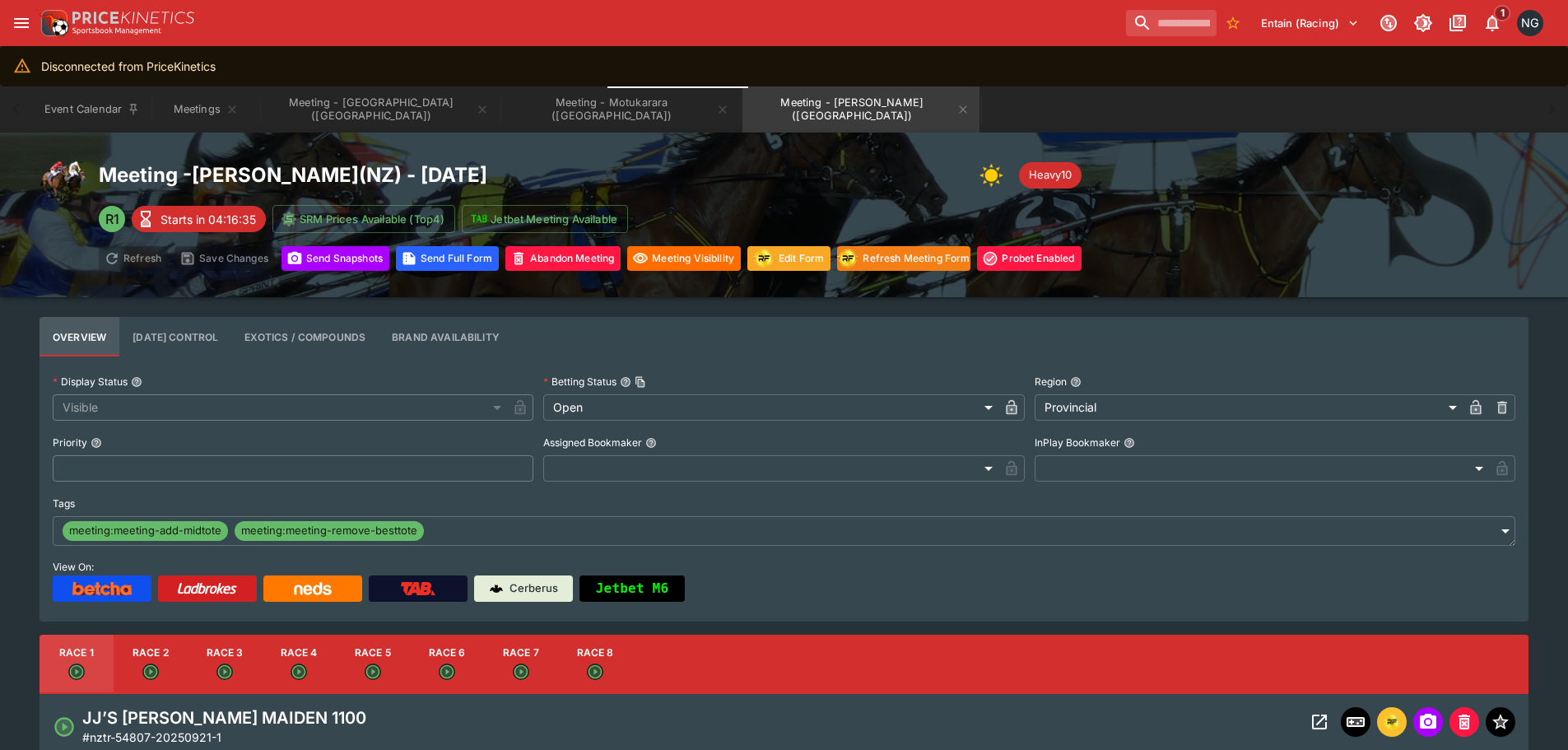
click at [194, 69] on div "Disconnected from PriceKinetics" at bounding box center [129, 66] width 174 height 31
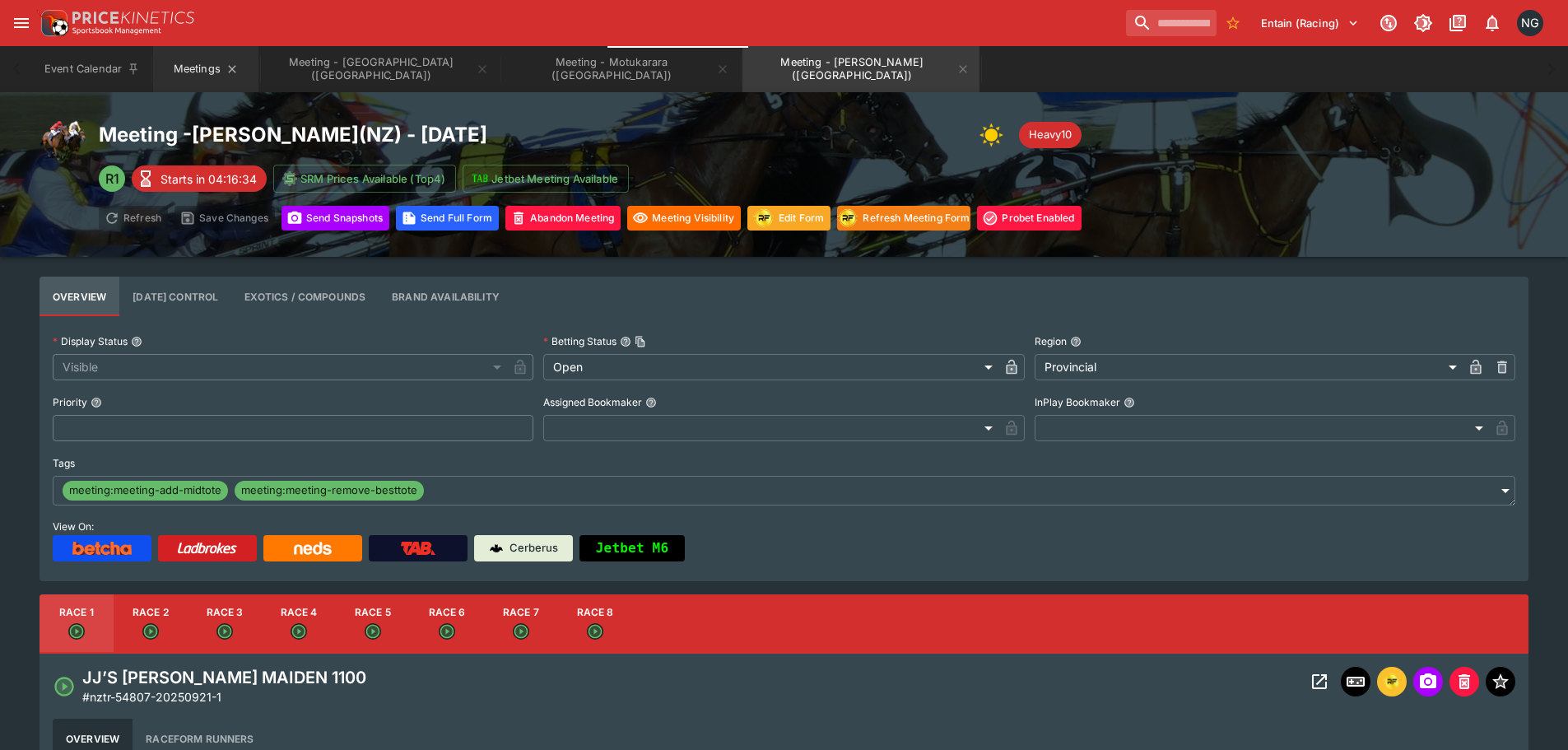
click at [188, 70] on button "Meetings" at bounding box center [205, 68] width 106 height 46
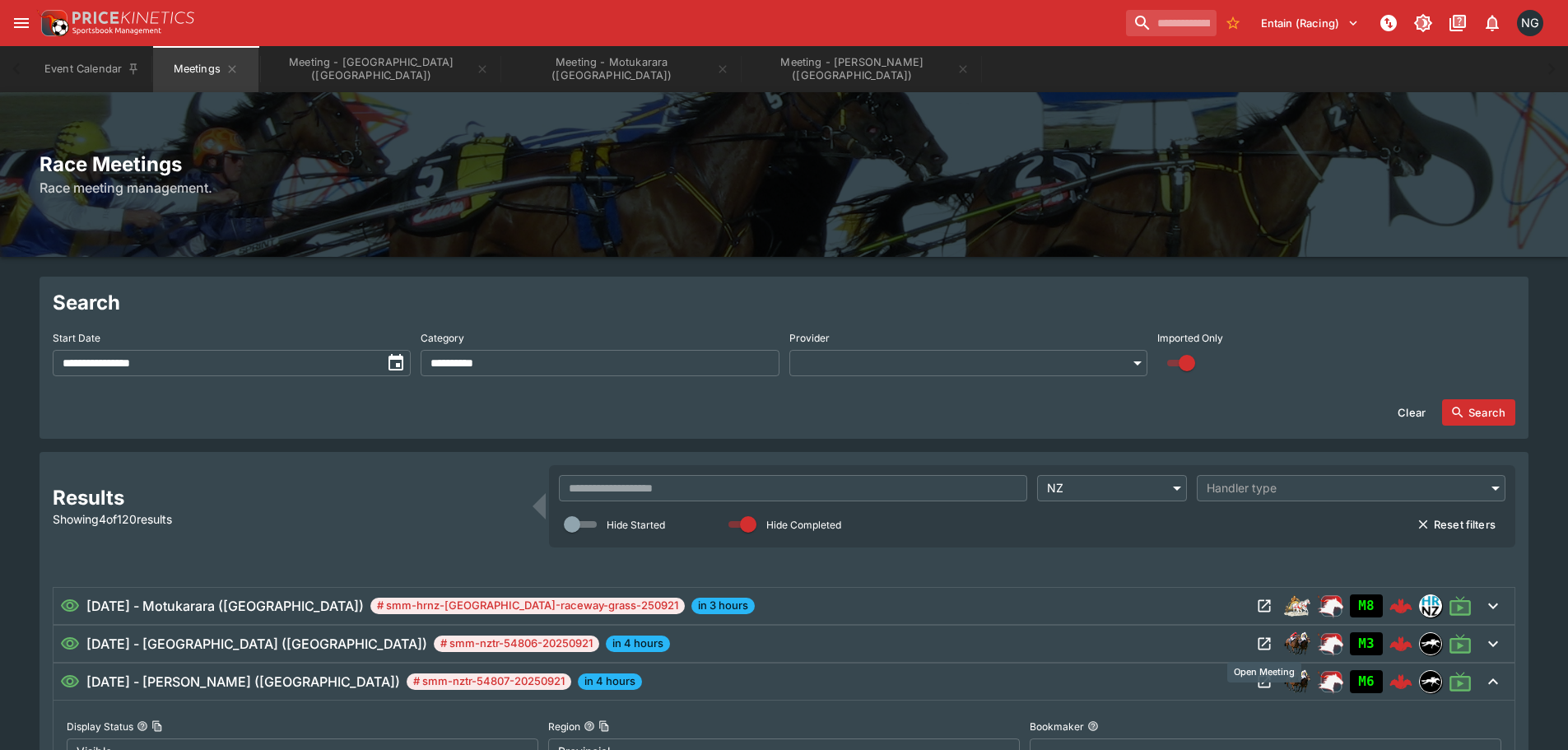
click at [1261, 637] on icon "Open Meeting" at bounding box center [1265, 644] width 17 height 17
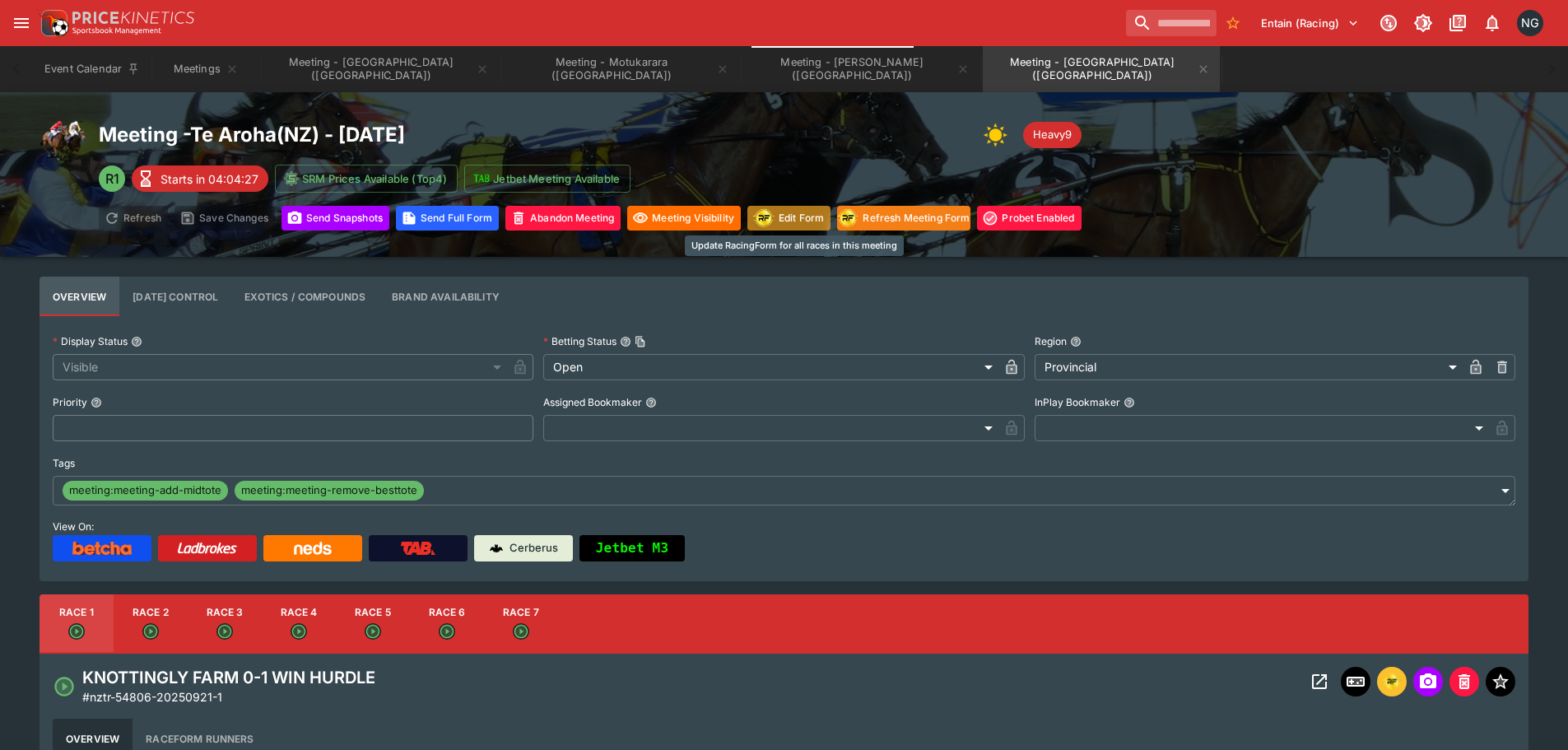
click at [804, 217] on button "Edit Form" at bounding box center [789, 219] width 83 height 25
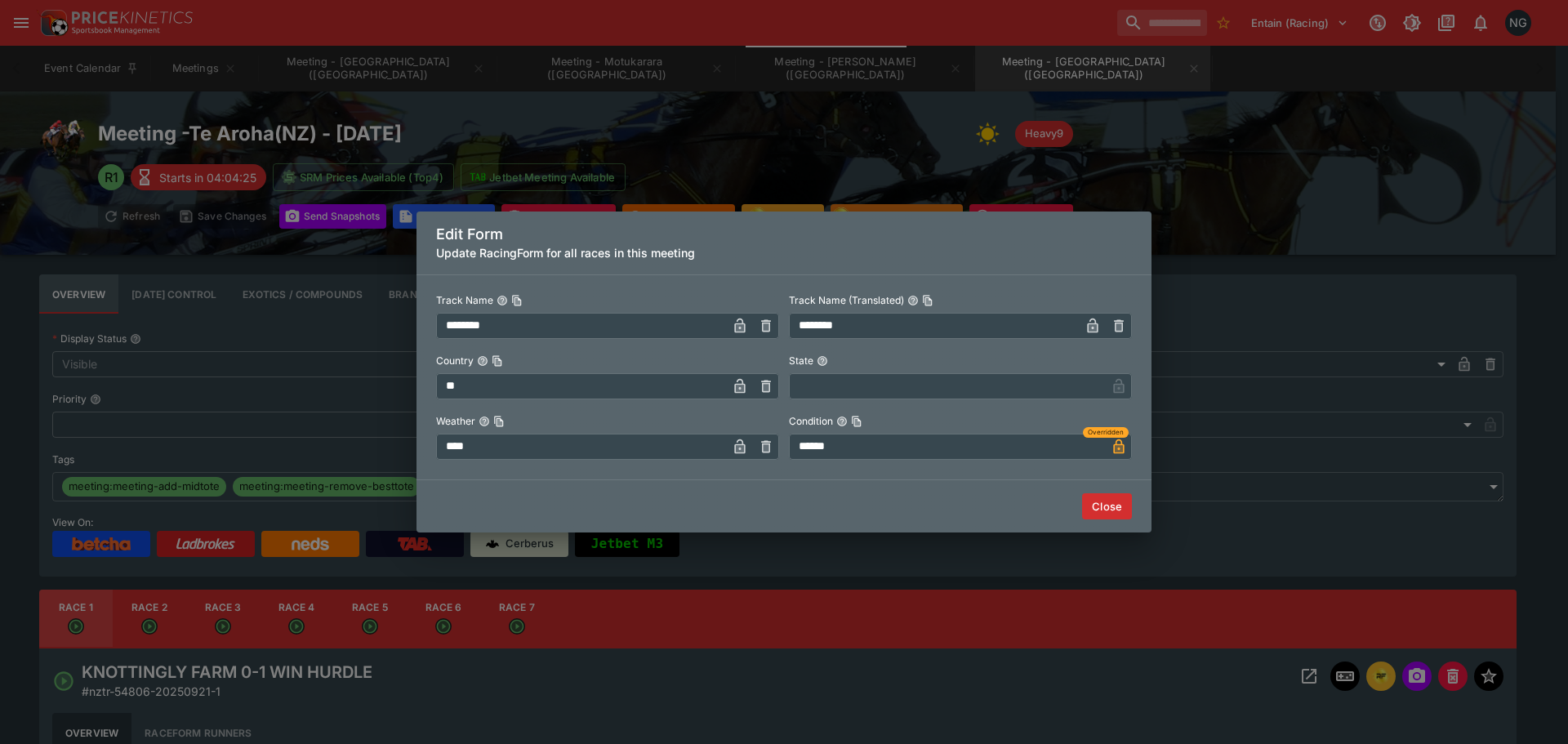
click at [862, 450] on input "******" at bounding box center [947, 447] width 317 height 26
type input "******"
click at [1106, 513] on button "Close" at bounding box center [1106, 506] width 49 height 26
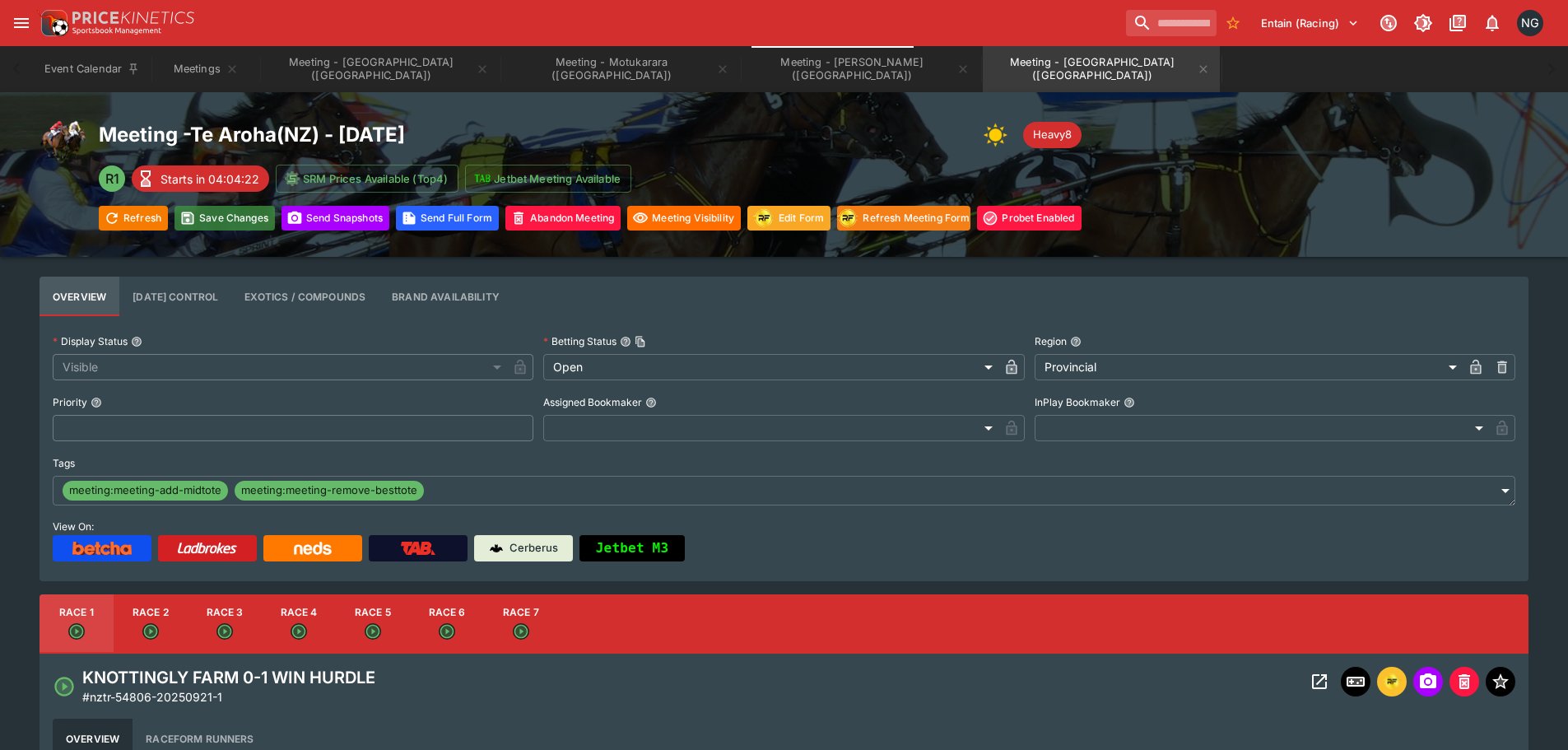
click at [222, 220] on button "Save Changes" at bounding box center [224, 219] width 101 height 25
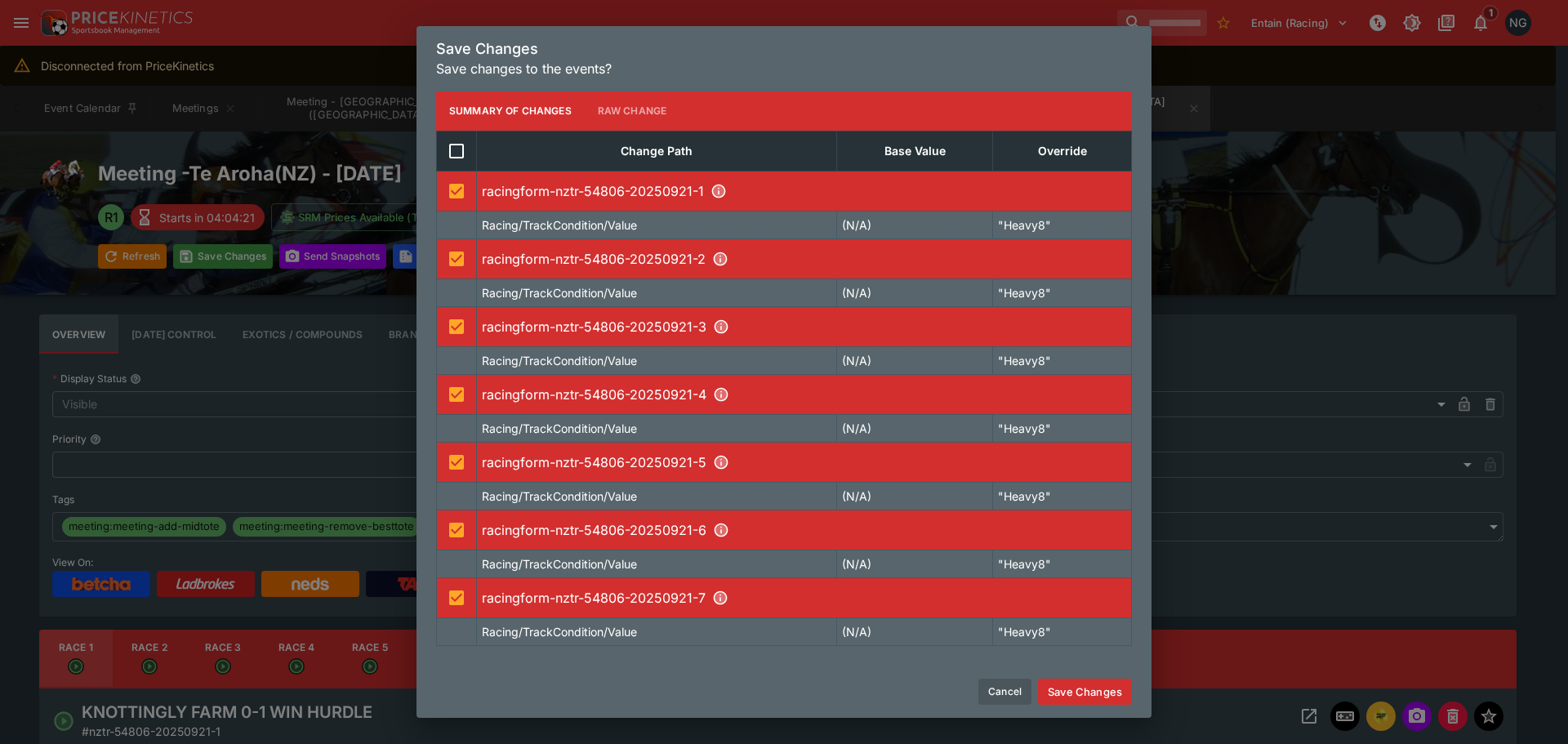
click at [1098, 697] on button "Save Changes" at bounding box center [1085, 692] width 94 height 26
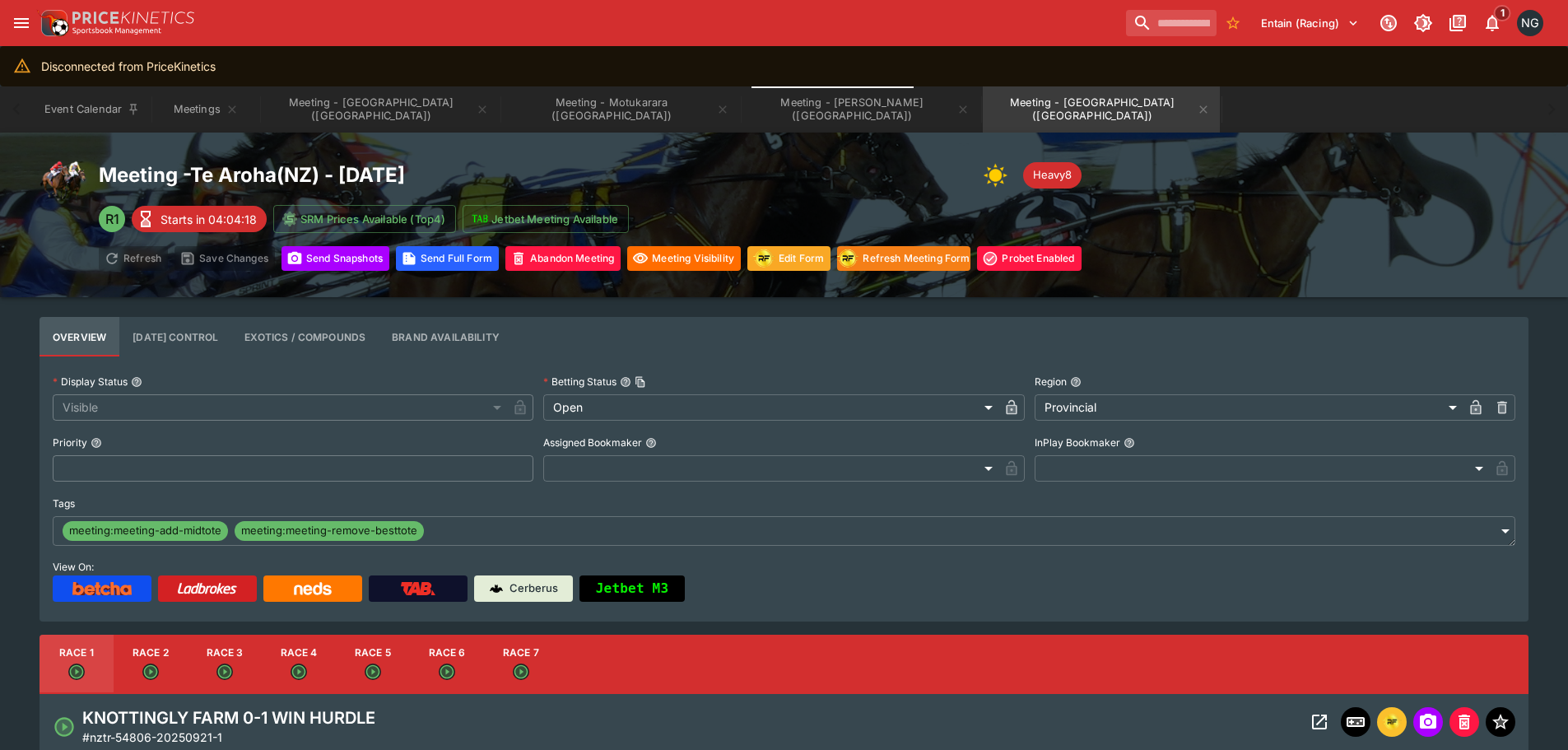
drag, startPoint x: 1144, startPoint y: 86, endPoint x: 1166, endPoint y: 73, distance: 25.6
click at [1166, 73] on div "Disconnected from PriceKinetics" at bounding box center [784, 66] width 1568 height 41
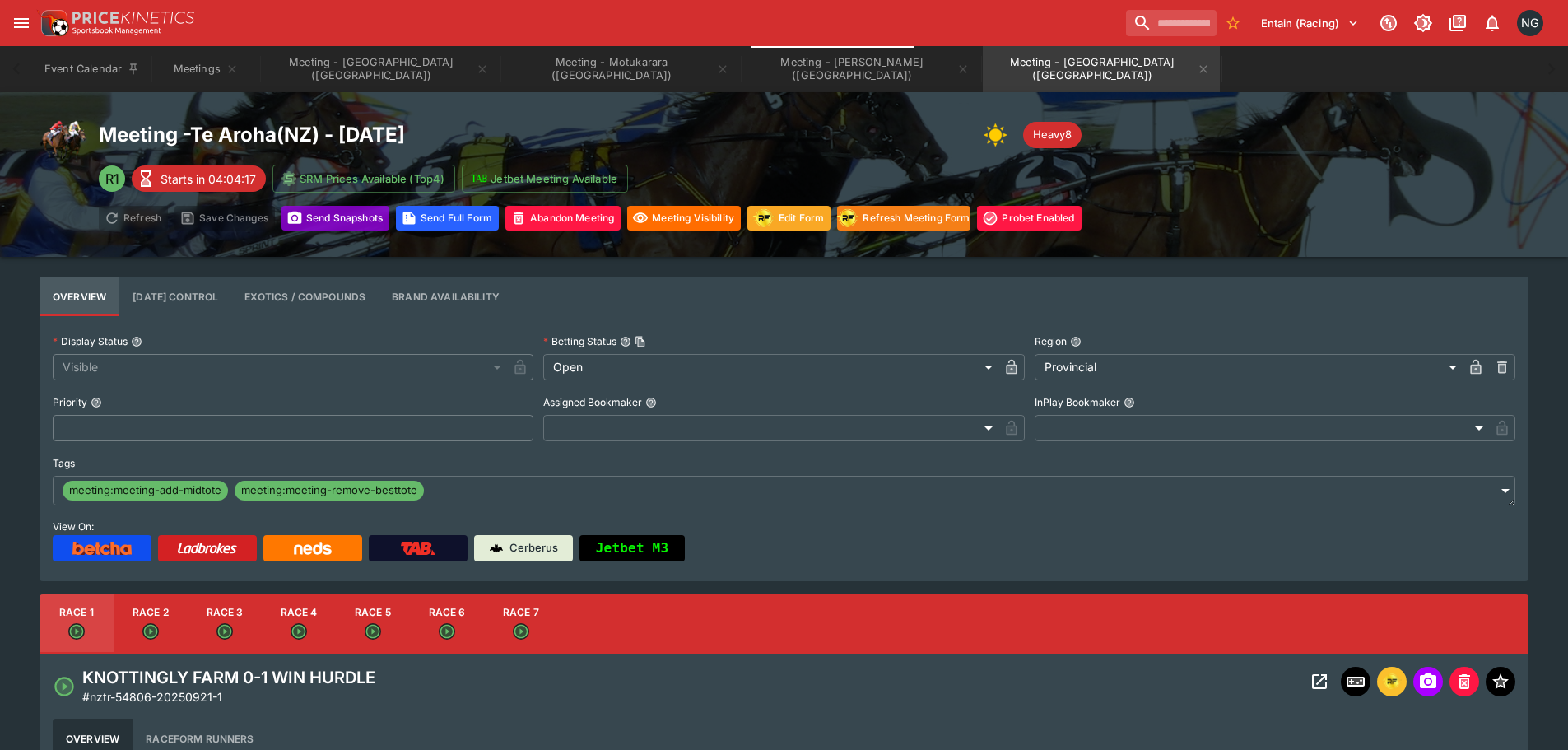
click at [358, 217] on button "Send Snapshot s" at bounding box center [336, 219] width 108 height 25
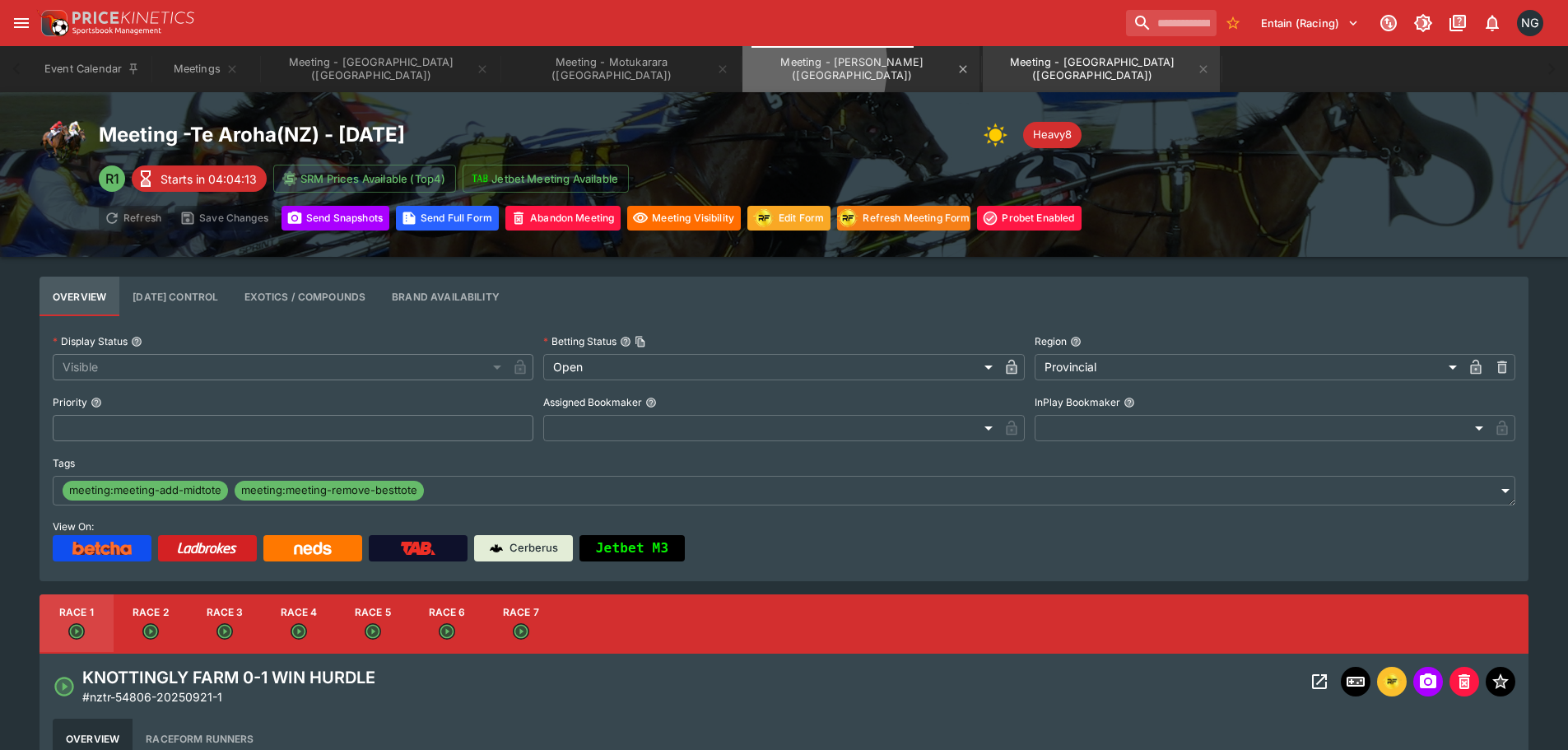
click at [742, 65] on button "Meeting - [PERSON_NAME] ([GEOGRAPHIC_DATA])" at bounding box center [860, 68] width 237 height 46
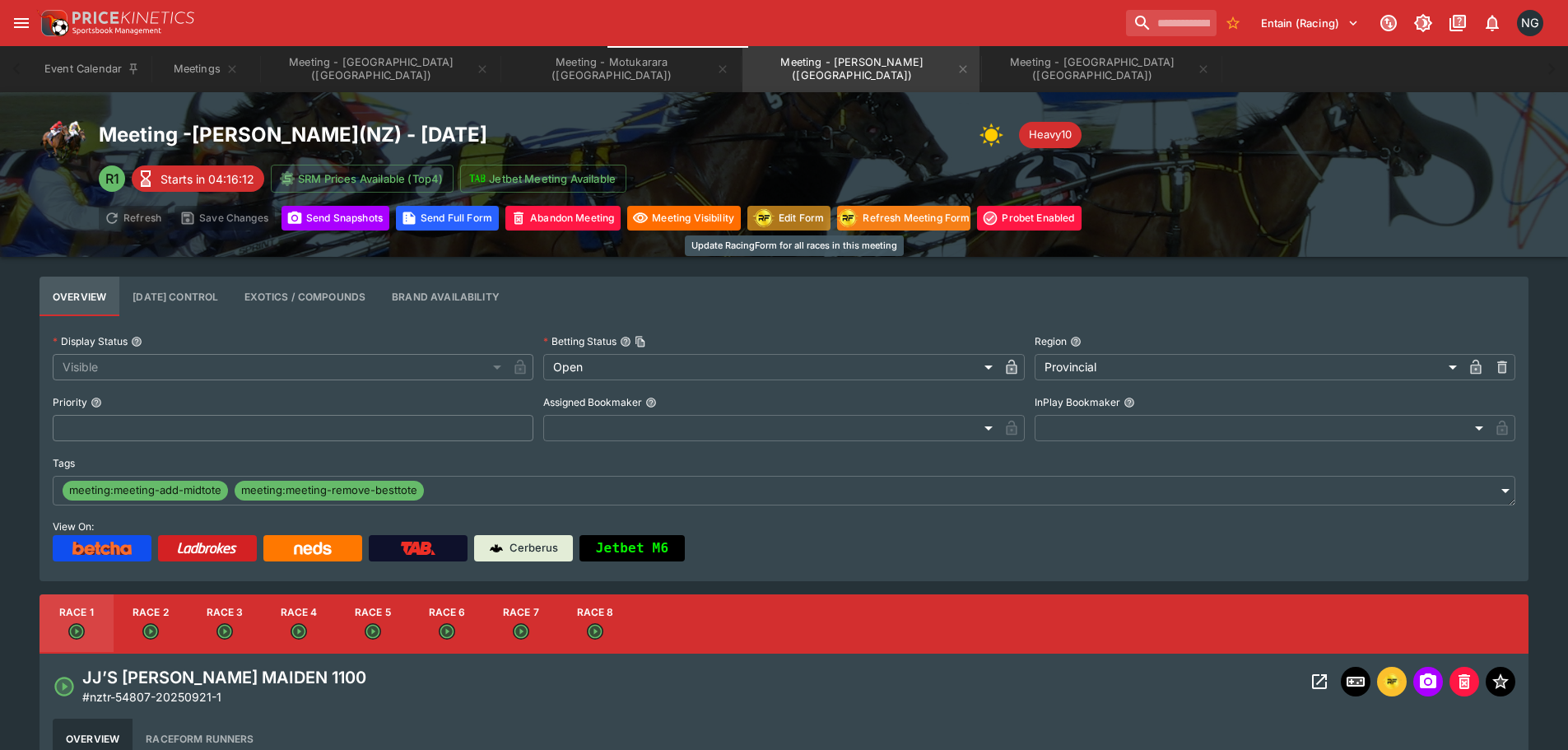
click at [794, 224] on button "Edit Form" at bounding box center [789, 219] width 83 height 25
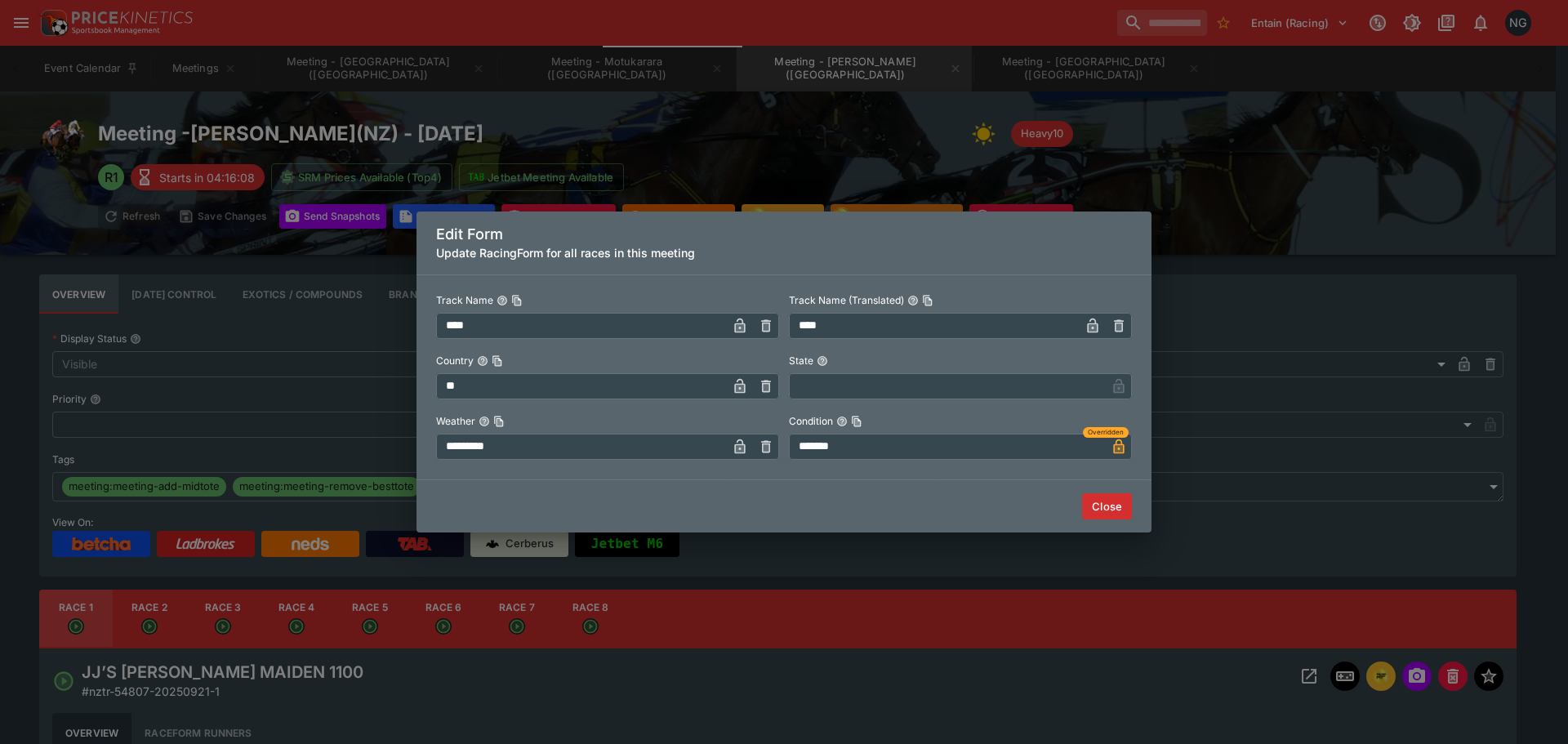
click at [1100, 511] on button "Close" at bounding box center [1106, 506] width 49 height 26
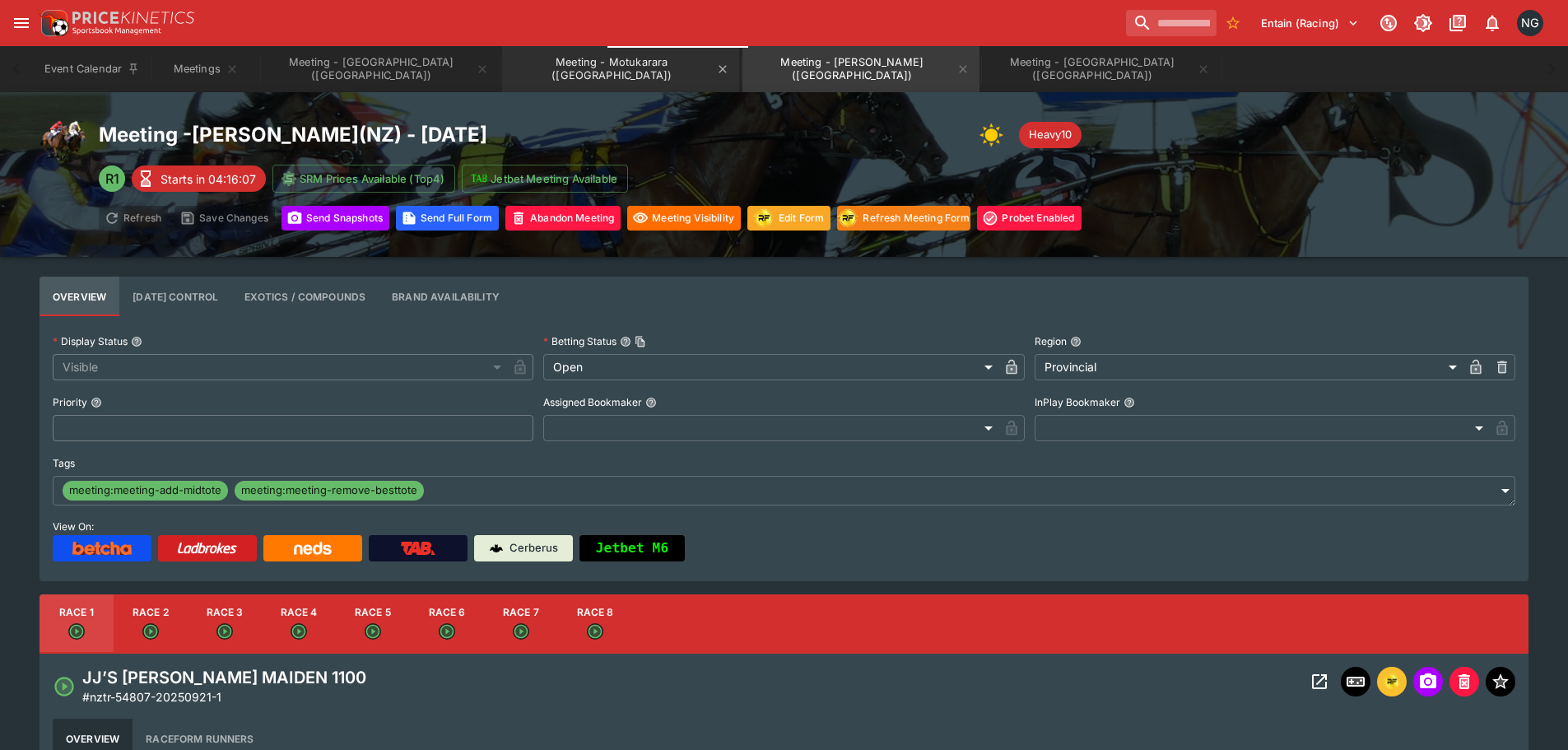
click at [502, 76] on button "Meeting - Motukarara ([GEOGRAPHIC_DATA])" at bounding box center [620, 68] width 237 height 46
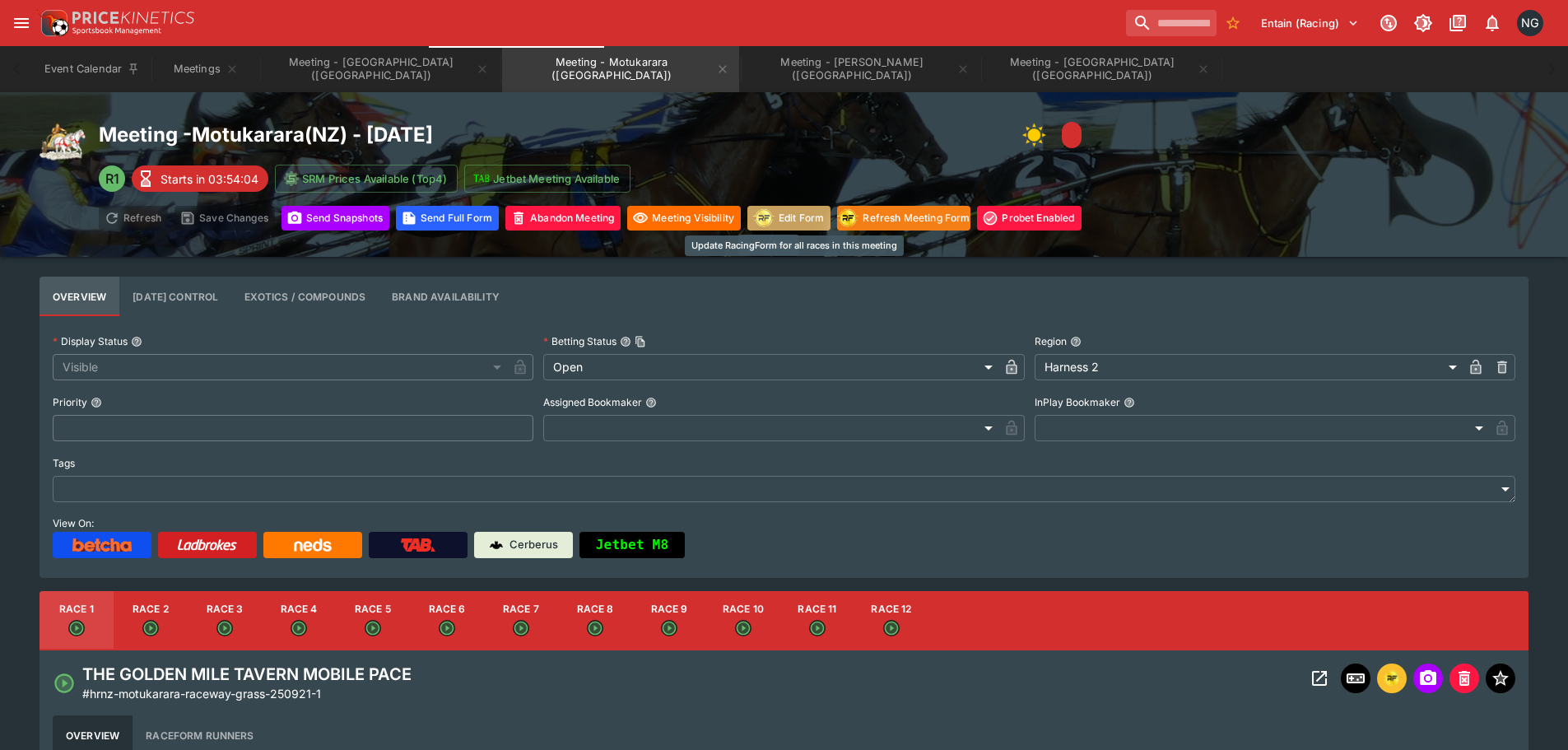
click at [771, 219] on img "racingform" at bounding box center [764, 218] width 23 height 21
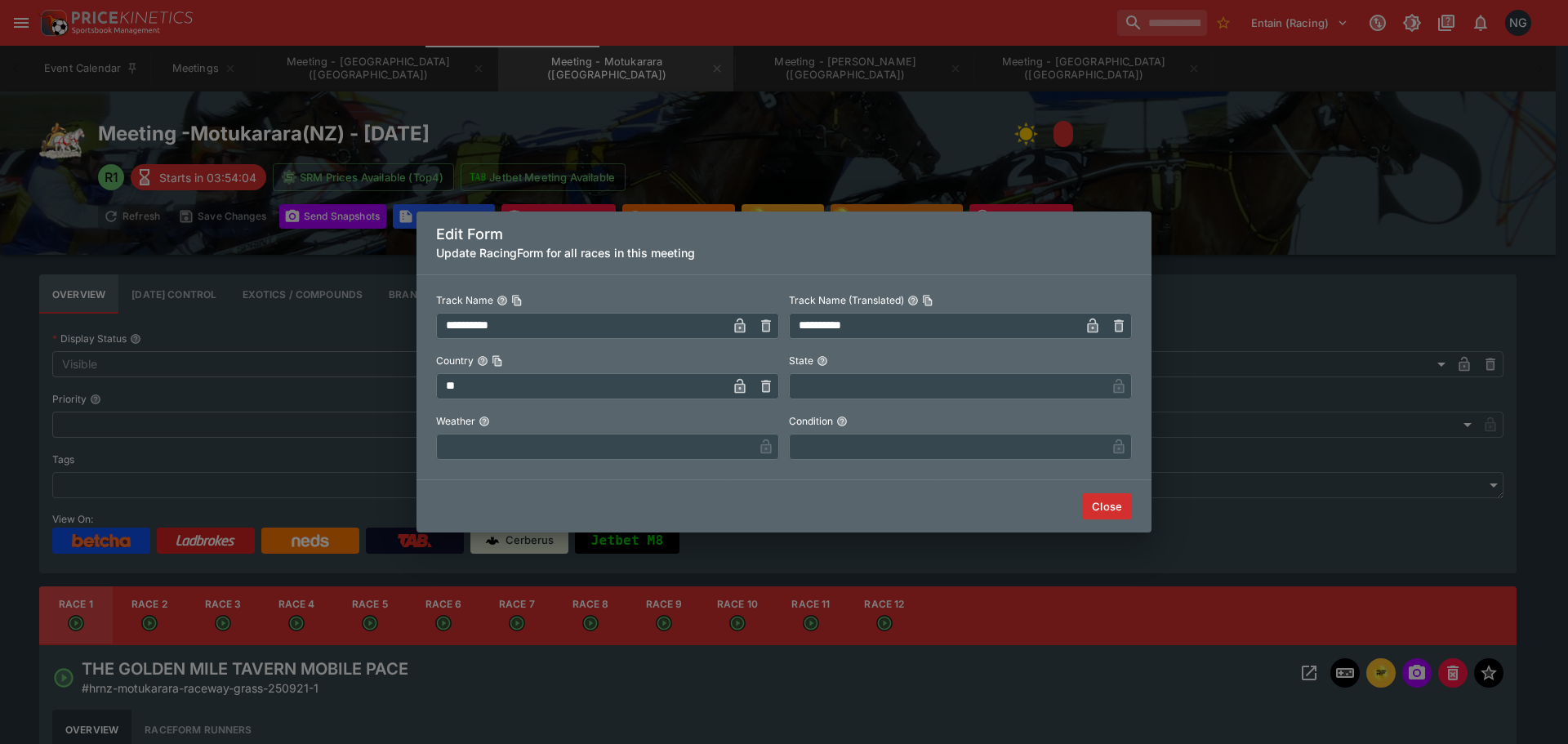
click at [714, 436] on input "text" at bounding box center [594, 447] width 317 height 26
click at [683, 437] on input "*****" at bounding box center [594, 447] width 317 height 26
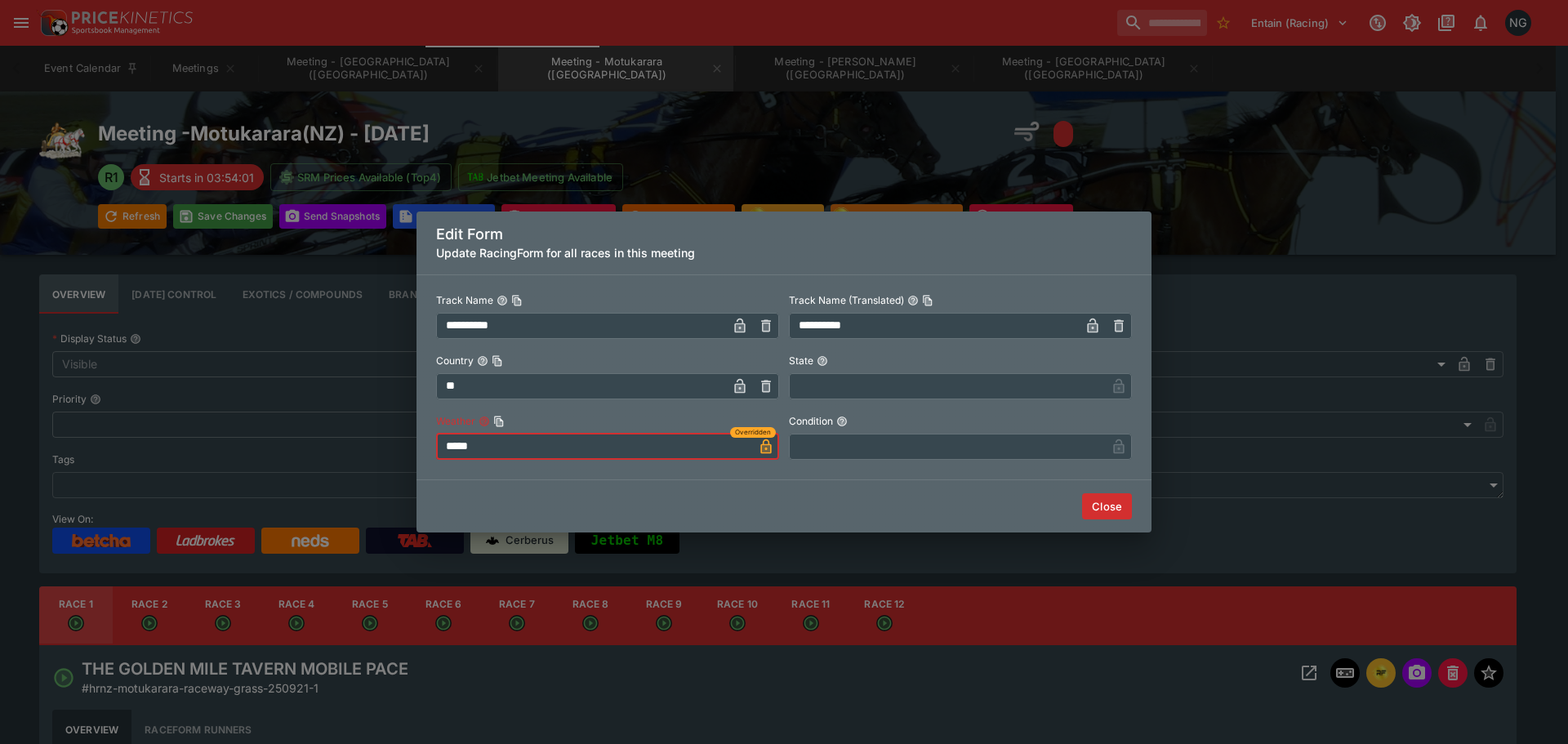
click at [683, 437] on input "*****" at bounding box center [594, 447] width 317 height 26
type input "*****"
click at [866, 435] on input "text" at bounding box center [947, 447] width 317 height 26
type input "****"
click at [1110, 509] on button "Close" at bounding box center [1106, 506] width 49 height 26
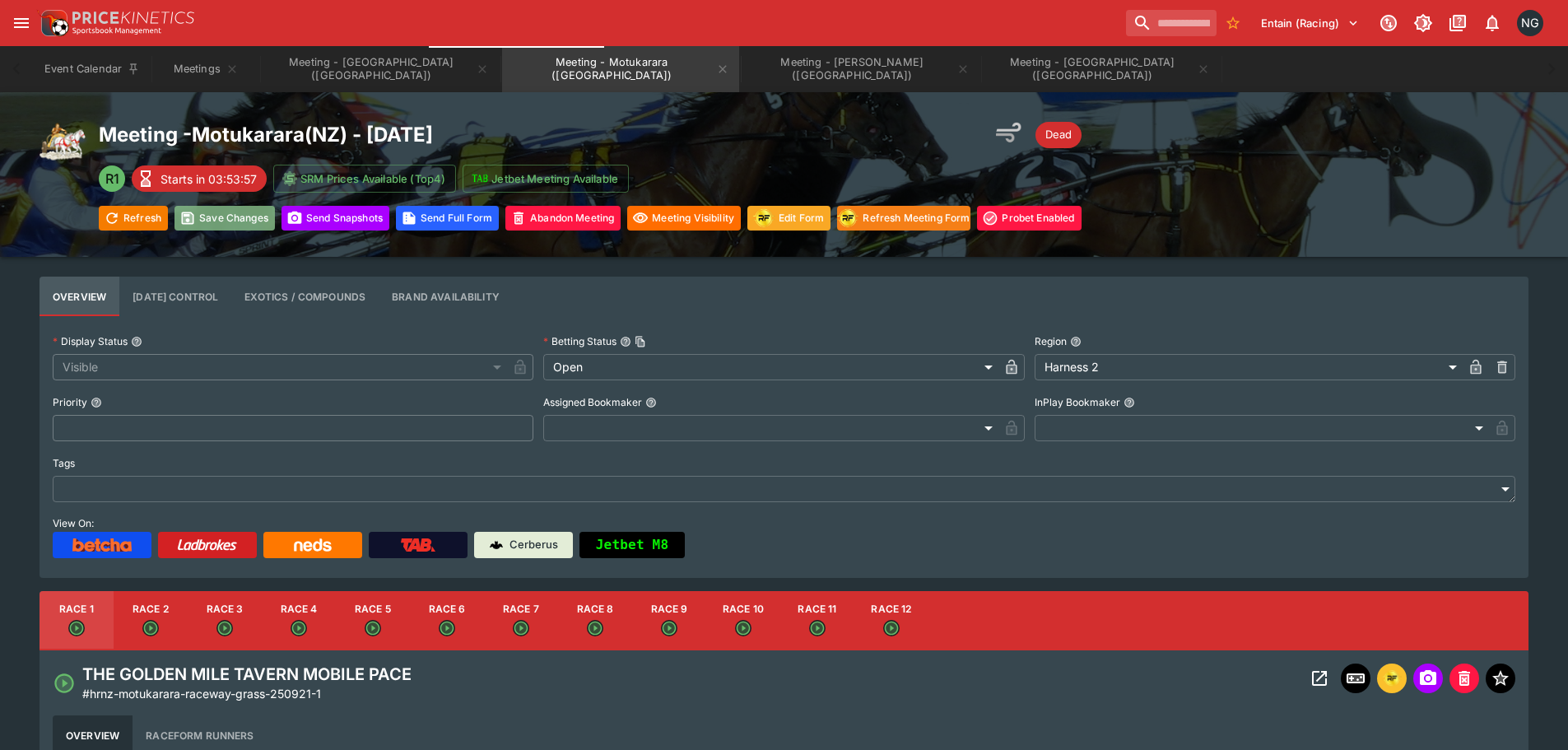
click at [189, 212] on icon "button" at bounding box center [188, 219] width 17 height 17
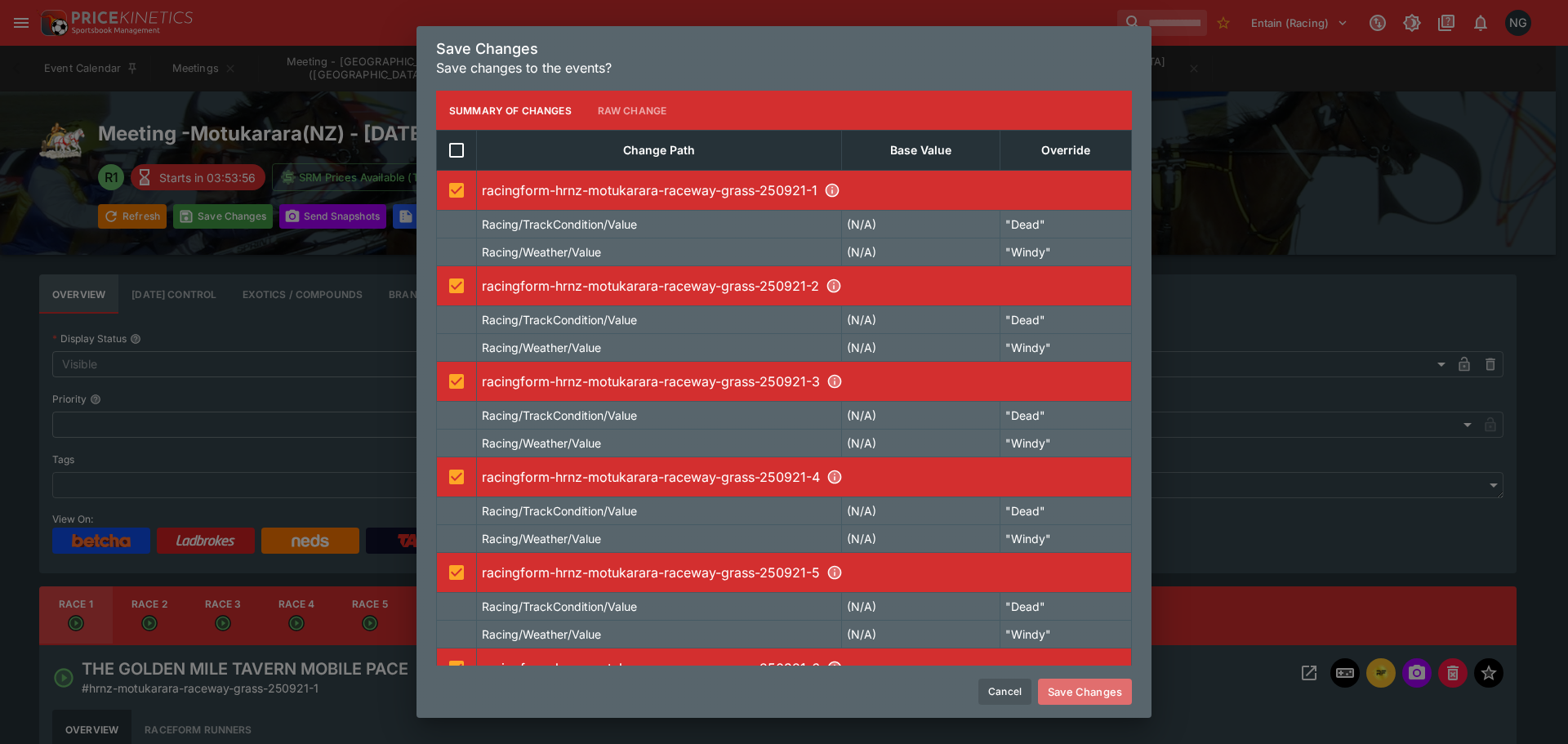
click at [1106, 681] on button "Save Changes" at bounding box center [1085, 692] width 94 height 26
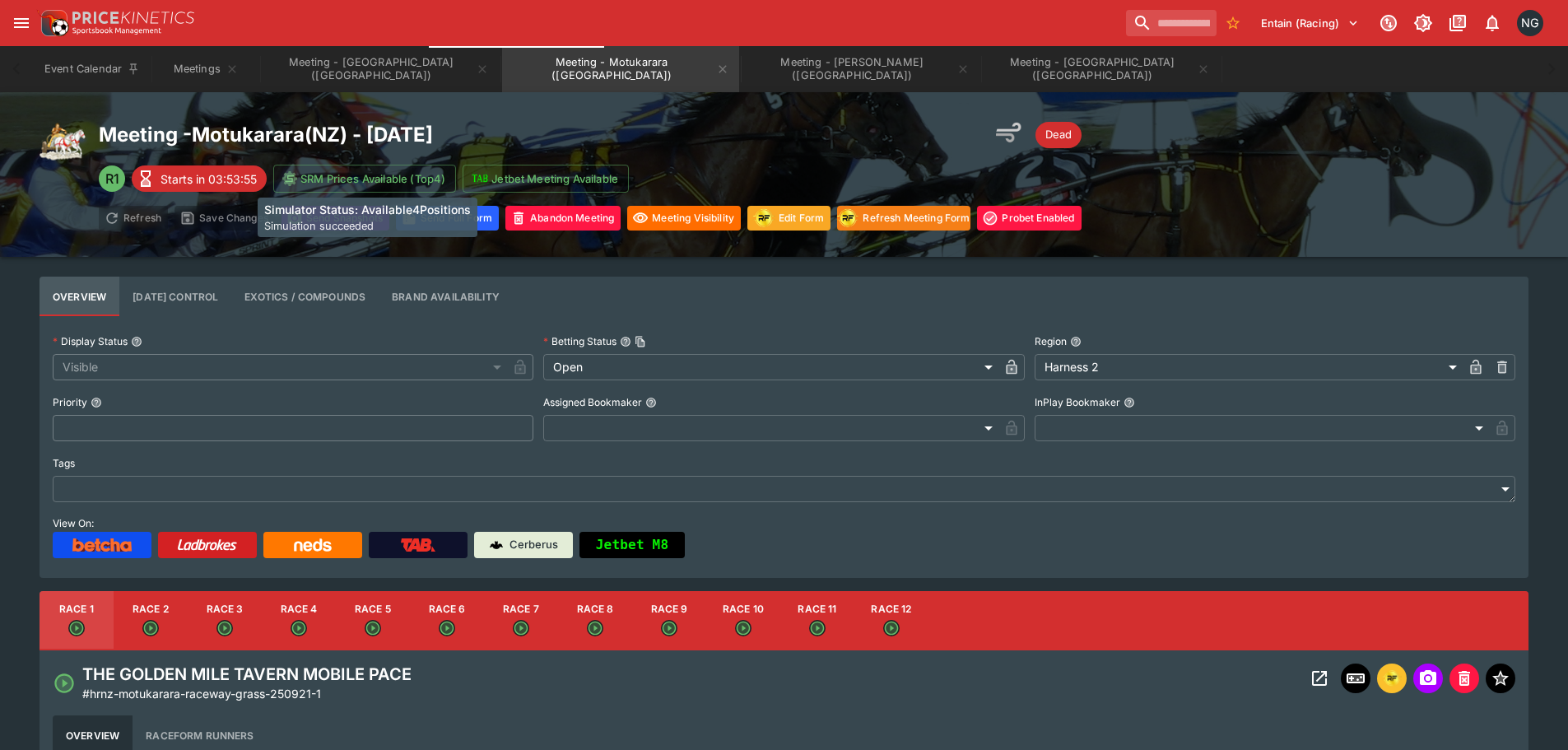
click at [290, 204] on h6 "Simulator Status: Available4Positions" at bounding box center [367, 210] width 207 height 17
click at [301, 220] on icon "button" at bounding box center [295, 218] width 14 height 12
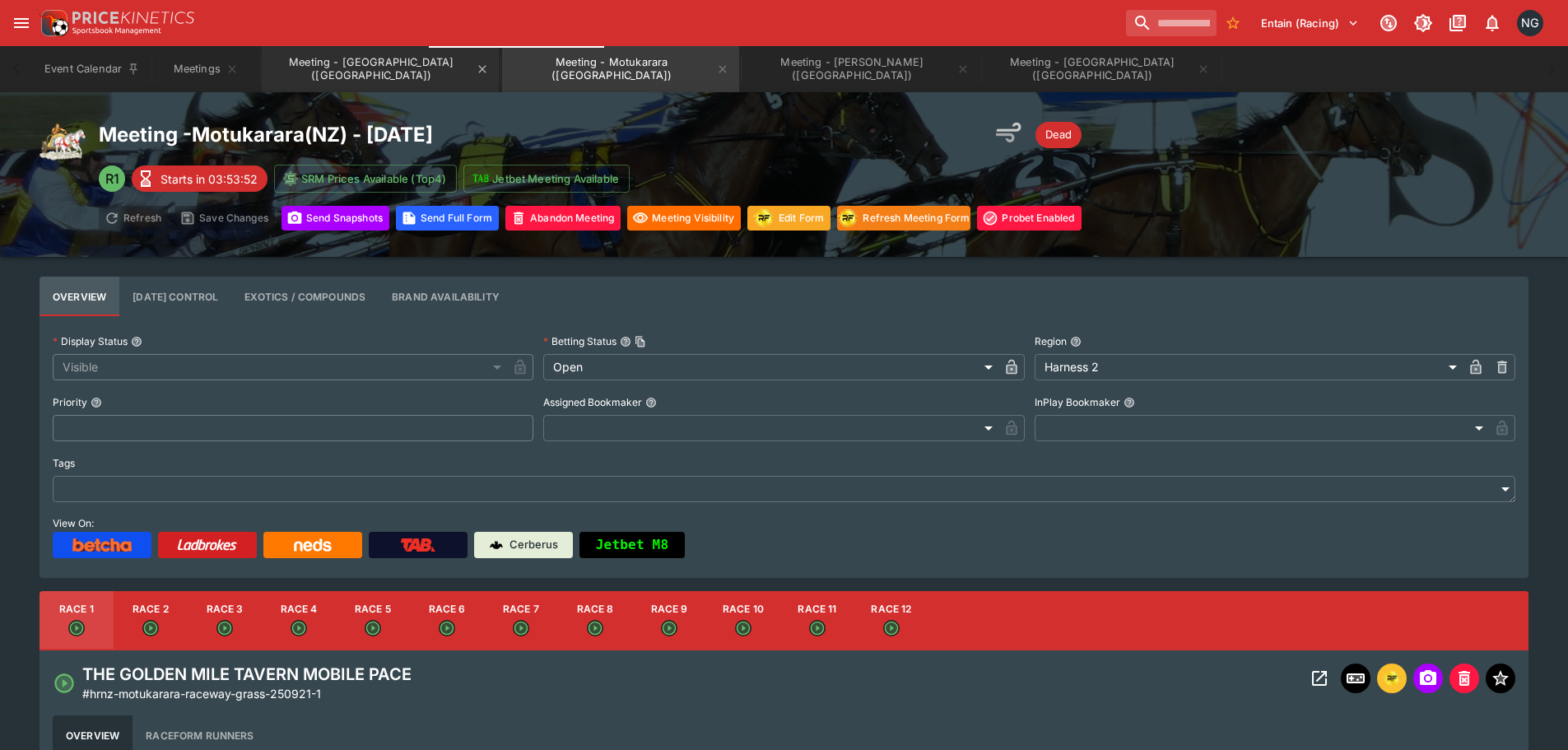
click at [336, 72] on button "Meeting - [GEOGRAPHIC_DATA] ([GEOGRAPHIC_DATA])" at bounding box center [380, 68] width 237 height 46
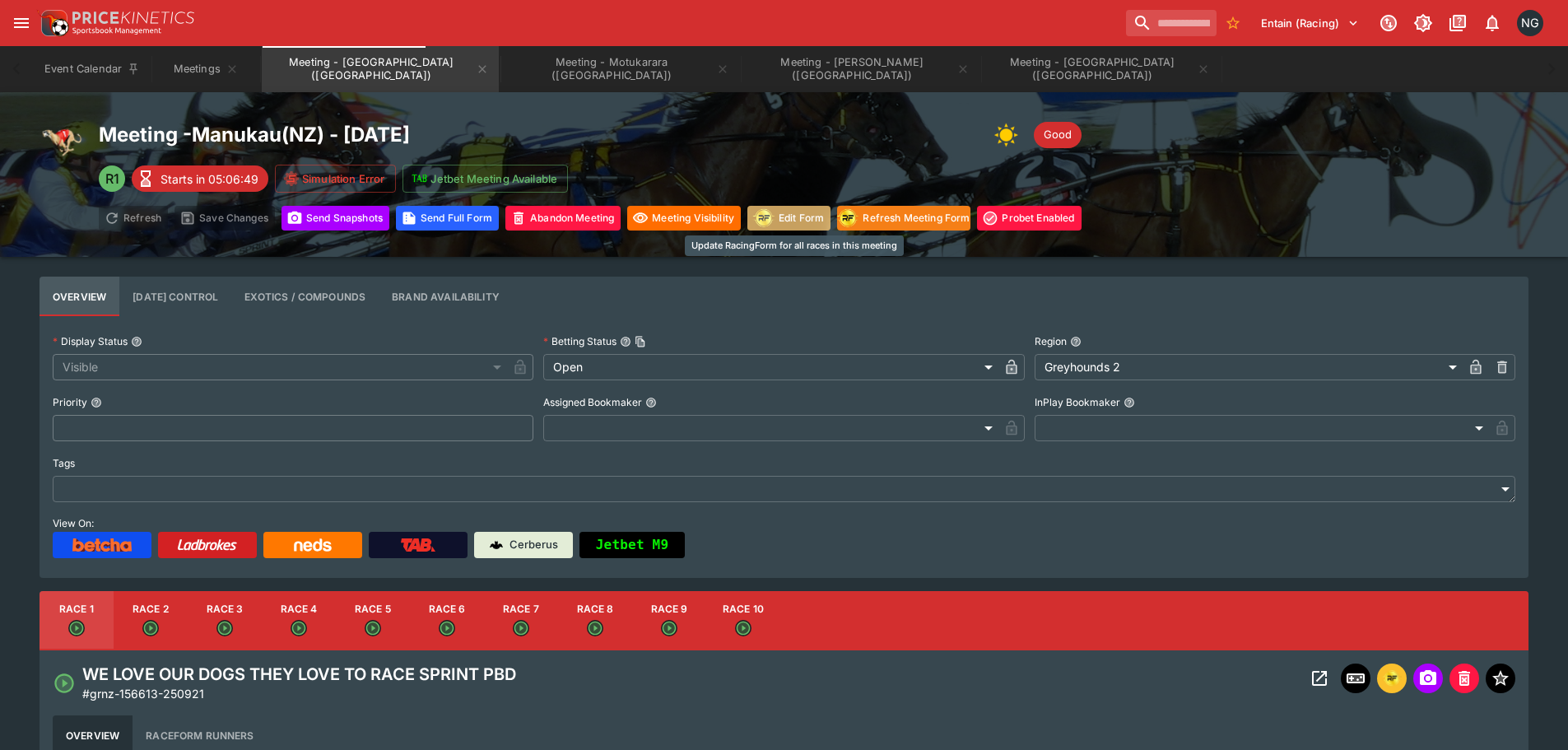
click at [794, 221] on button "Edit Form" at bounding box center [789, 219] width 83 height 25
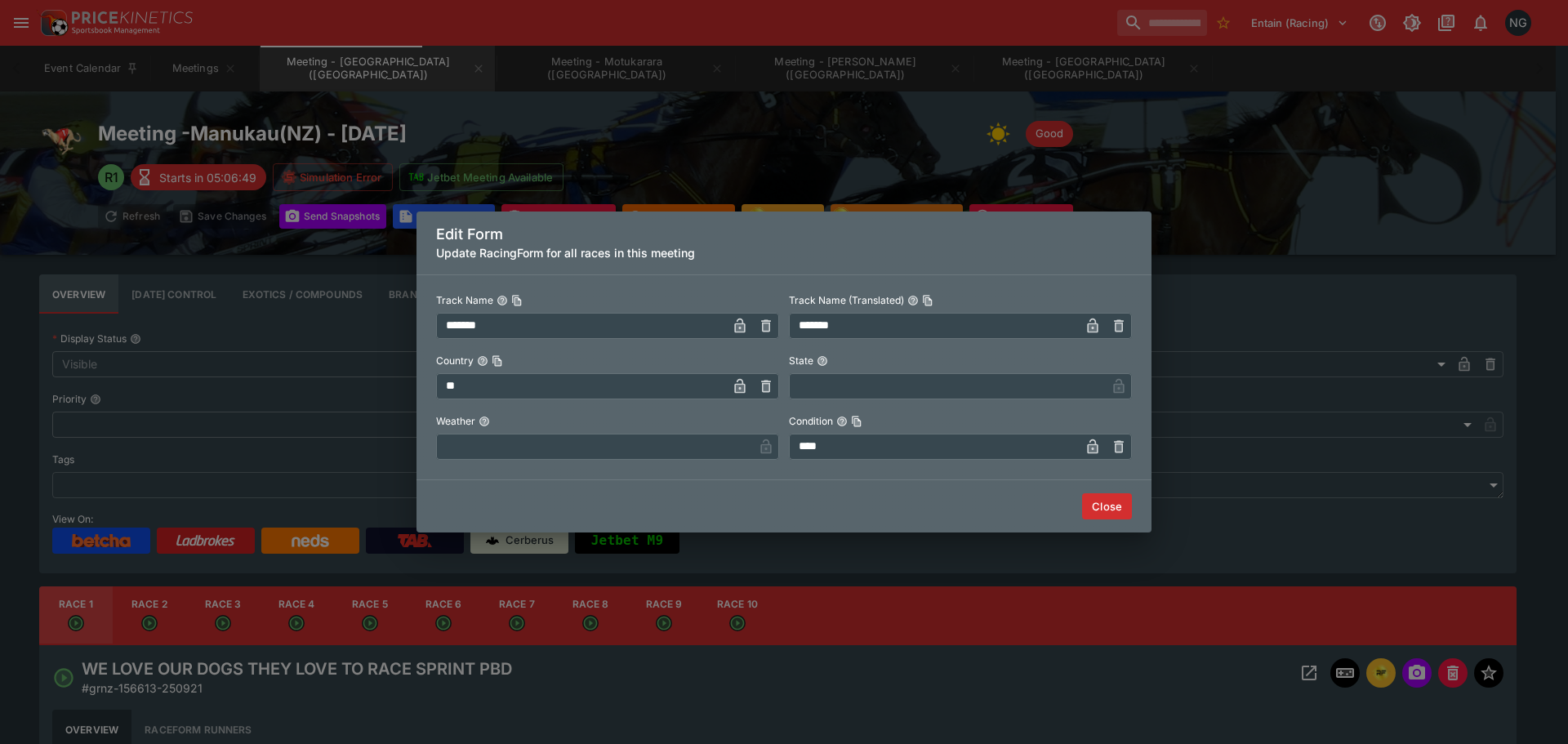
click at [622, 435] on input "text" at bounding box center [594, 447] width 317 height 26
type input "*****"
click at [1098, 489] on div "Close" at bounding box center [783, 506] width 735 height 52
click at [1099, 496] on button "Close" at bounding box center [1106, 506] width 49 height 26
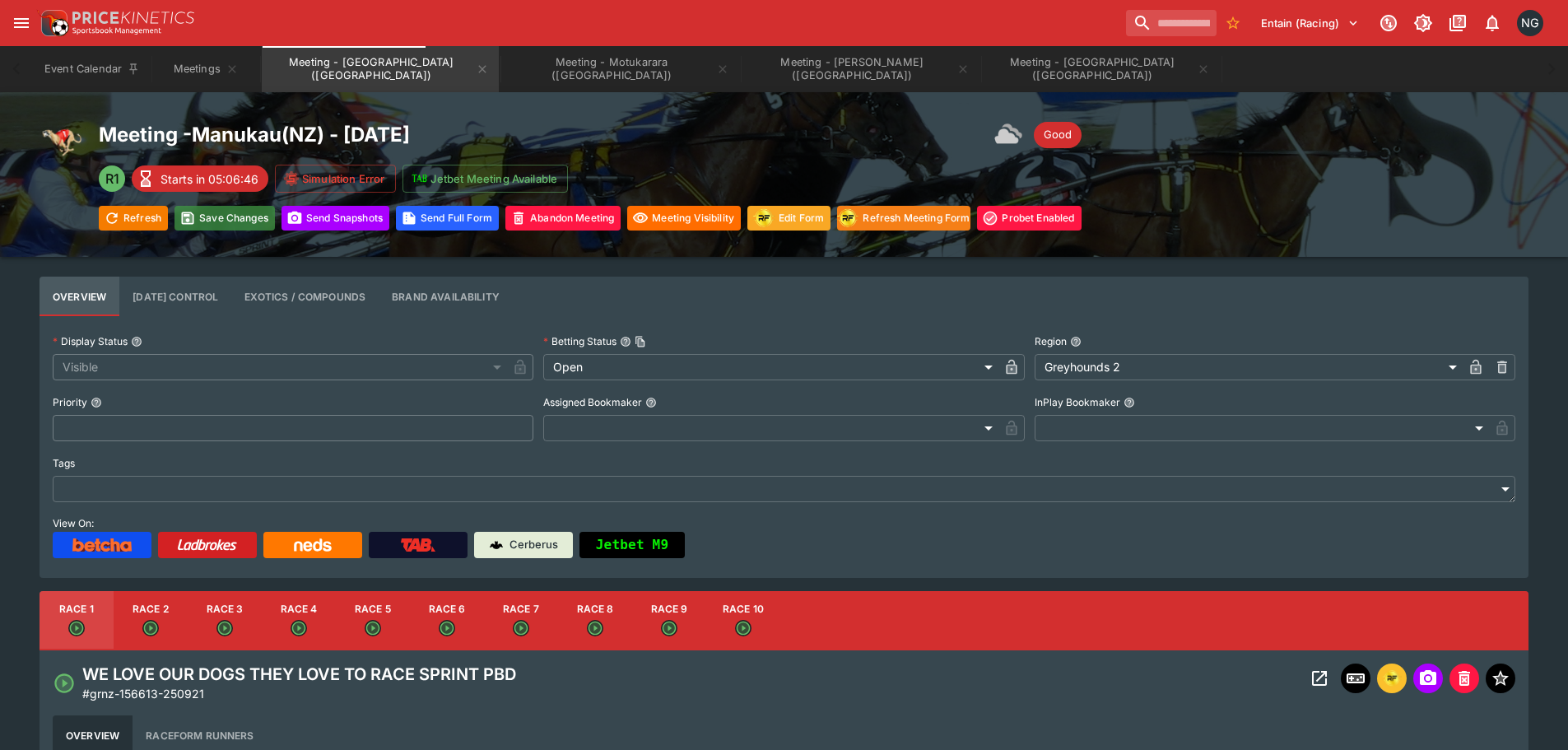
click at [232, 217] on button "Save Changes" at bounding box center [224, 219] width 101 height 25
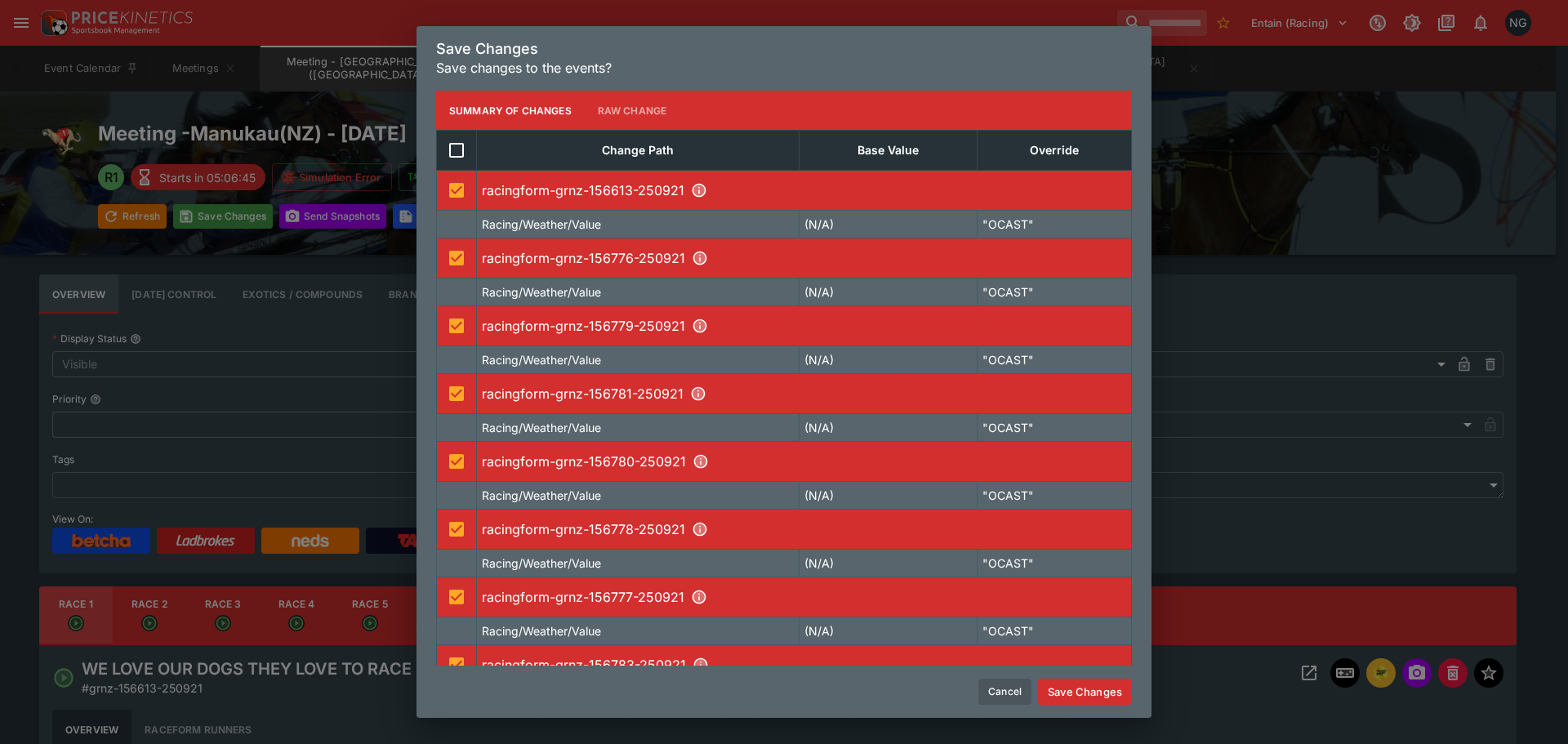
click at [1106, 699] on button "Save Changes" at bounding box center [1085, 692] width 94 height 26
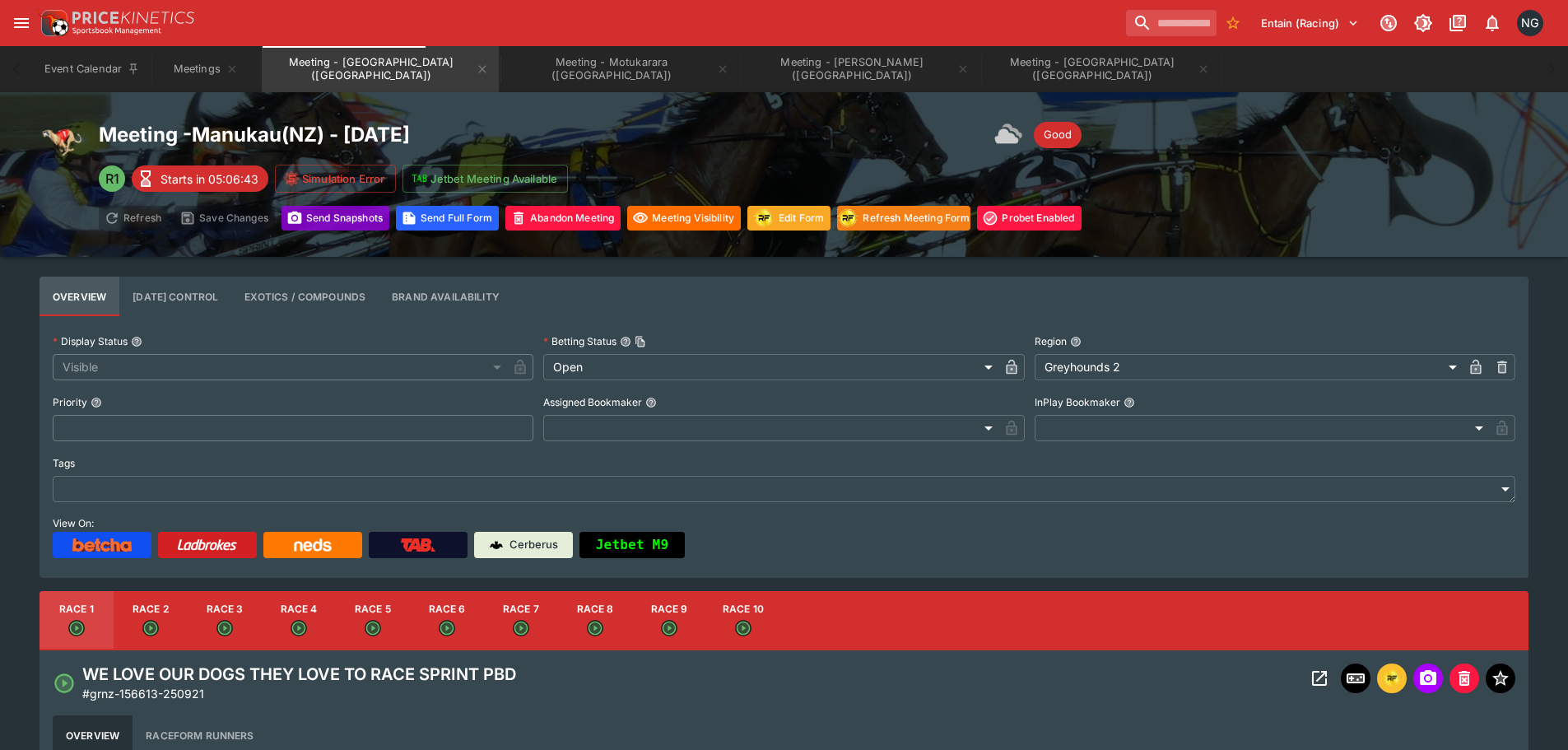
click at [320, 217] on button "Send Snapshot s" at bounding box center [336, 219] width 108 height 25
drag, startPoint x: 1217, startPoint y: 194, endPoint x: 1184, endPoint y: 206, distance: 35.1
click at [1217, 194] on div "Meeting - [GEOGRAPHIC_DATA] ( [GEOGRAPHIC_DATA] ) - [DATE] Good R1 Starts in 05…" at bounding box center [784, 175] width 1489 height 112
click at [856, 31] on div "Entain (Racing) 1 NG" at bounding box center [793, 23] width 1512 height 37
drag, startPoint x: 1347, startPoint y: 157, endPoint x: 1374, endPoint y: 145, distance: 29.5
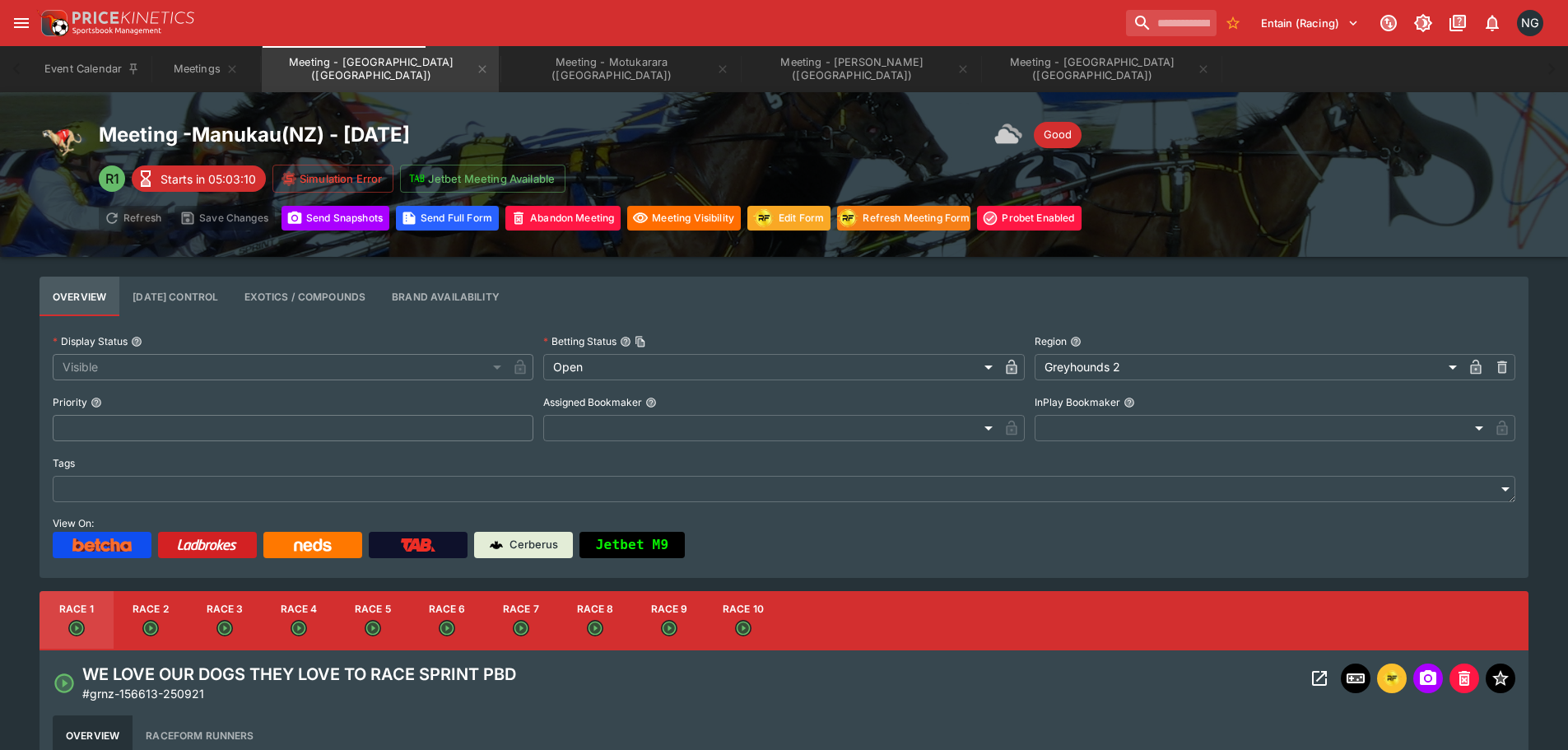
click at [1344, 156] on div "Meeting - [GEOGRAPHIC_DATA] ( [GEOGRAPHIC_DATA] ) - [DATE] Good R1 Starts in 05…" at bounding box center [784, 175] width 1489 height 112
click at [1065, 63] on div "Event Calendar Meetings Meeting - [GEOGRAPHIC_DATA] ([GEOGRAPHIC_DATA]) Meeting…" at bounding box center [784, 68] width 1502 height 46
click at [407, 18] on div "Entain (Racing) 1 NG" at bounding box center [793, 23] width 1512 height 37
